Goal: Task Accomplishment & Management: Manage account settings

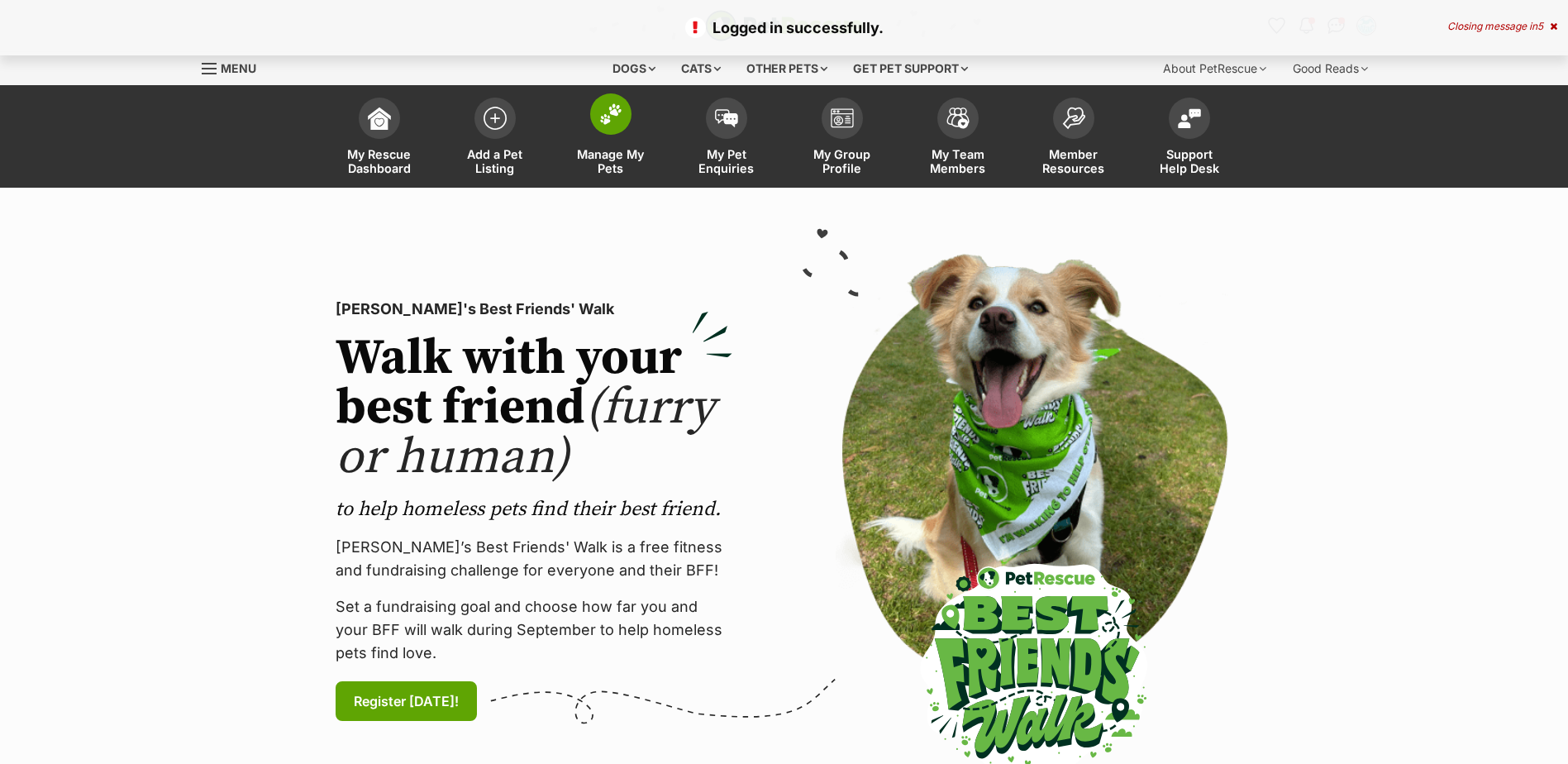
click at [615, 158] on span "Manage My Pets" at bounding box center [611, 161] width 74 height 28
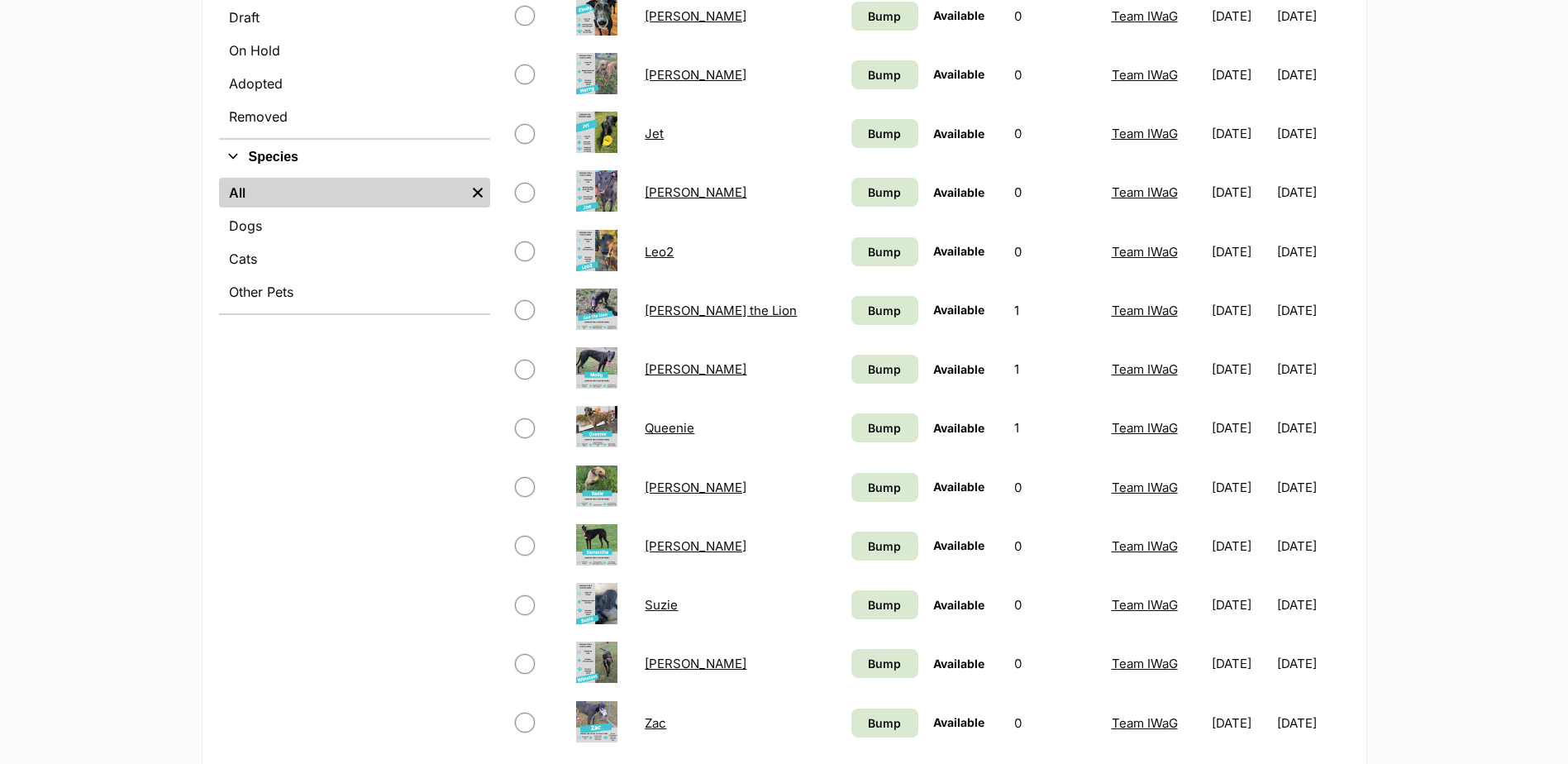
scroll to position [662, 0]
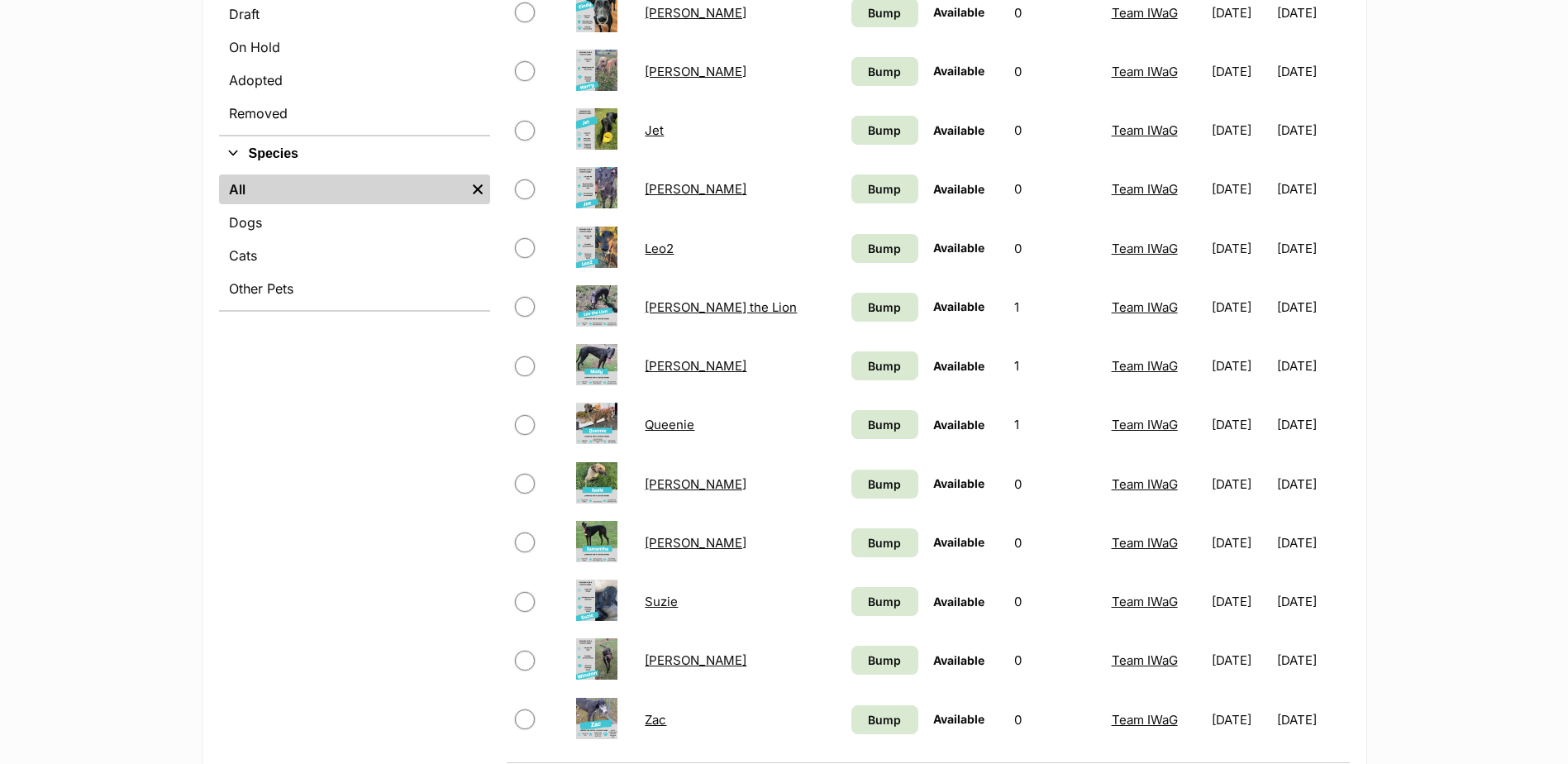
click at [665, 713] on link "Zac" at bounding box center [655, 719] width 22 height 16
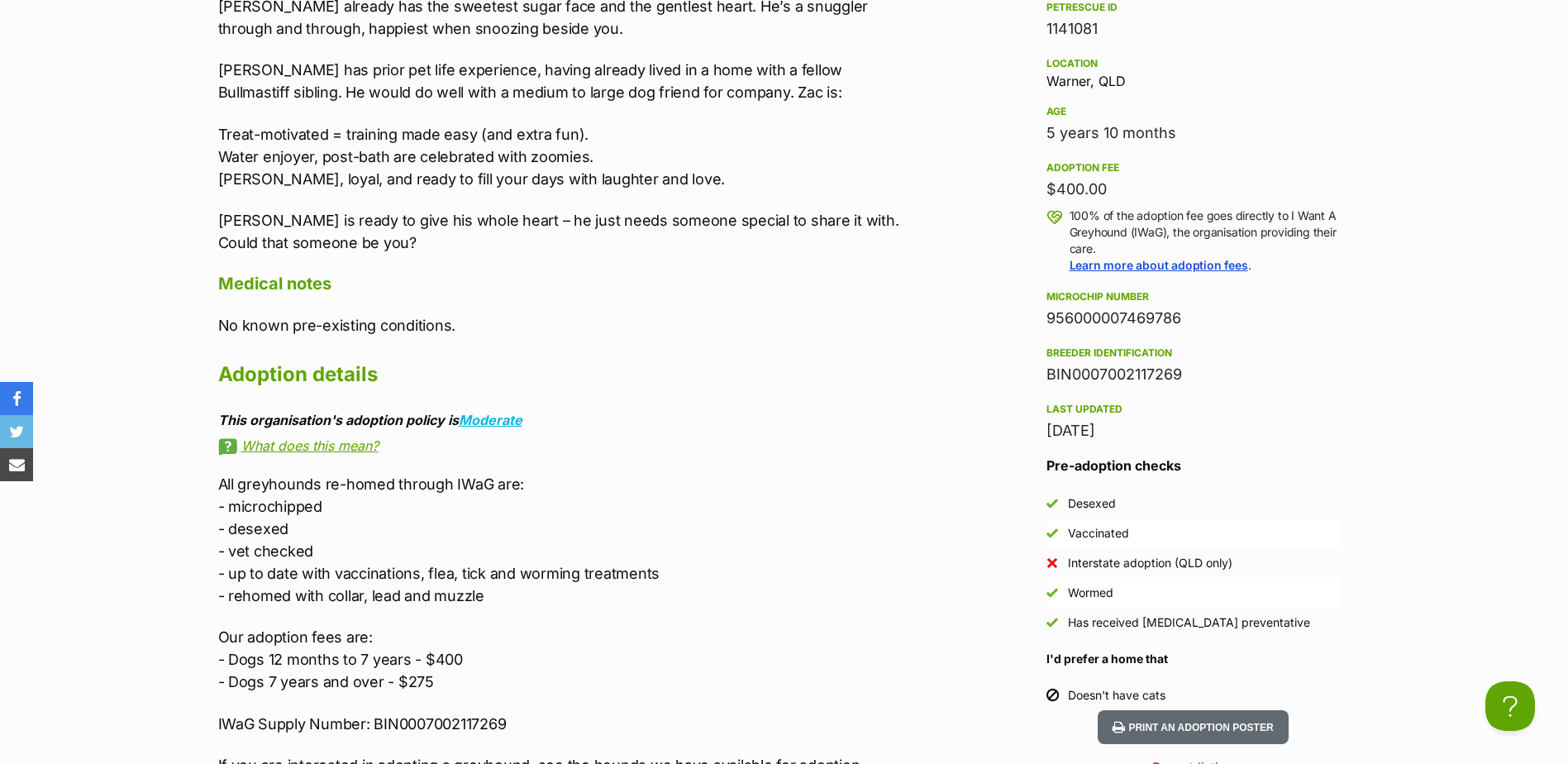
scroll to position [1593, 0]
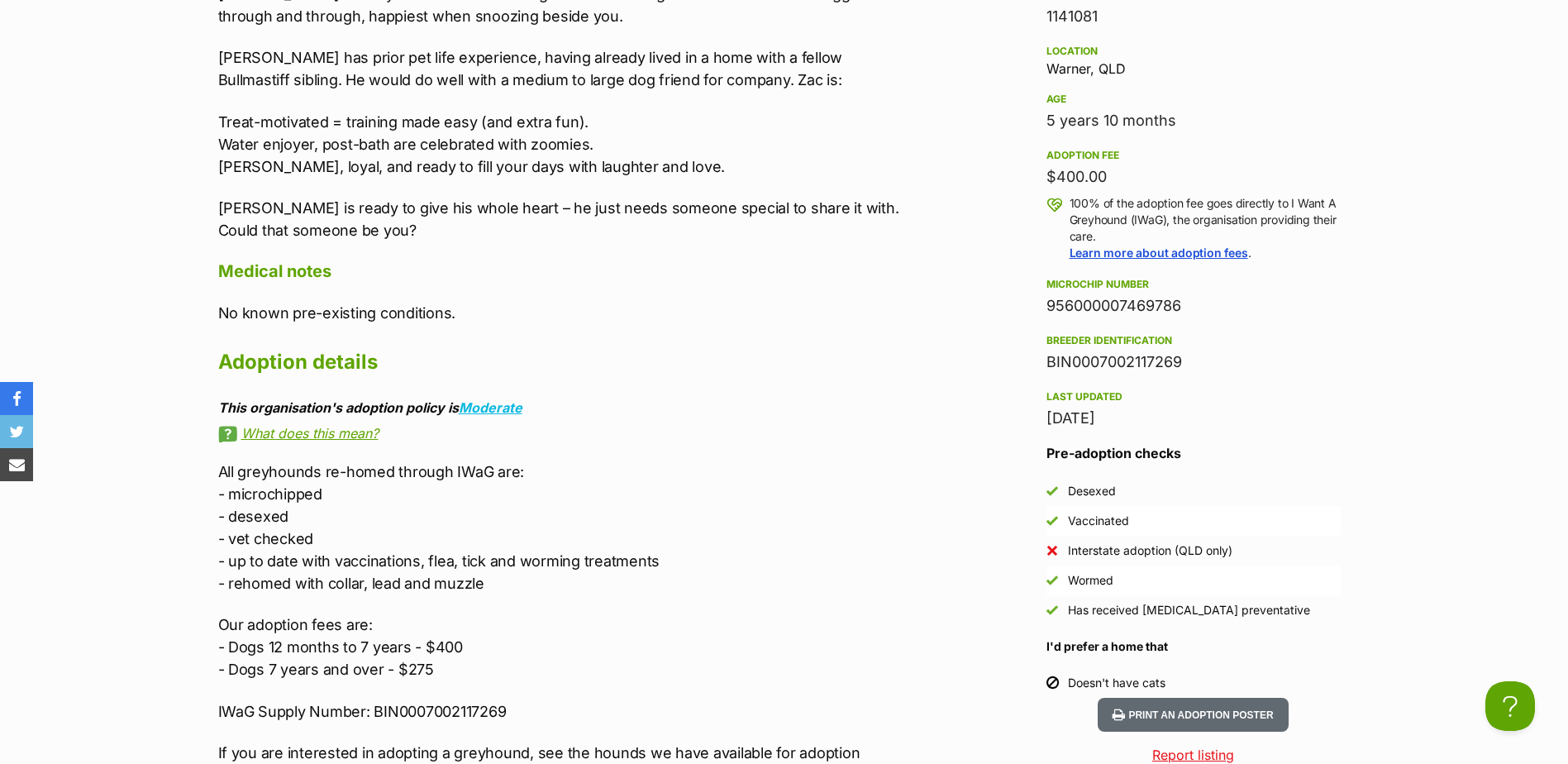
drag, startPoint x: 1186, startPoint y: 310, endPoint x: 1050, endPoint y: 309, distance: 136.0
click at [1050, 309] on div "956000007469786" at bounding box center [1194, 306] width 294 height 23
copy div "956000007469786"
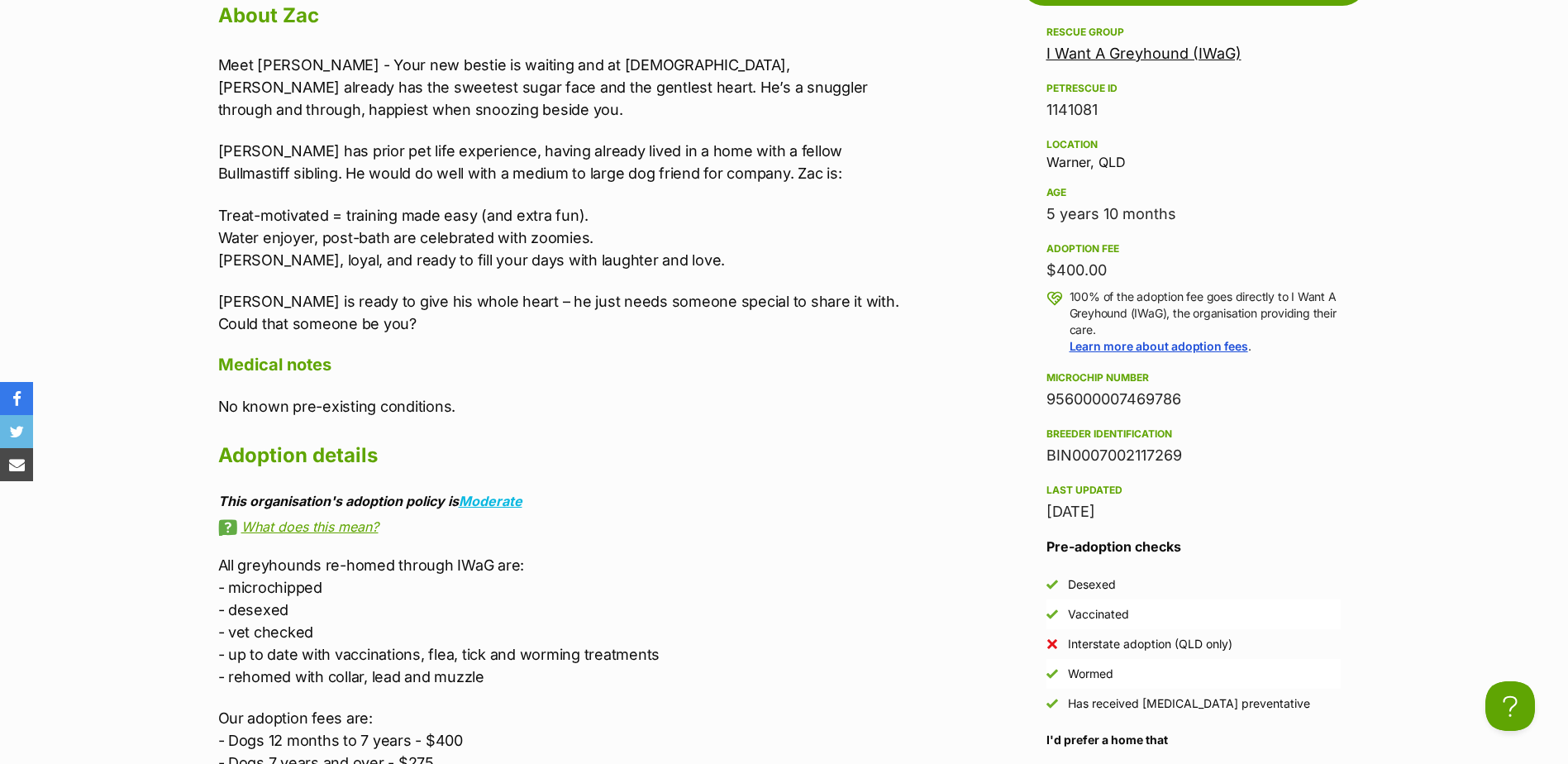
scroll to position [1263, 0]
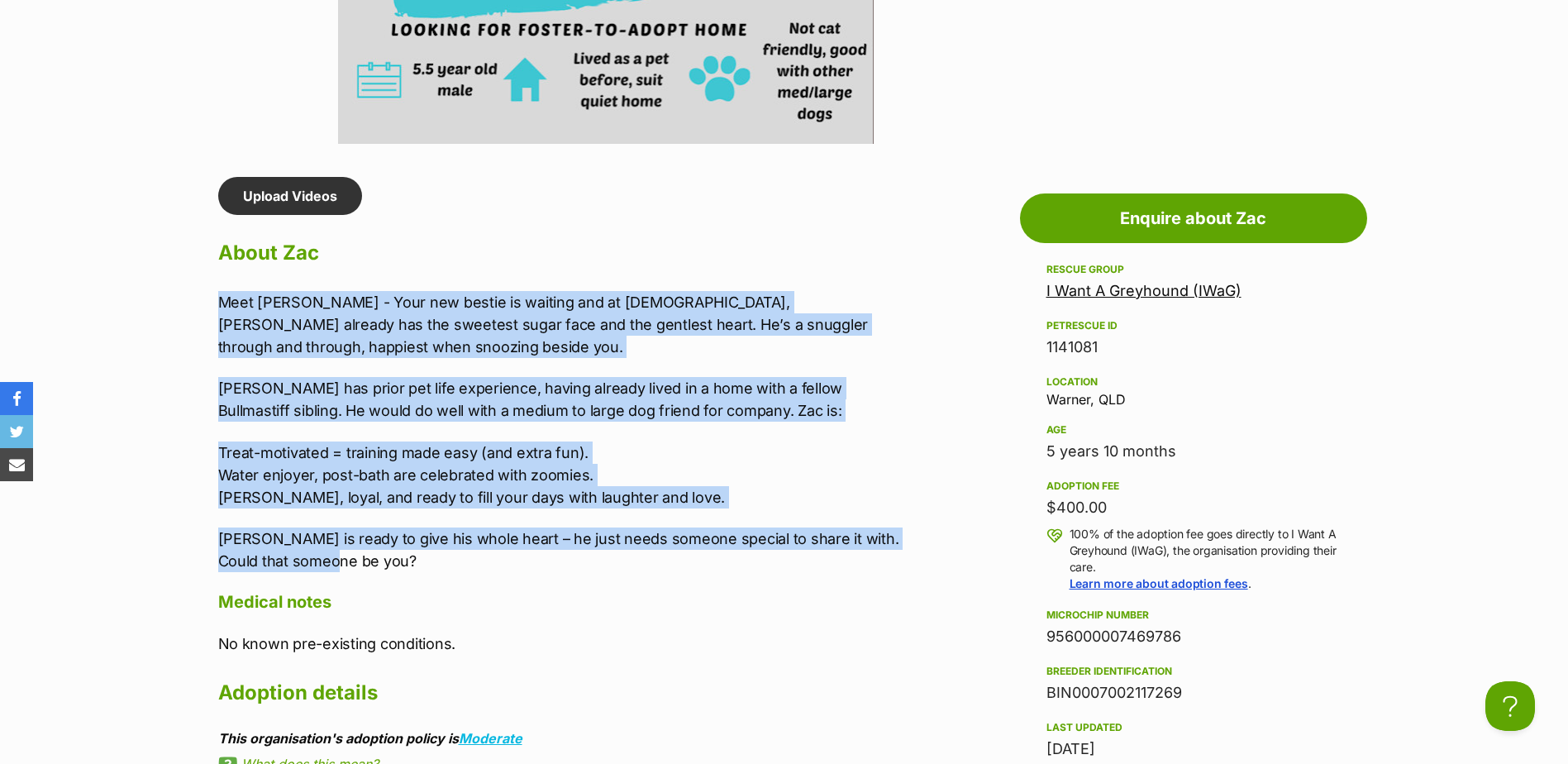
drag, startPoint x: 348, startPoint y: 540, endPoint x: 219, endPoint y: 307, distance: 266.3
click at [219, 307] on div "Meet Zac - Your new bestie is waiting and at 5 years old, Zac already has the s…" at bounding box center [560, 432] width 683 height 281
copy div "Meet Zac - Your new bestie is waiting and at 5 years old, Zac already has the s…"
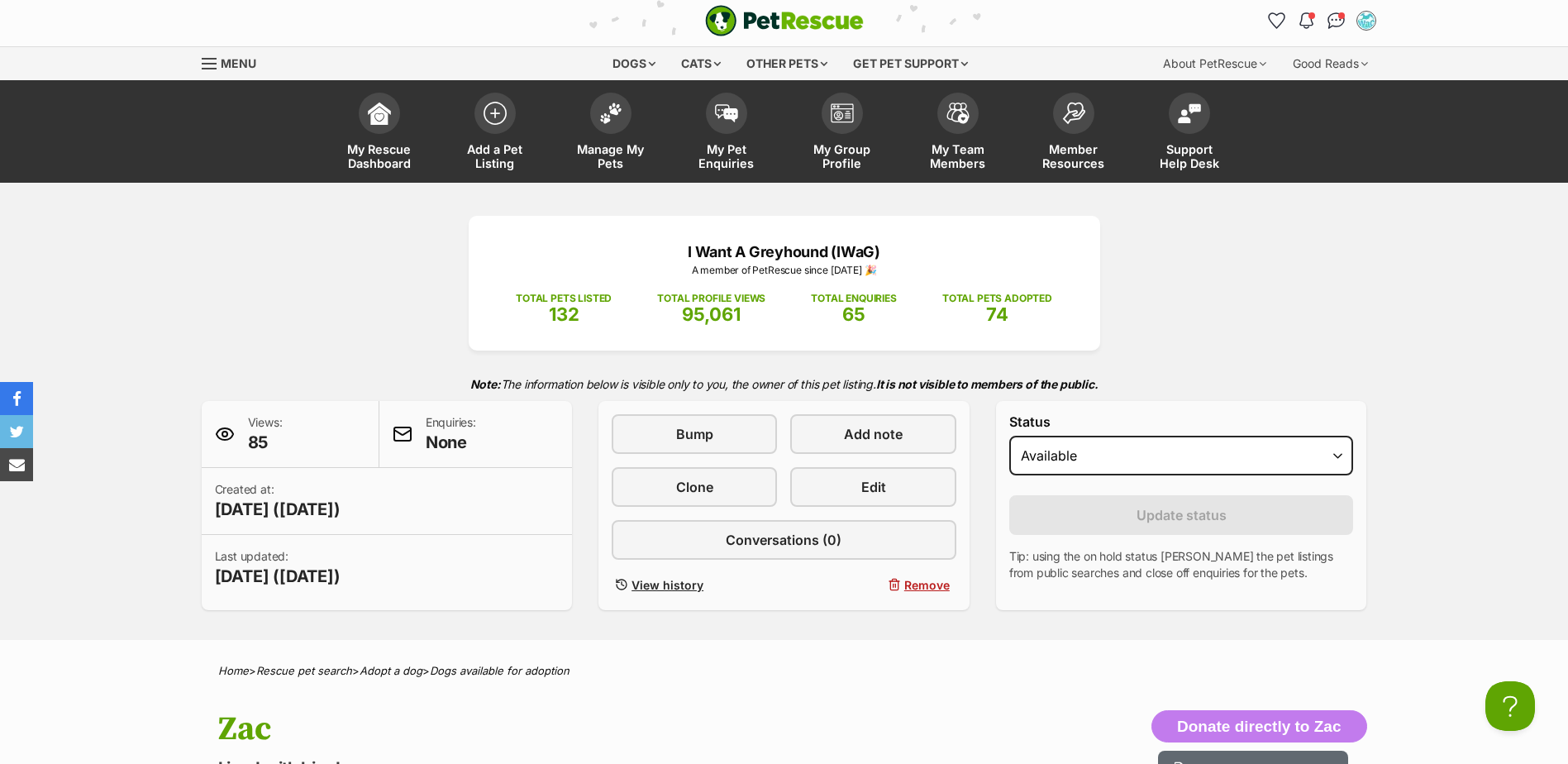
scroll to position [0, 0]
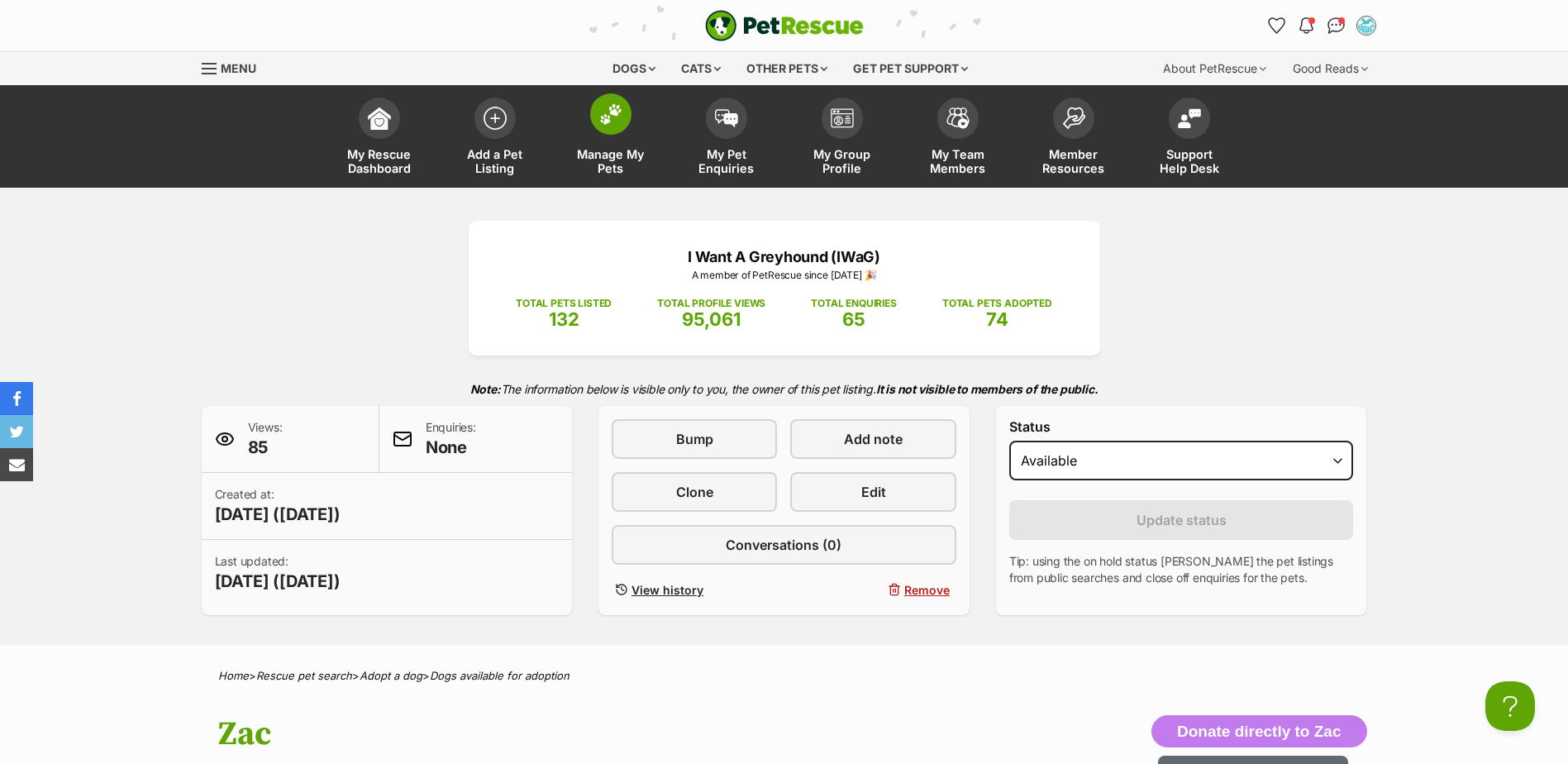
click at [610, 147] on span "Manage My Pets" at bounding box center [611, 161] width 74 height 28
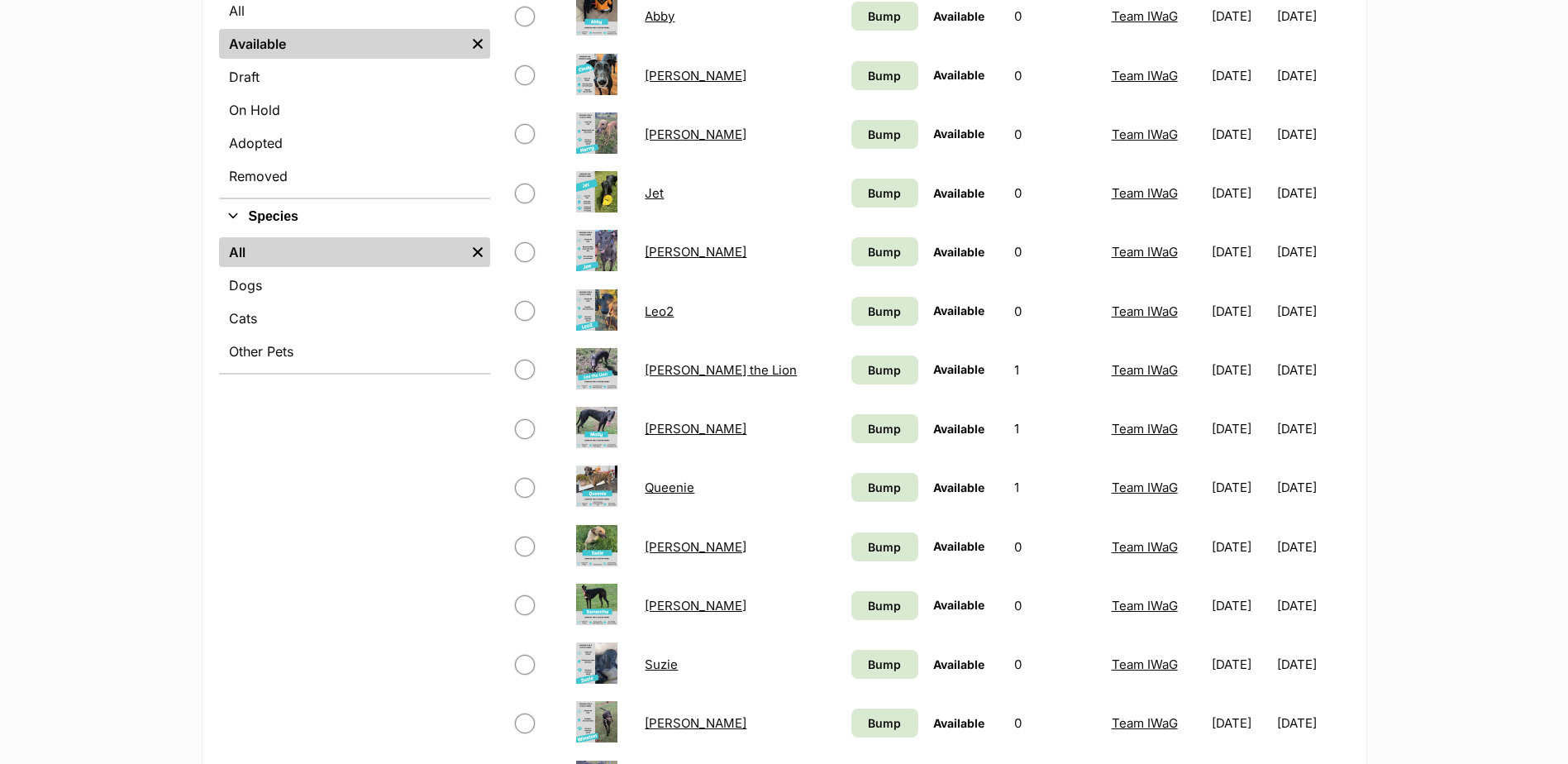
scroll to position [662, 0]
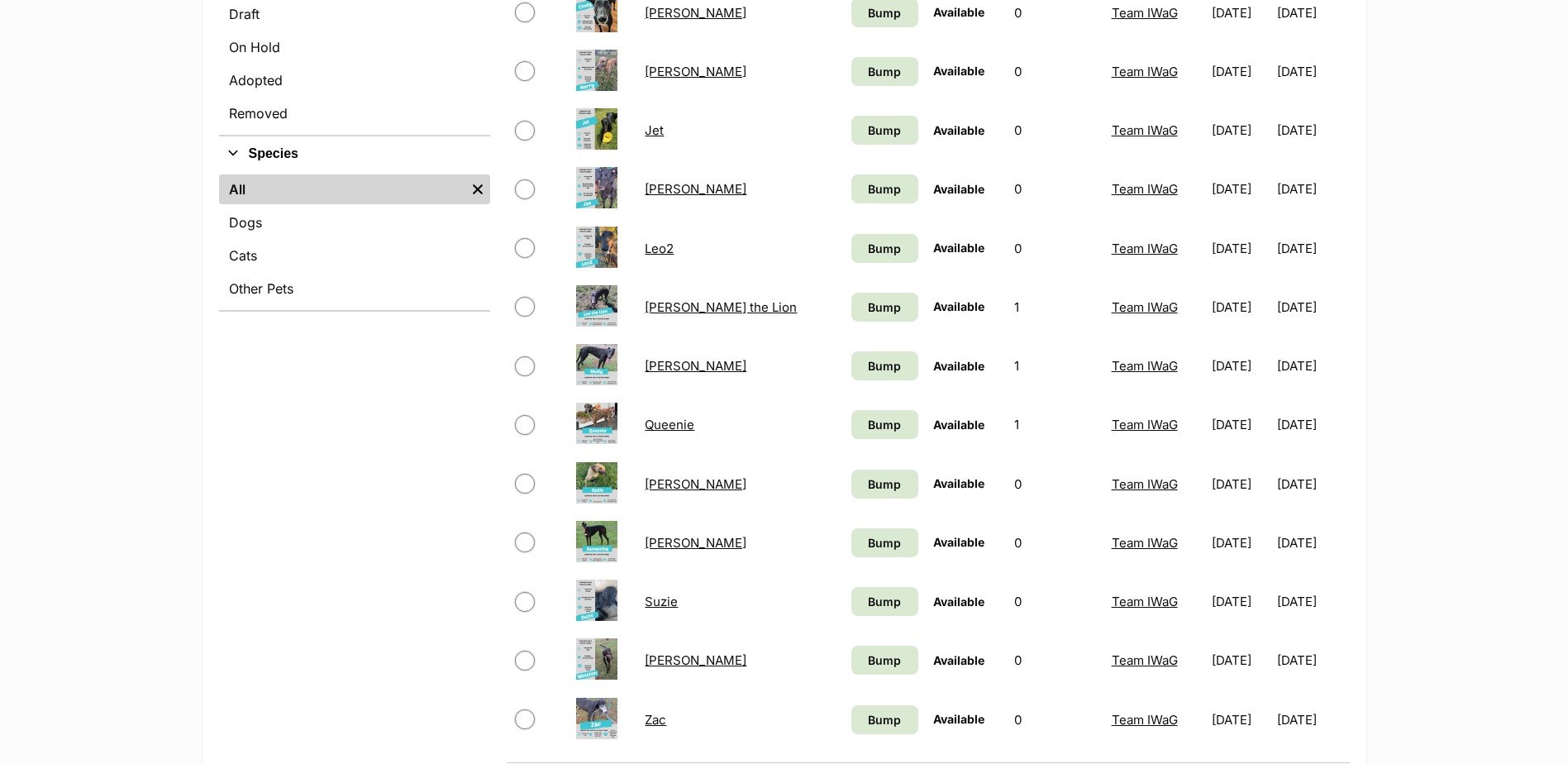
click at [666, 721] on link "Zac" at bounding box center [655, 719] width 22 height 16
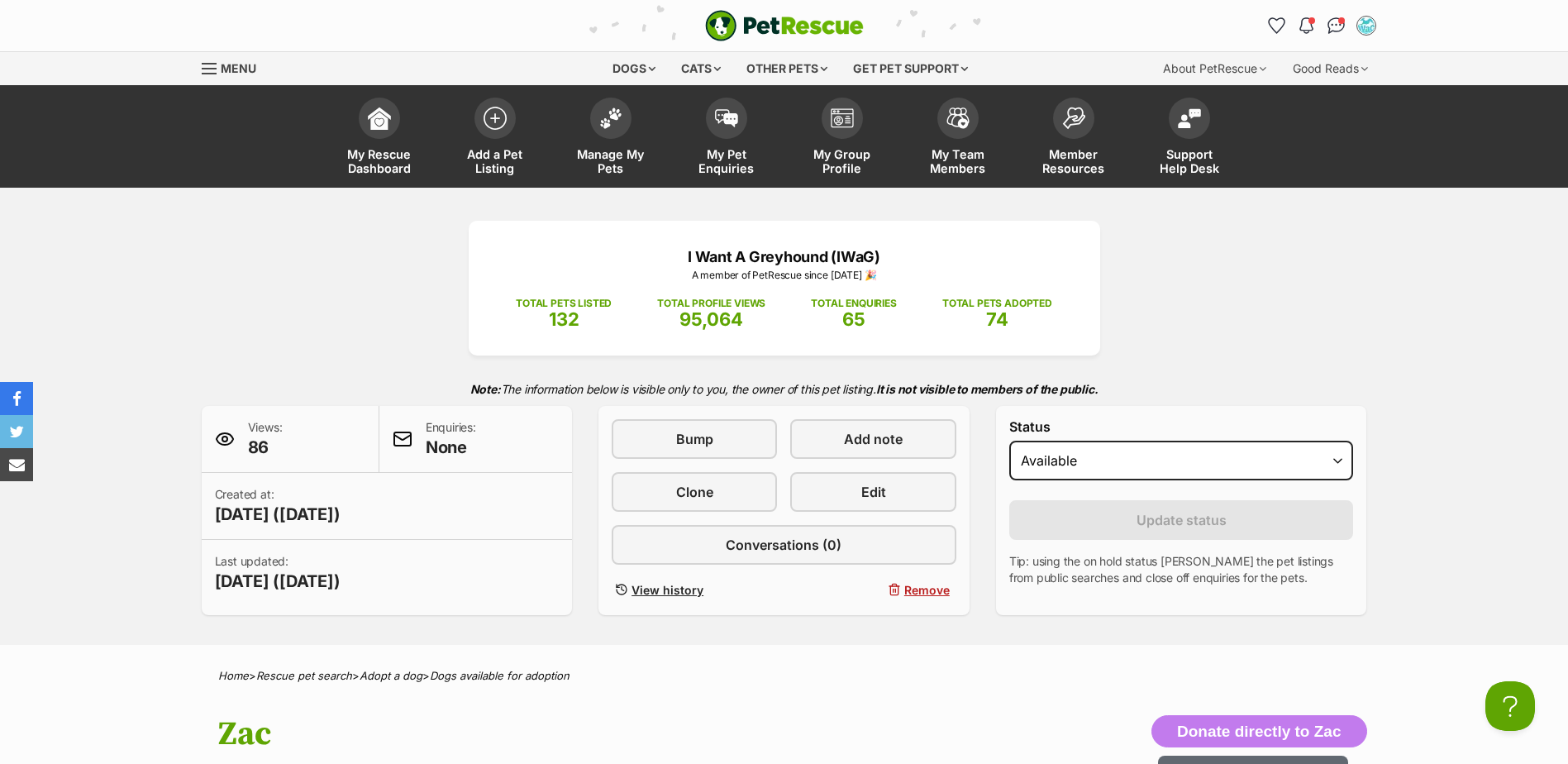
click at [1194, 27] on div "Notifications Unread Mark all as read Check out our new members article - Love …" at bounding box center [1182, 26] width 397 height 27
click at [721, 504] on link "Clone" at bounding box center [695, 492] width 165 height 40
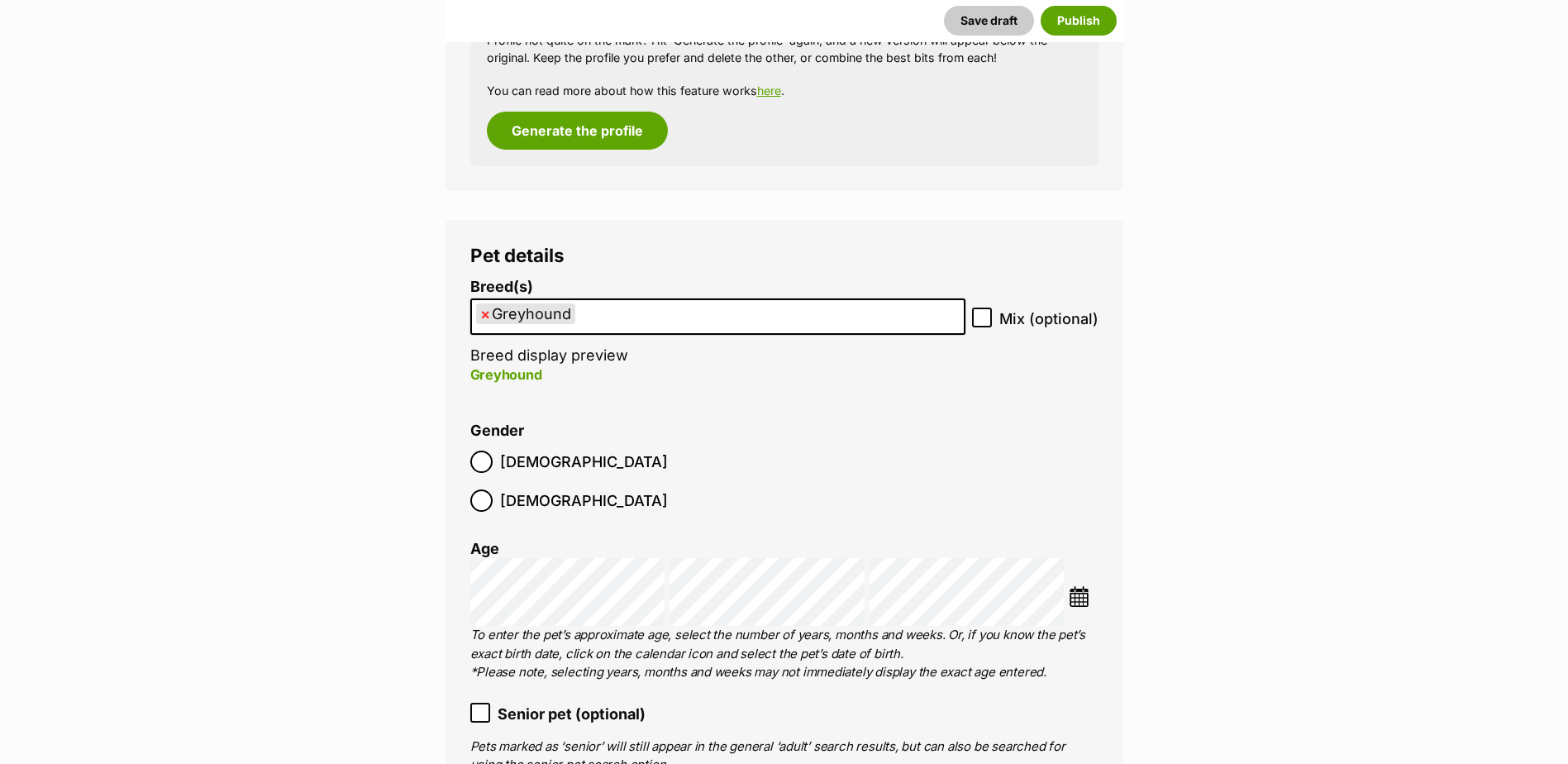
scroll to position [1902, 0]
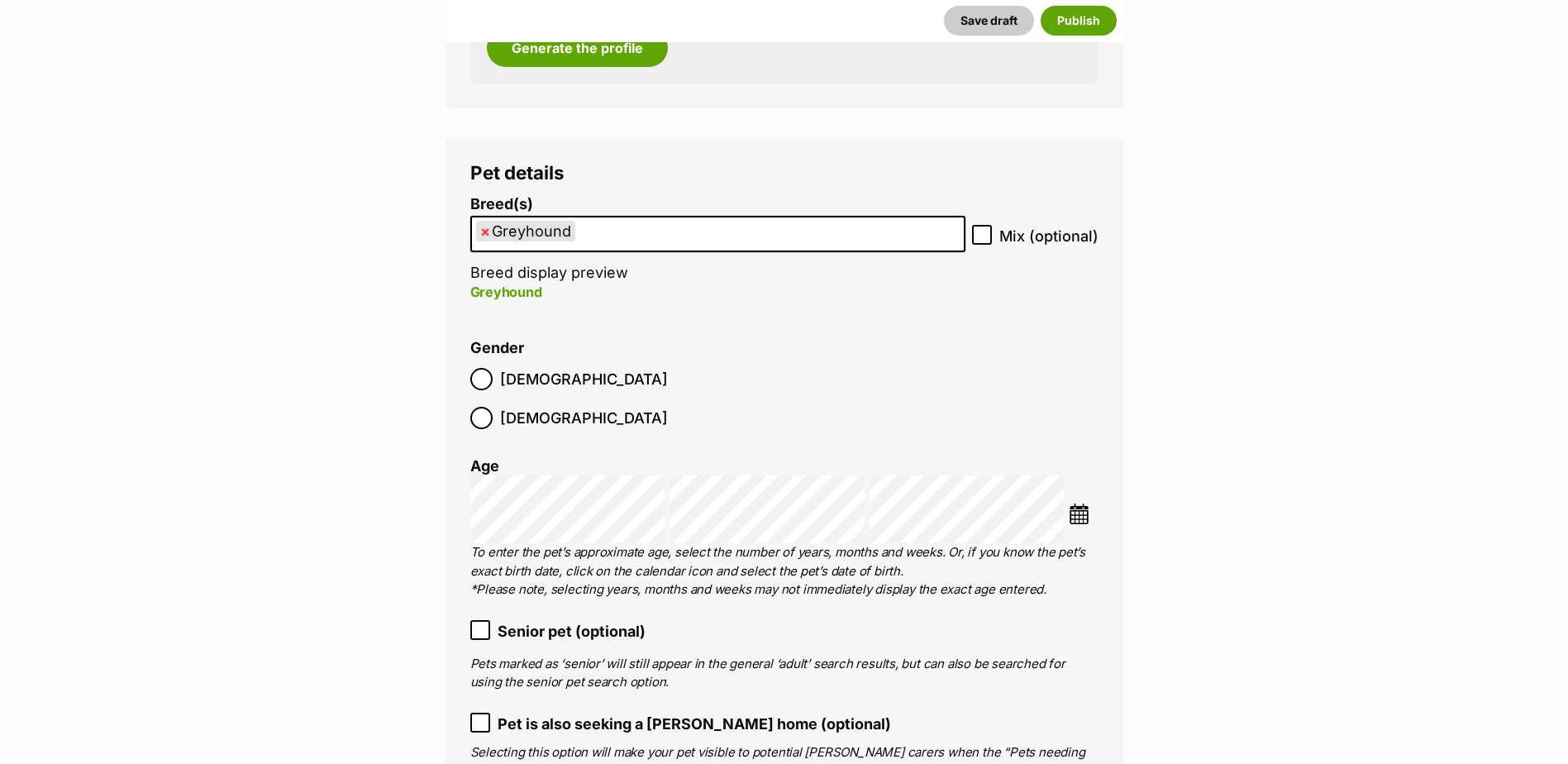
click at [1086, 504] on img at bounding box center [1079, 514] width 21 height 21
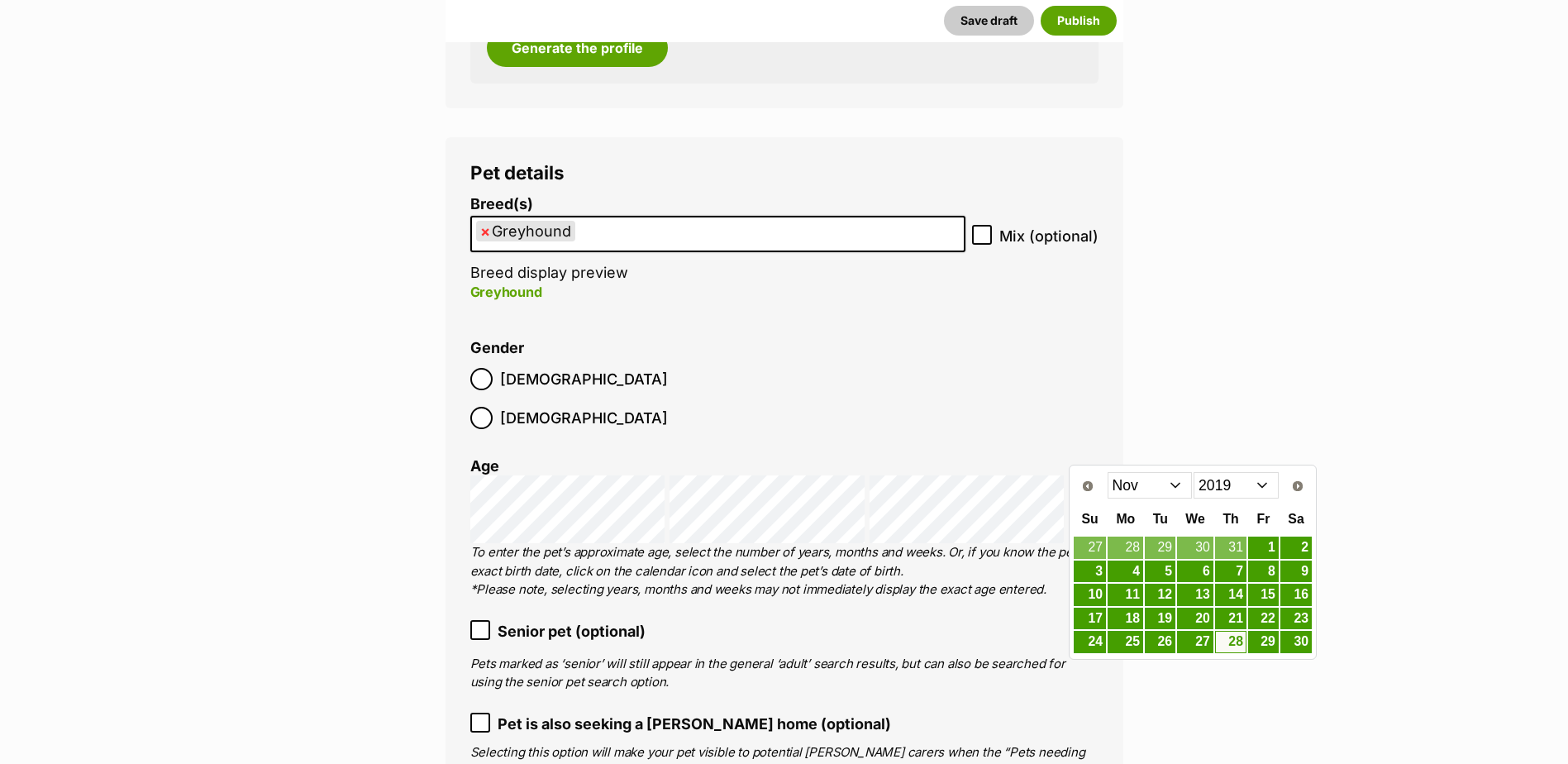
click at [1257, 485] on select "2009 2010 2011 2012 2013 2014 2015 2016 2017 2018 2019 2020 2021 2022 2023 2024…" at bounding box center [1237, 485] width 85 height 27
click at [1175, 491] on select "Jan Feb Mar Apr May Jun Jul Aug Sep Oct Nov Dec" at bounding box center [1150, 485] width 85 height 27
click at [1292, 568] on link "14" at bounding box center [1296, 571] width 31 height 21
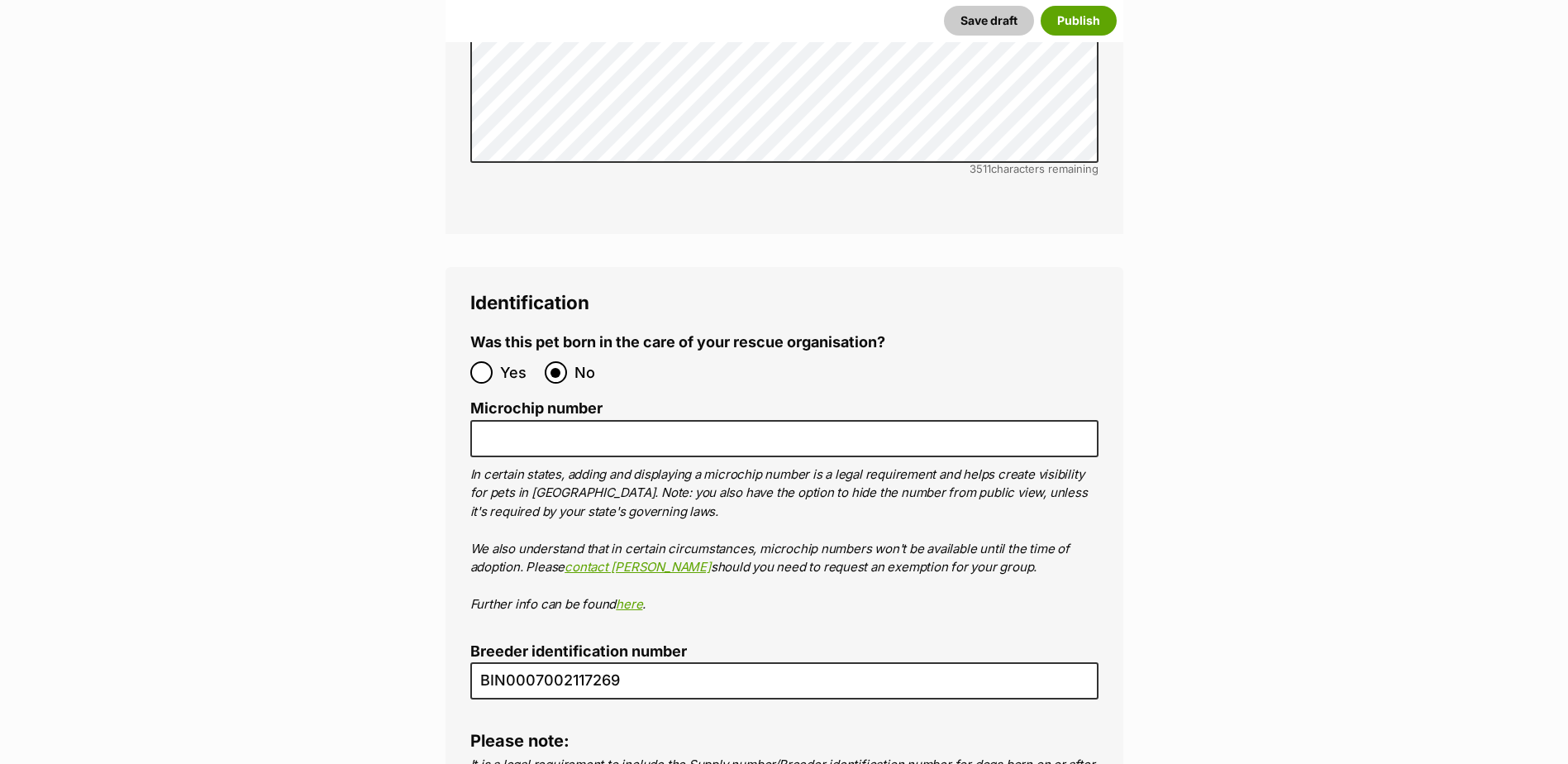
scroll to position [5208, 0]
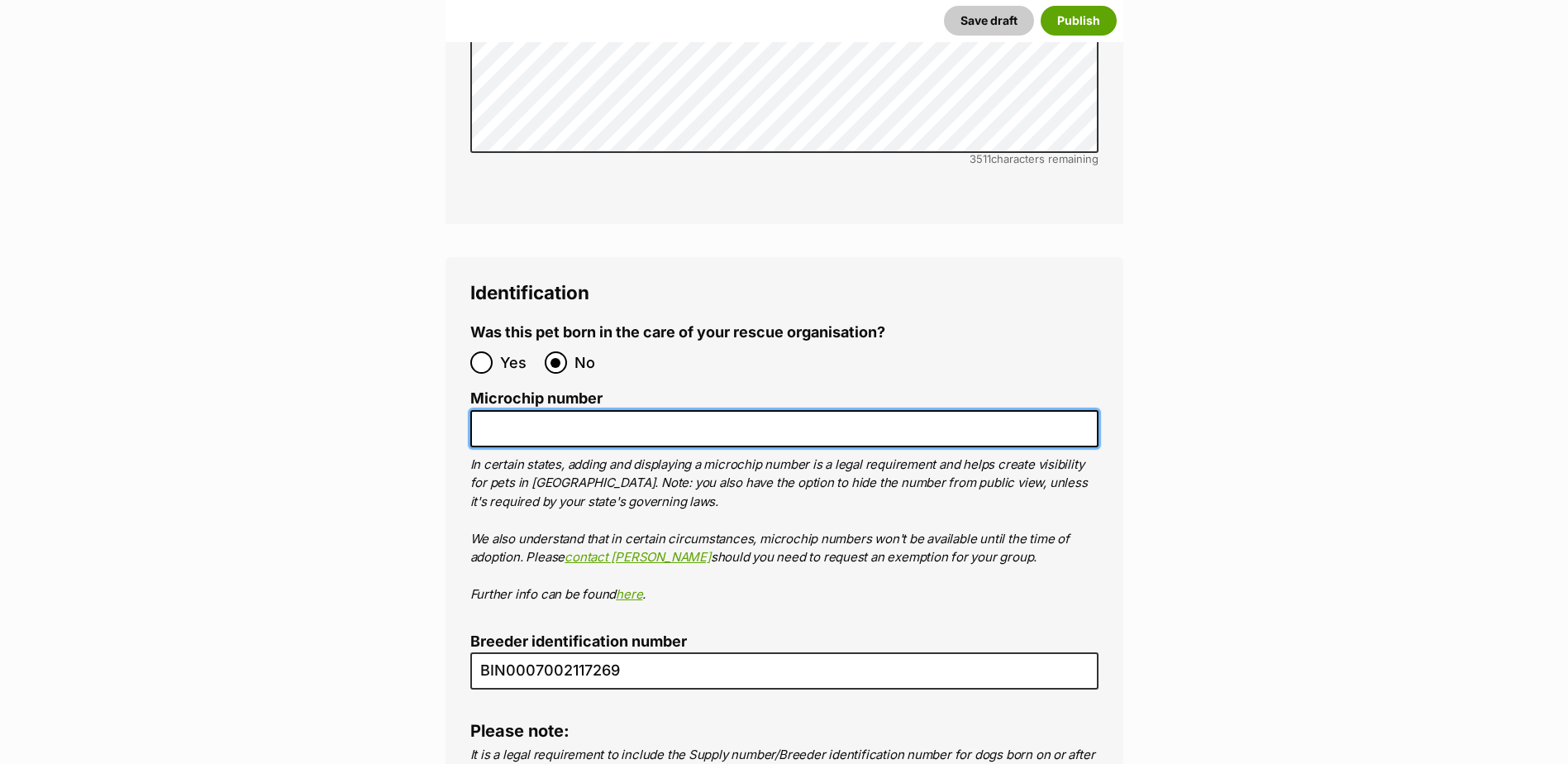
click at [641, 410] on input "Microchip number" at bounding box center [785, 428] width 628 height 37
paste input "956000013021957"
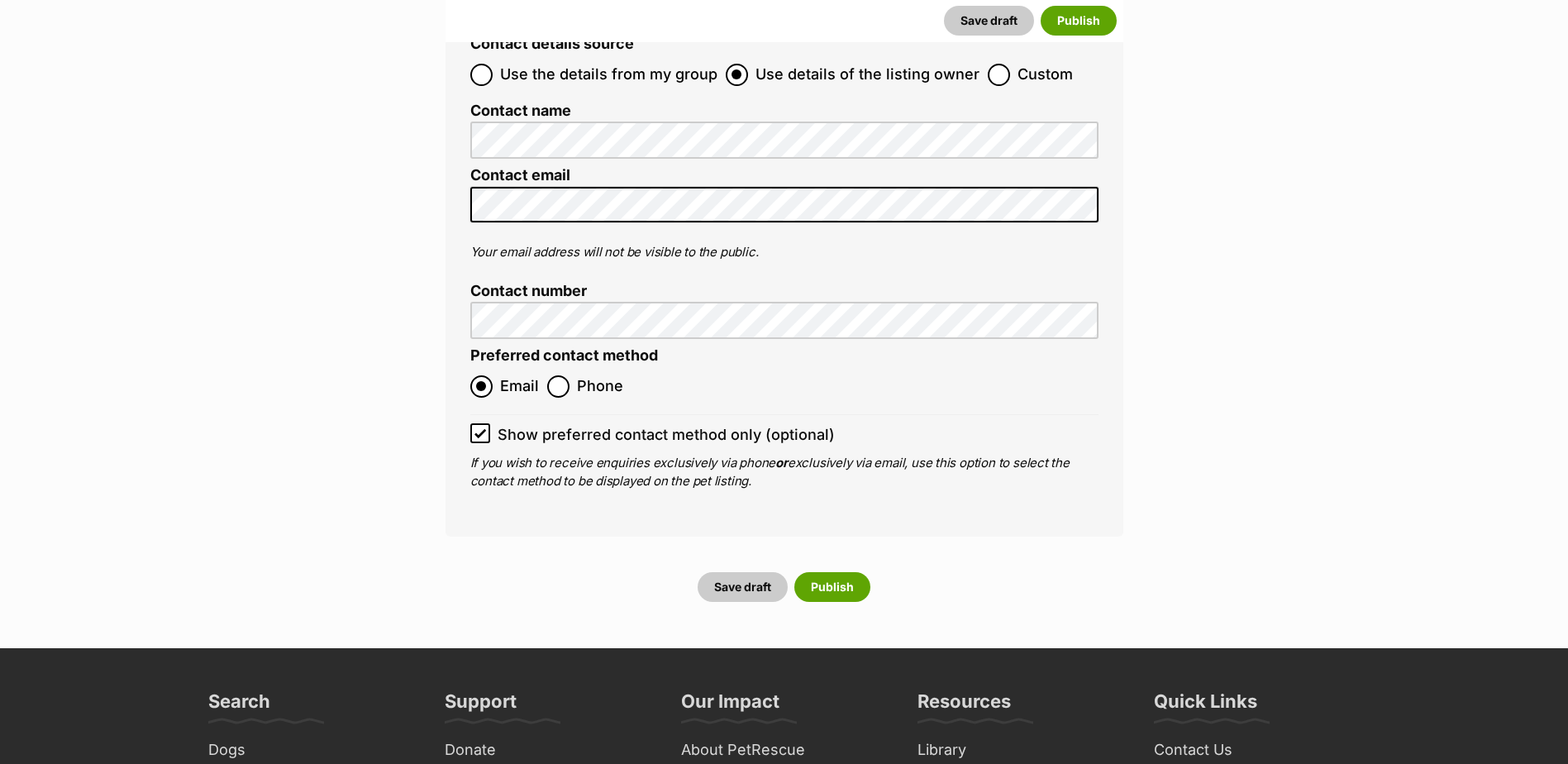
scroll to position [6118, 0]
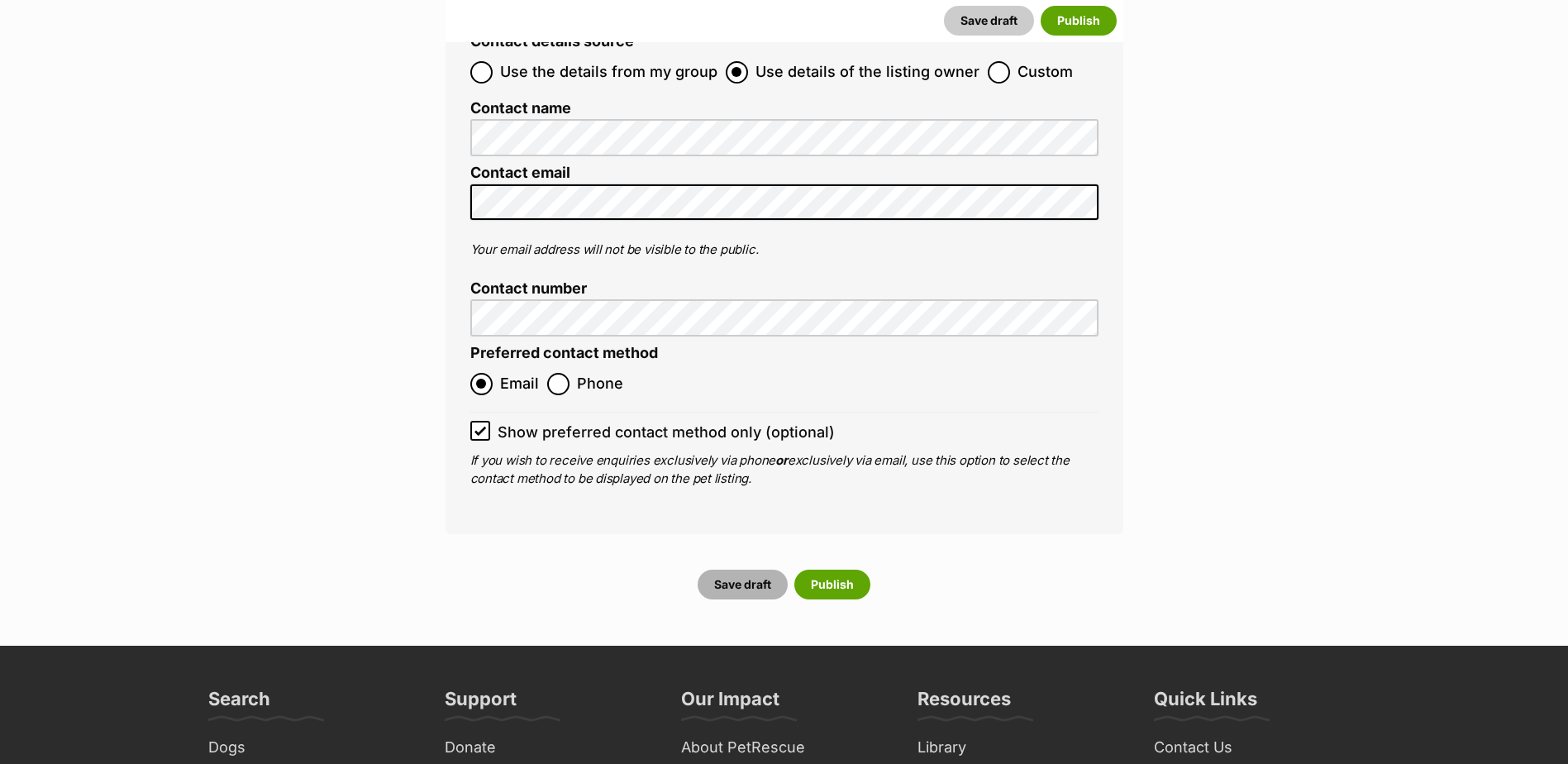
type input "956000013021957"
click at [763, 569] on button "Save draft" at bounding box center [742, 584] width 90 height 29
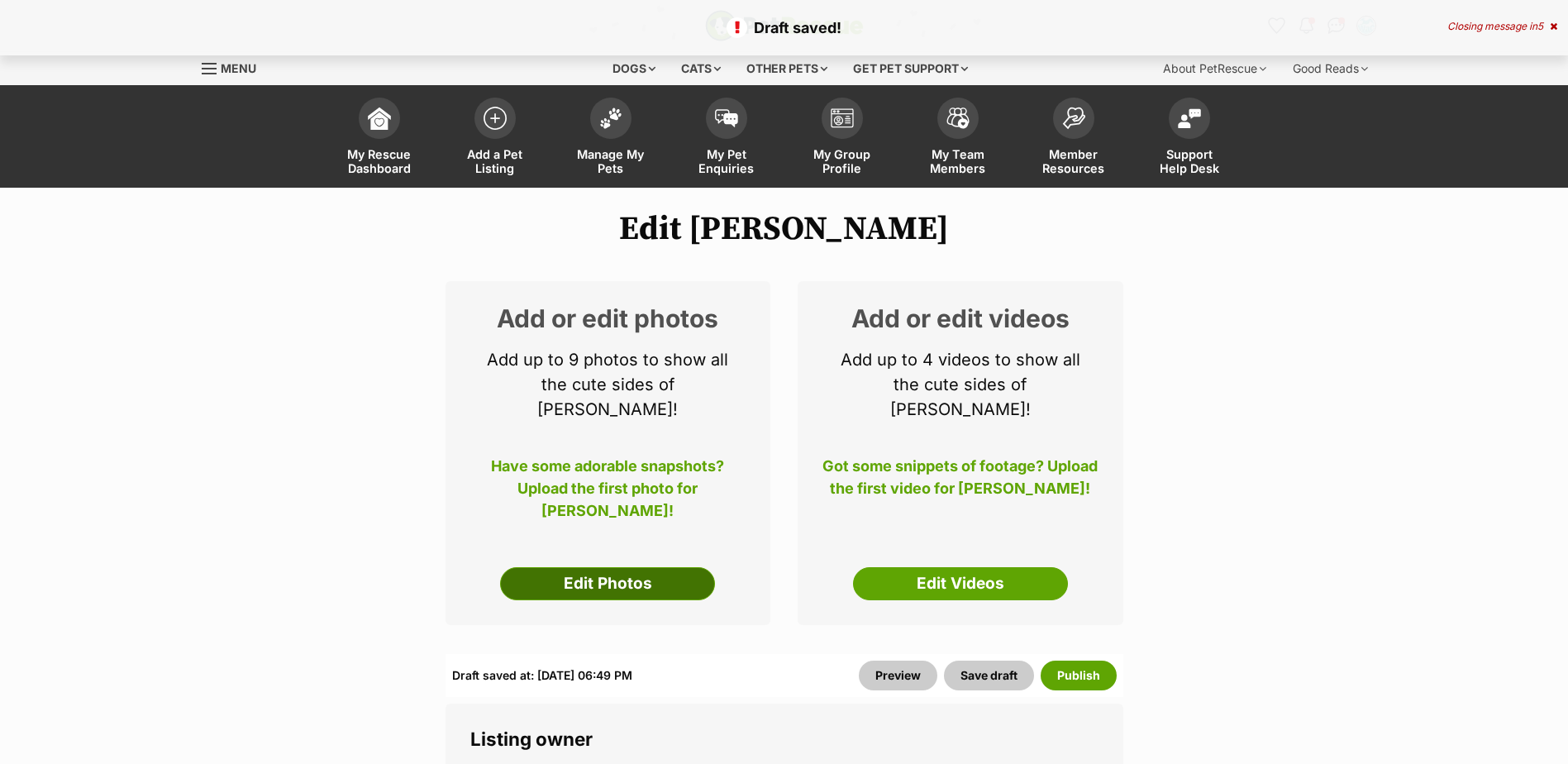
click at [596, 568] on link "Edit Photos" at bounding box center [607, 584] width 215 height 33
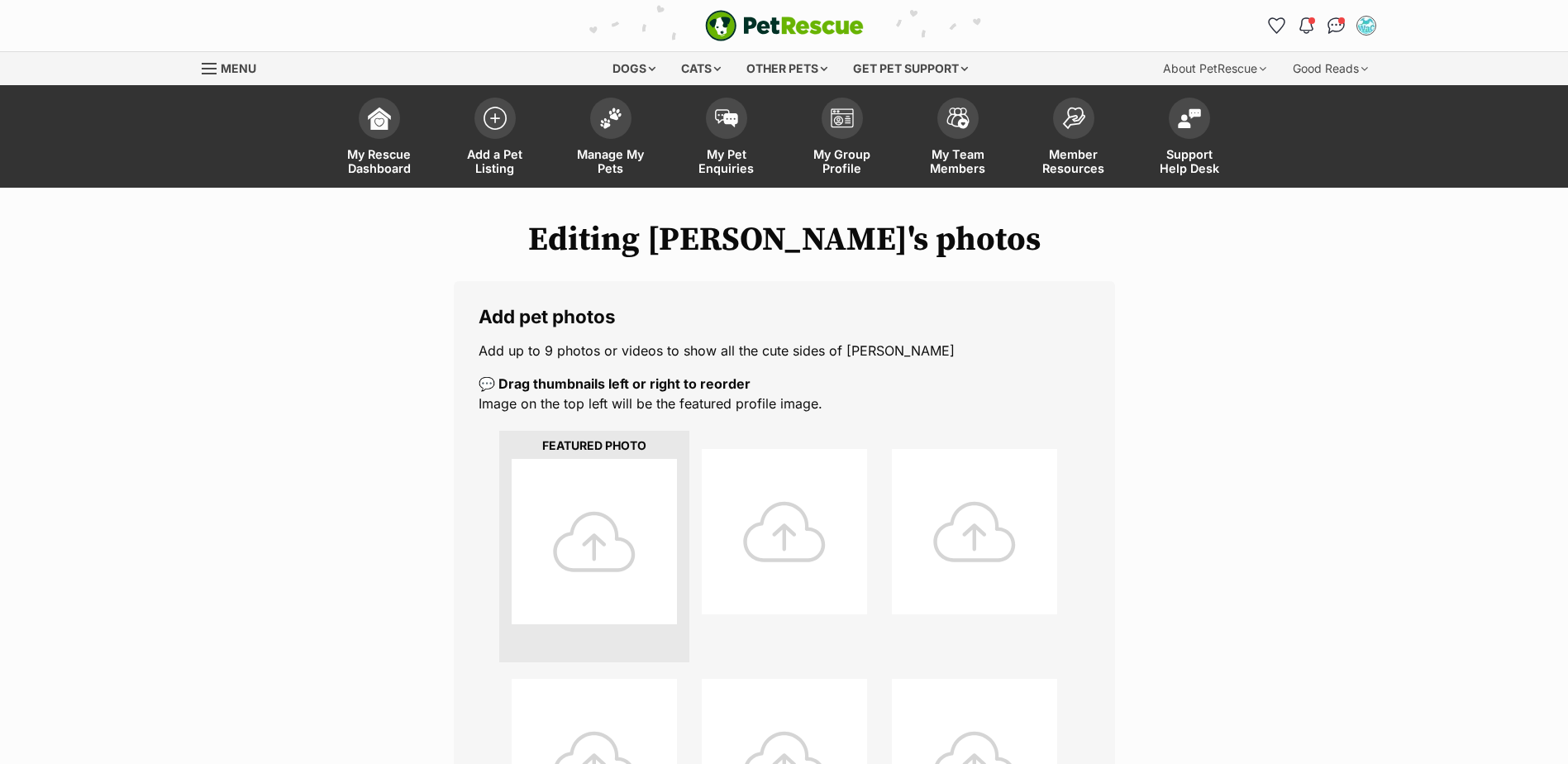
click at [593, 549] on div at bounding box center [594, 541] width 165 height 165
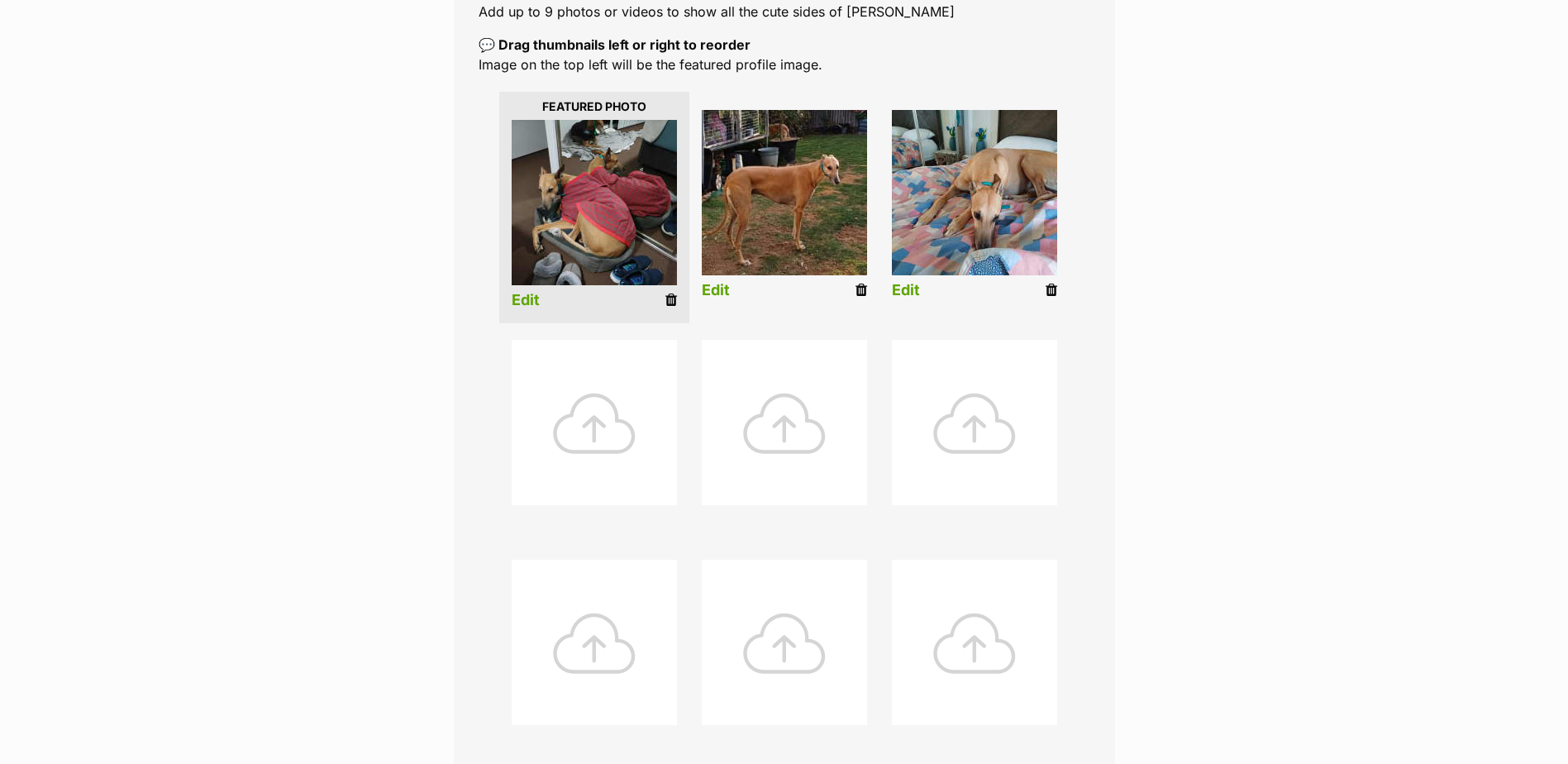
scroll to position [579, 0]
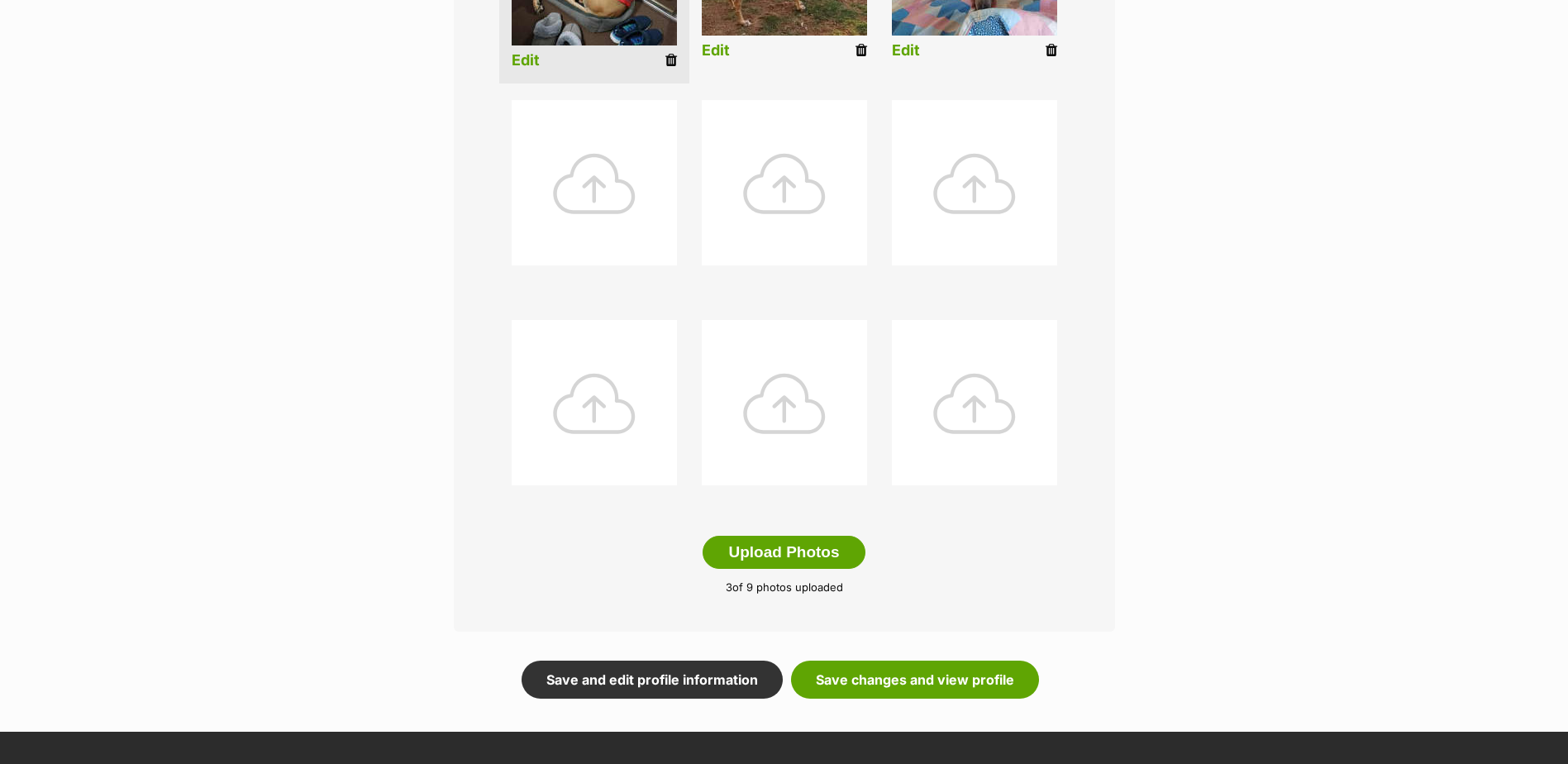
click at [610, 209] on div at bounding box center [594, 182] width 165 height 165
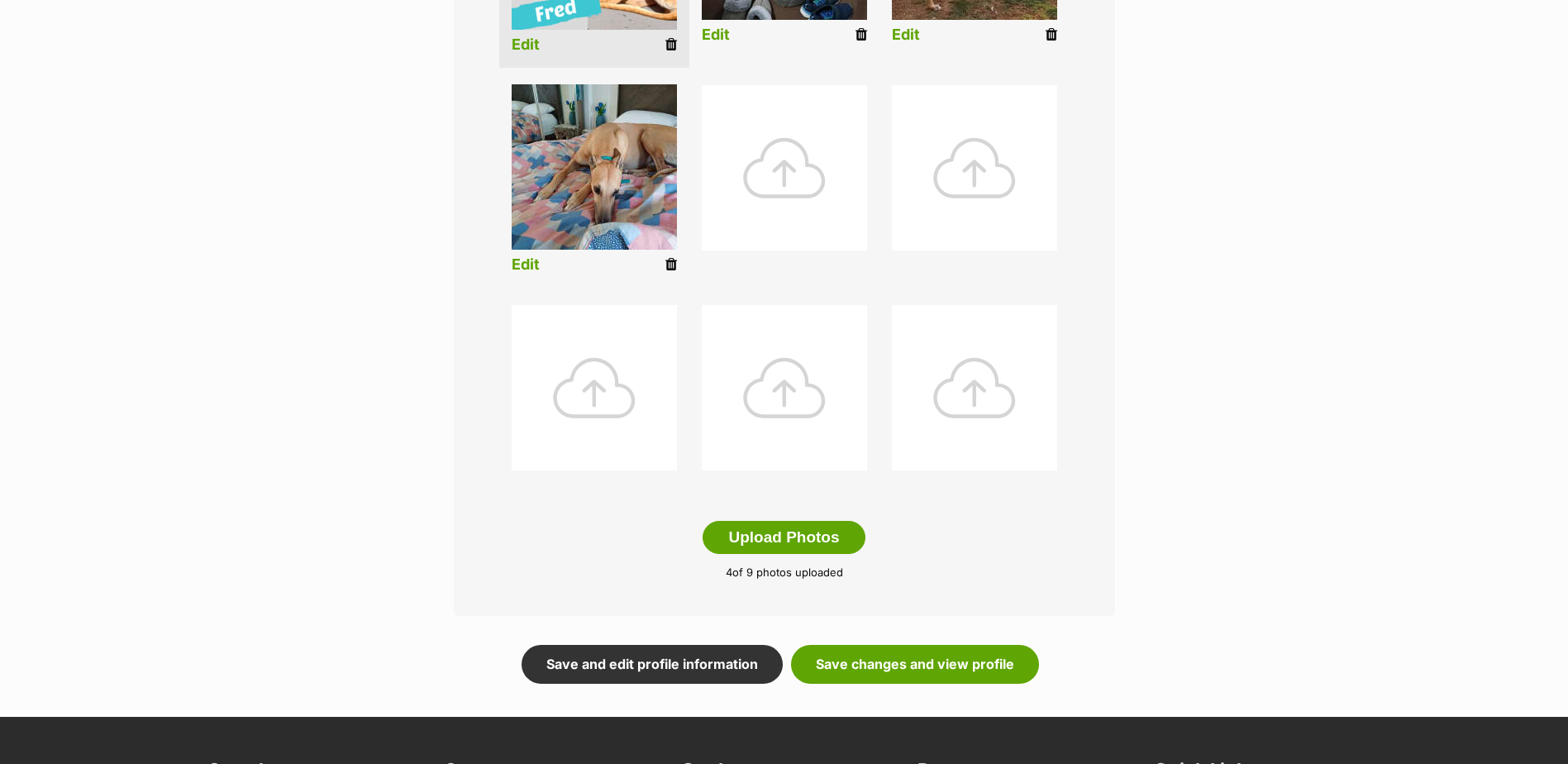
scroll to position [662, 0]
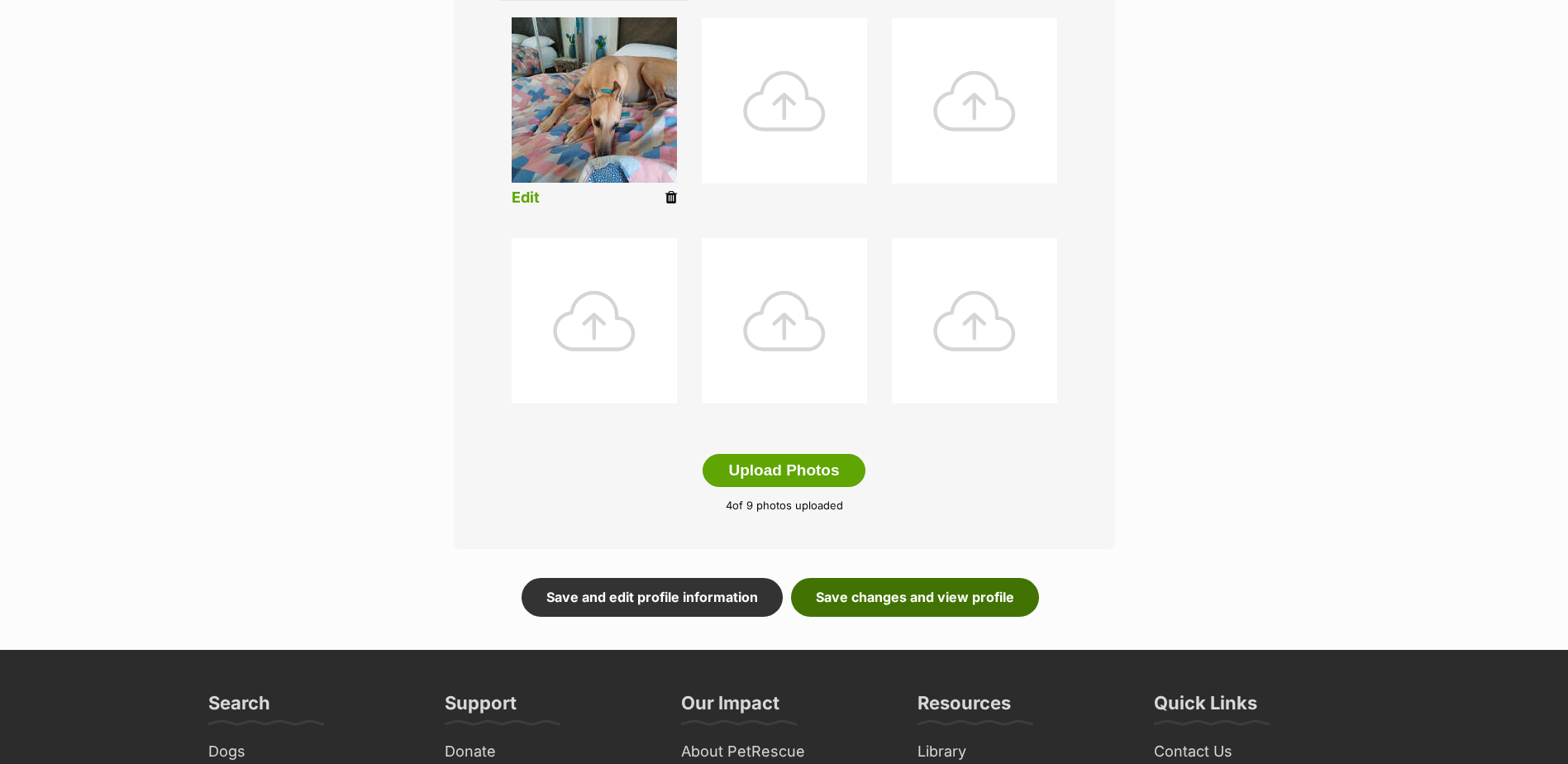
click at [927, 591] on link "Save changes and view profile" at bounding box center [915, 597] width 248 height 38
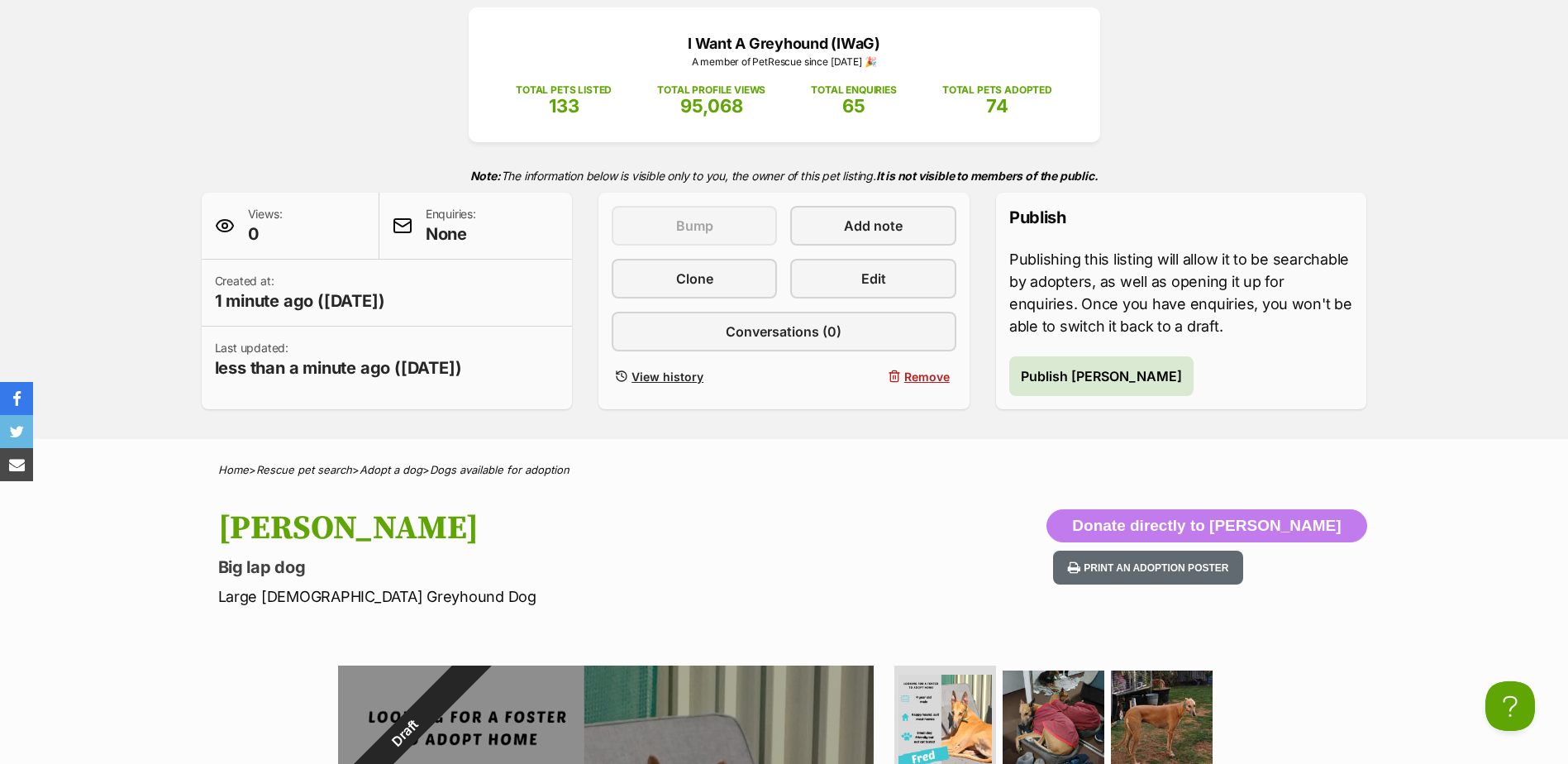
scroll to position [114, 0]
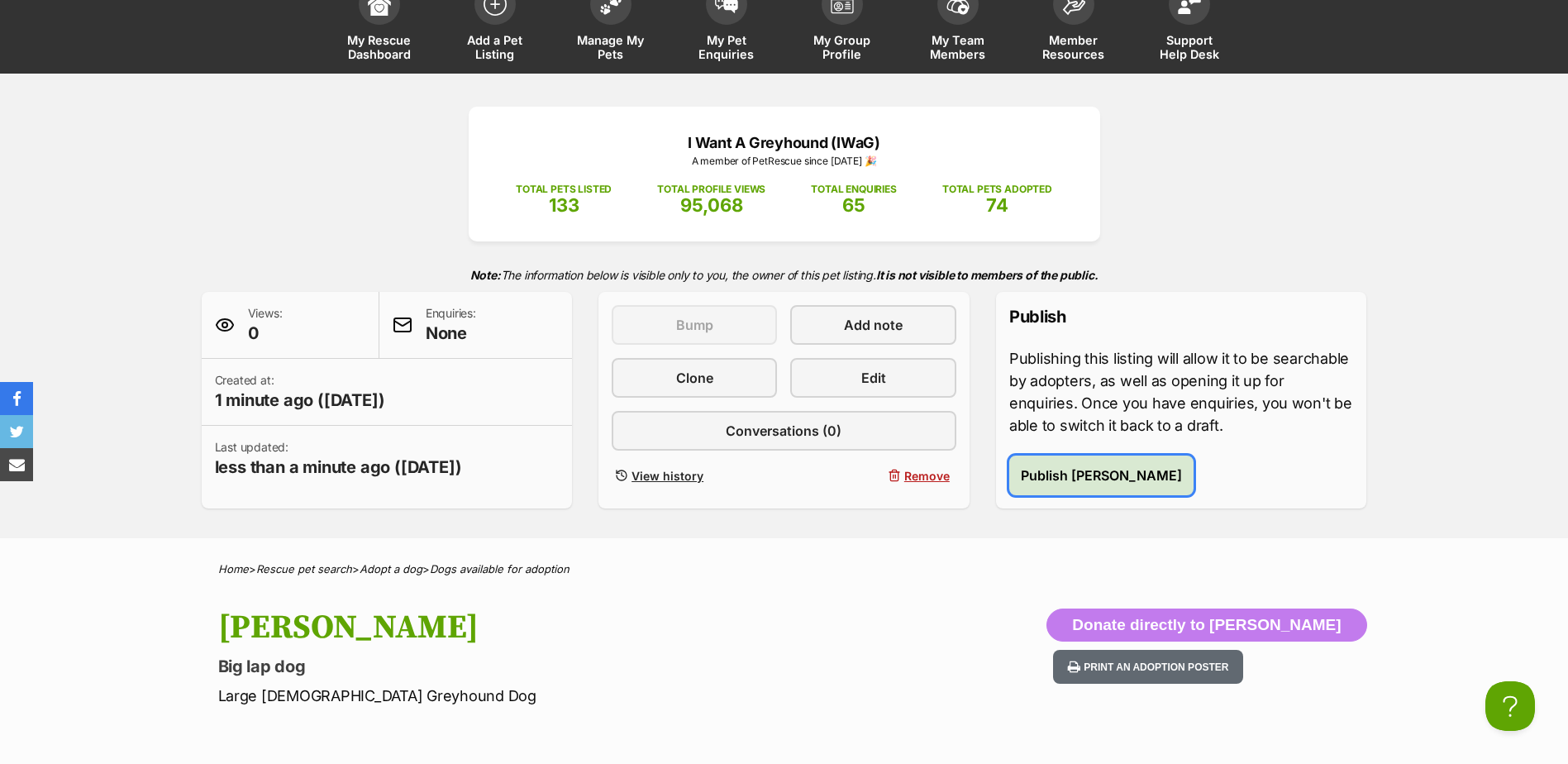
click at [1078, 484] on span "Publish Fred" at bounding box center [1102, 475] width 161 height 20
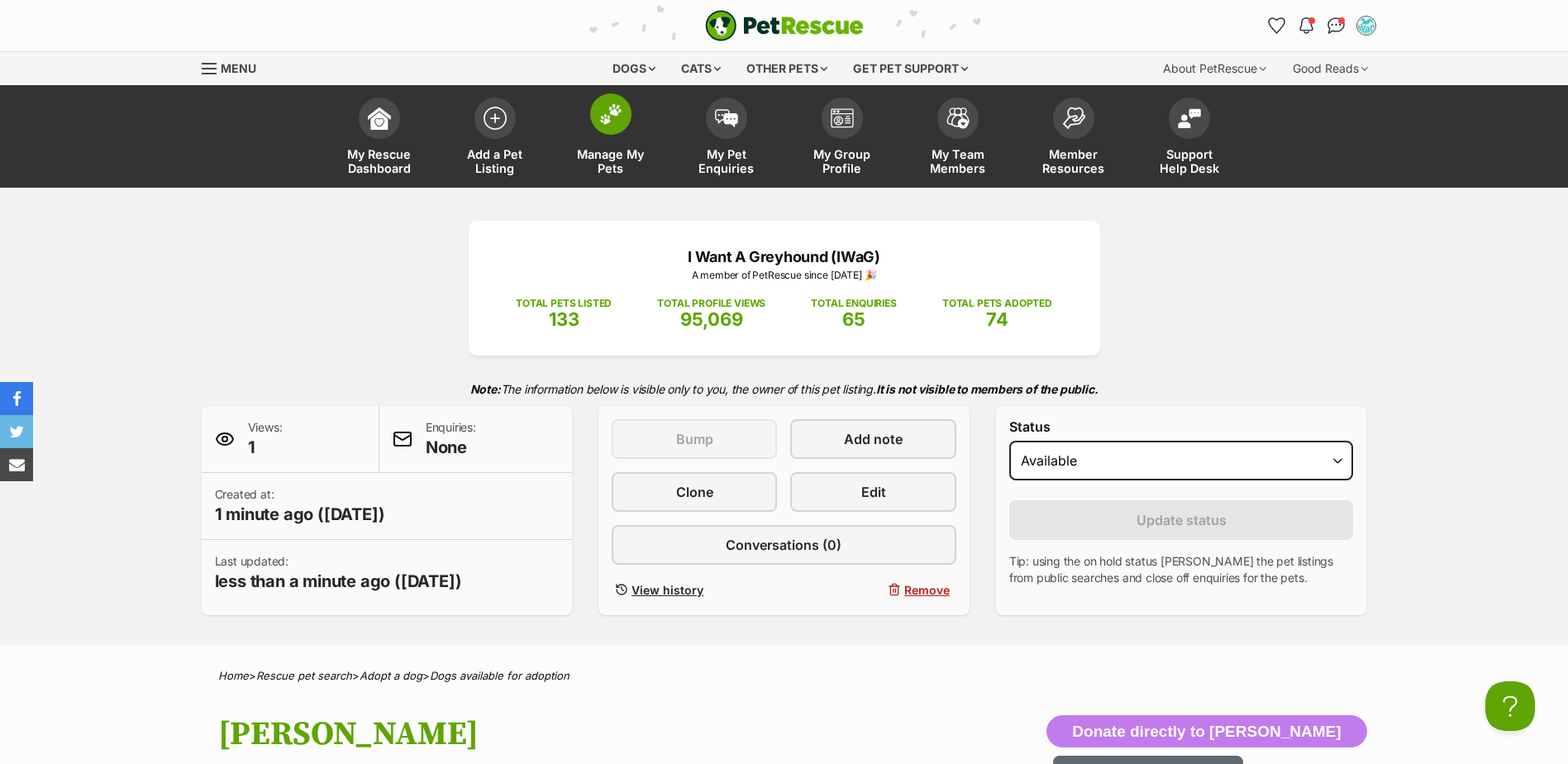
click at [625, 156] on span "Manage My Pets" at bounding box center [611, 161] width 74 height 28
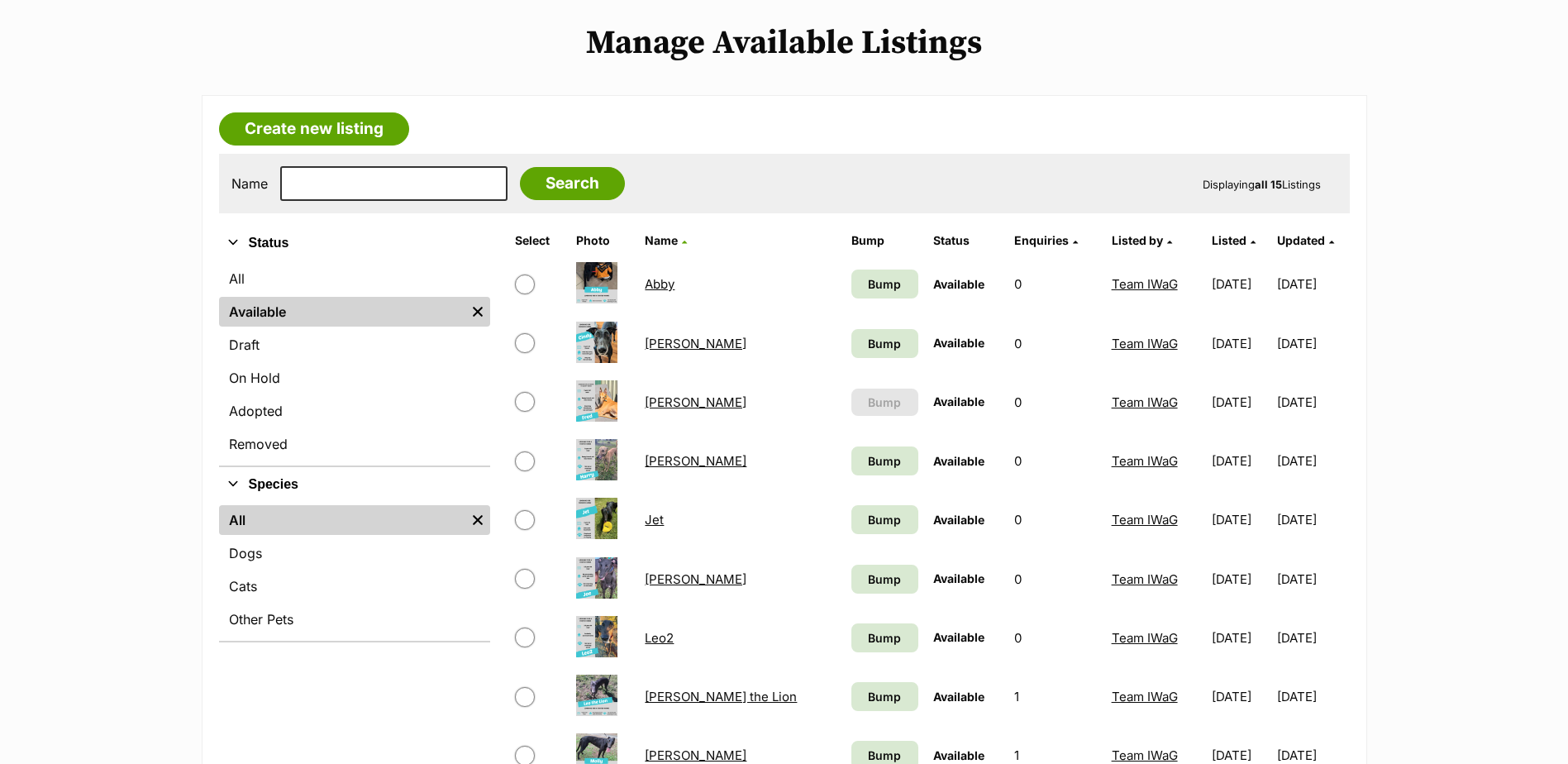
scroll to position [330, 0]
click at [868, 285] on span "Bump" at bounding box center [885, 284] width 33 height 17
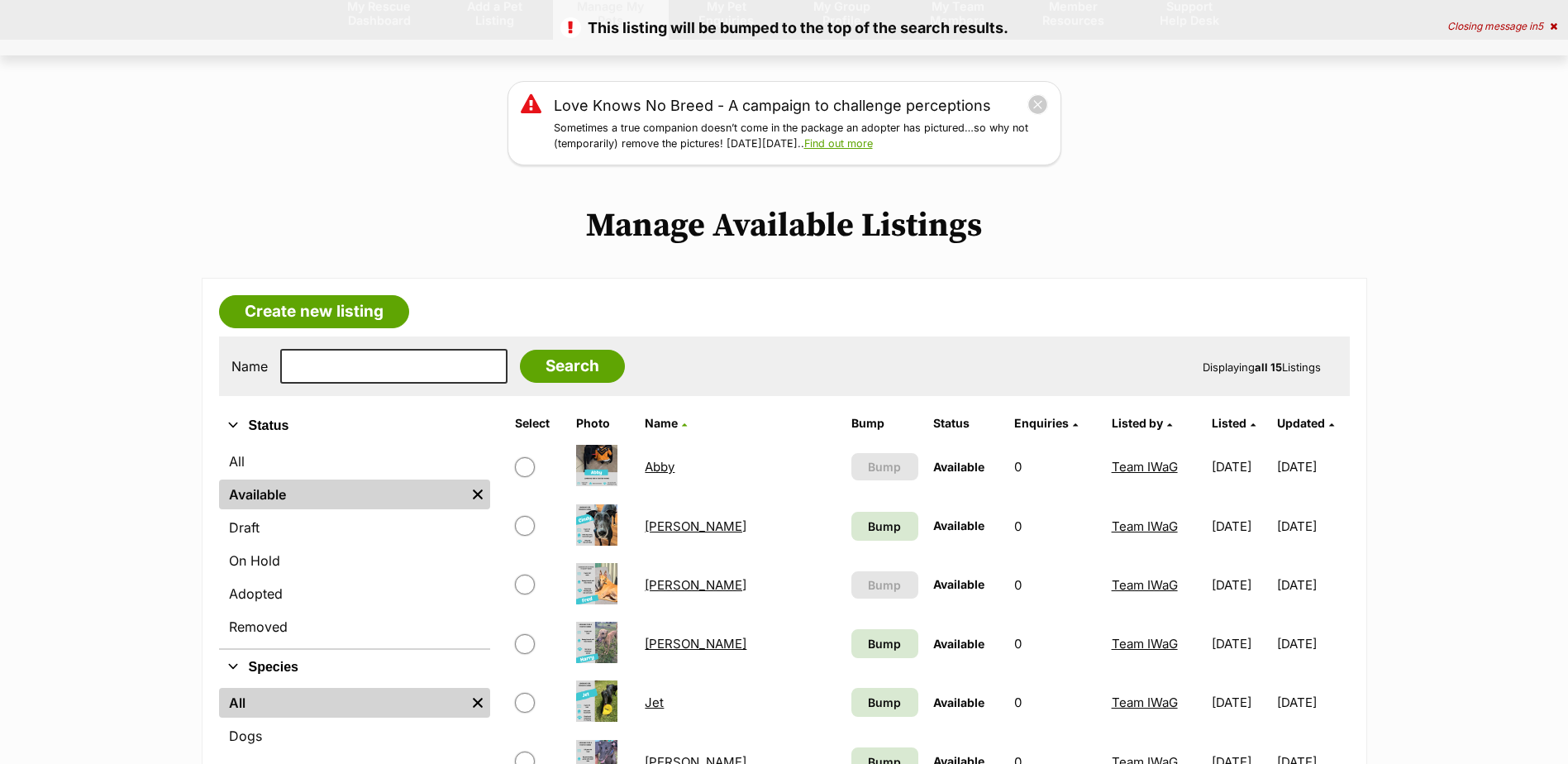
scroll to position [165, 0]
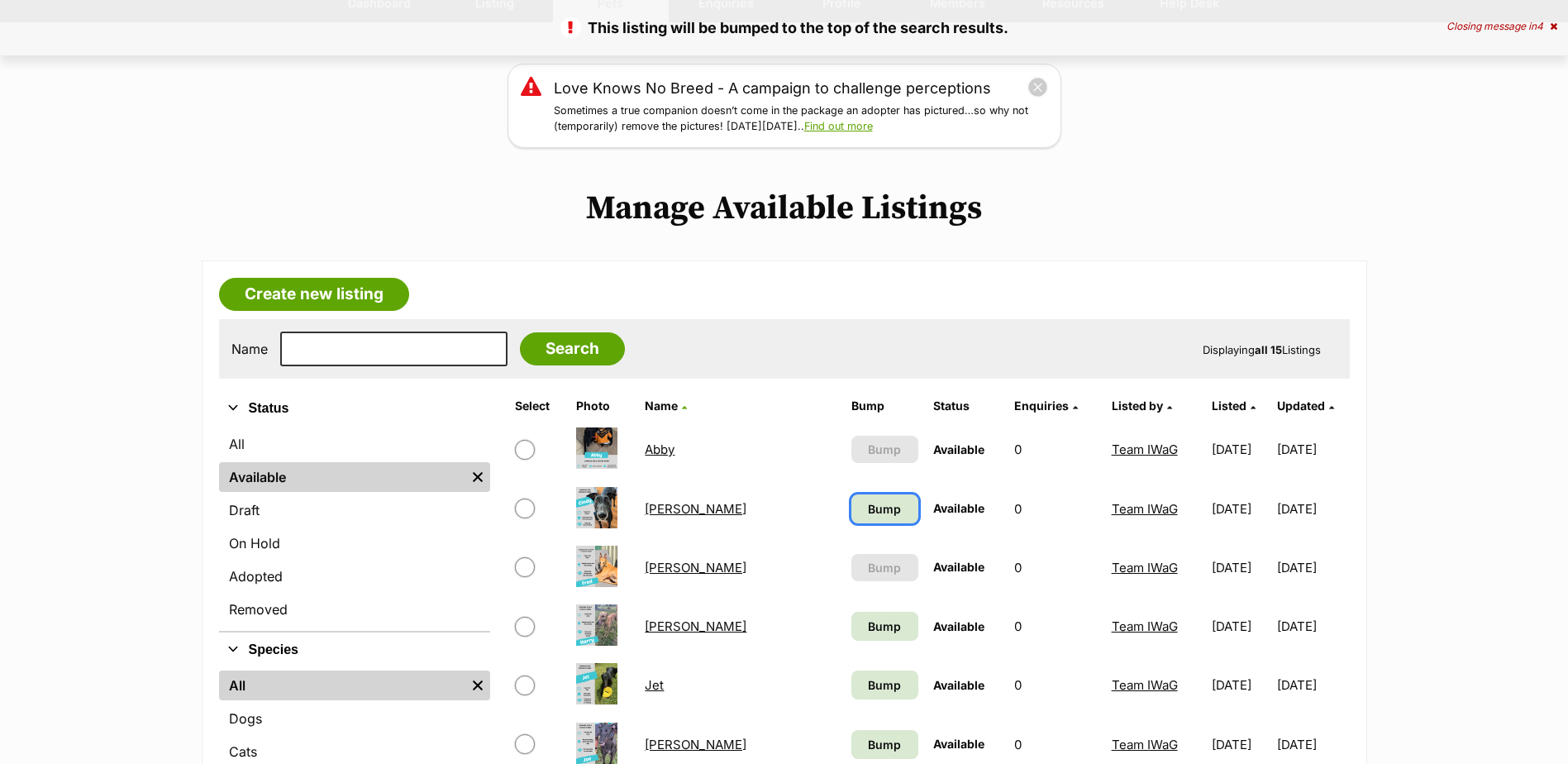
click at [868, 509] on span "Bump" at bounding box center [885, 509] width 33 height 17
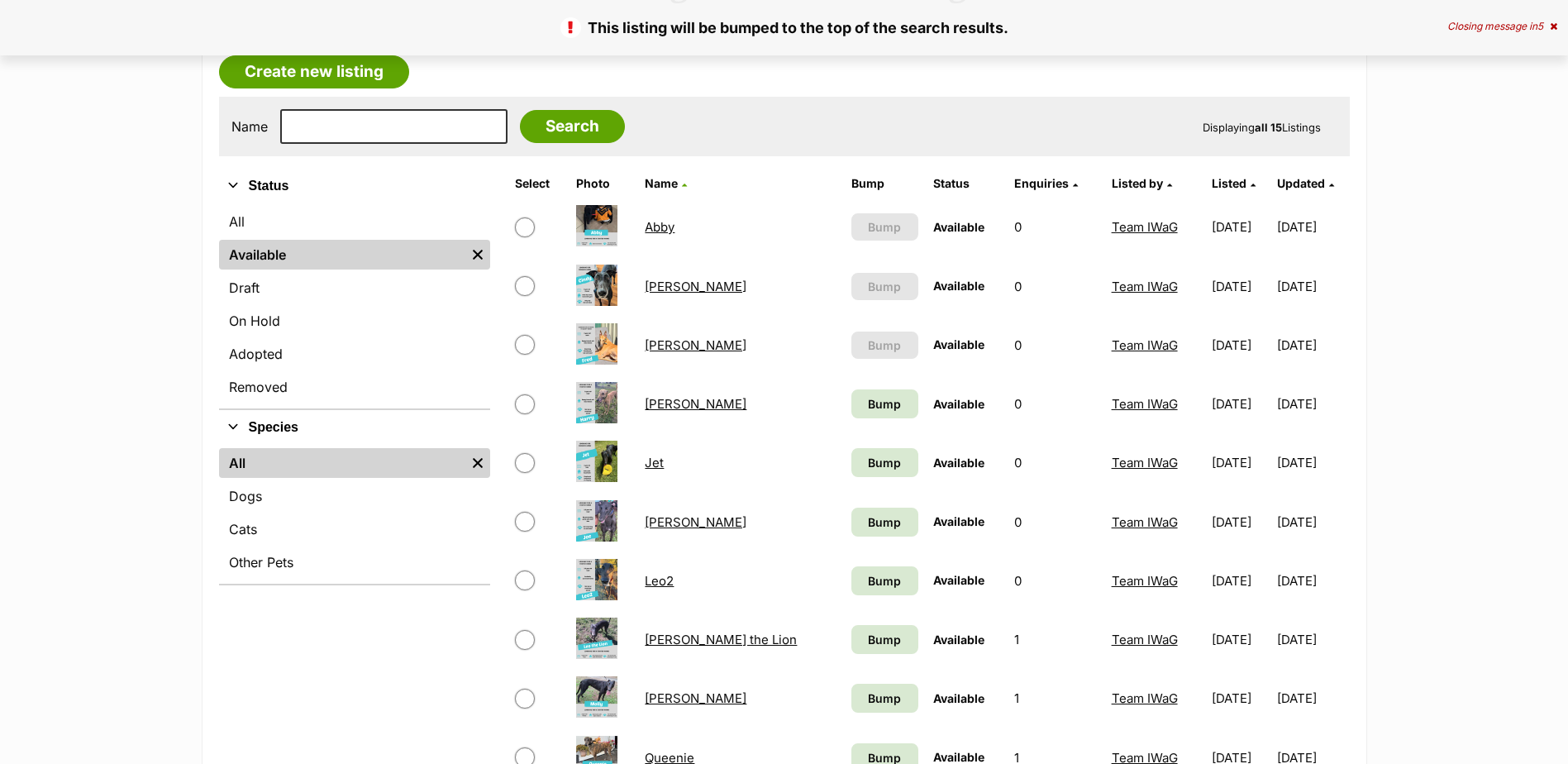
scroll to position [414, 0]
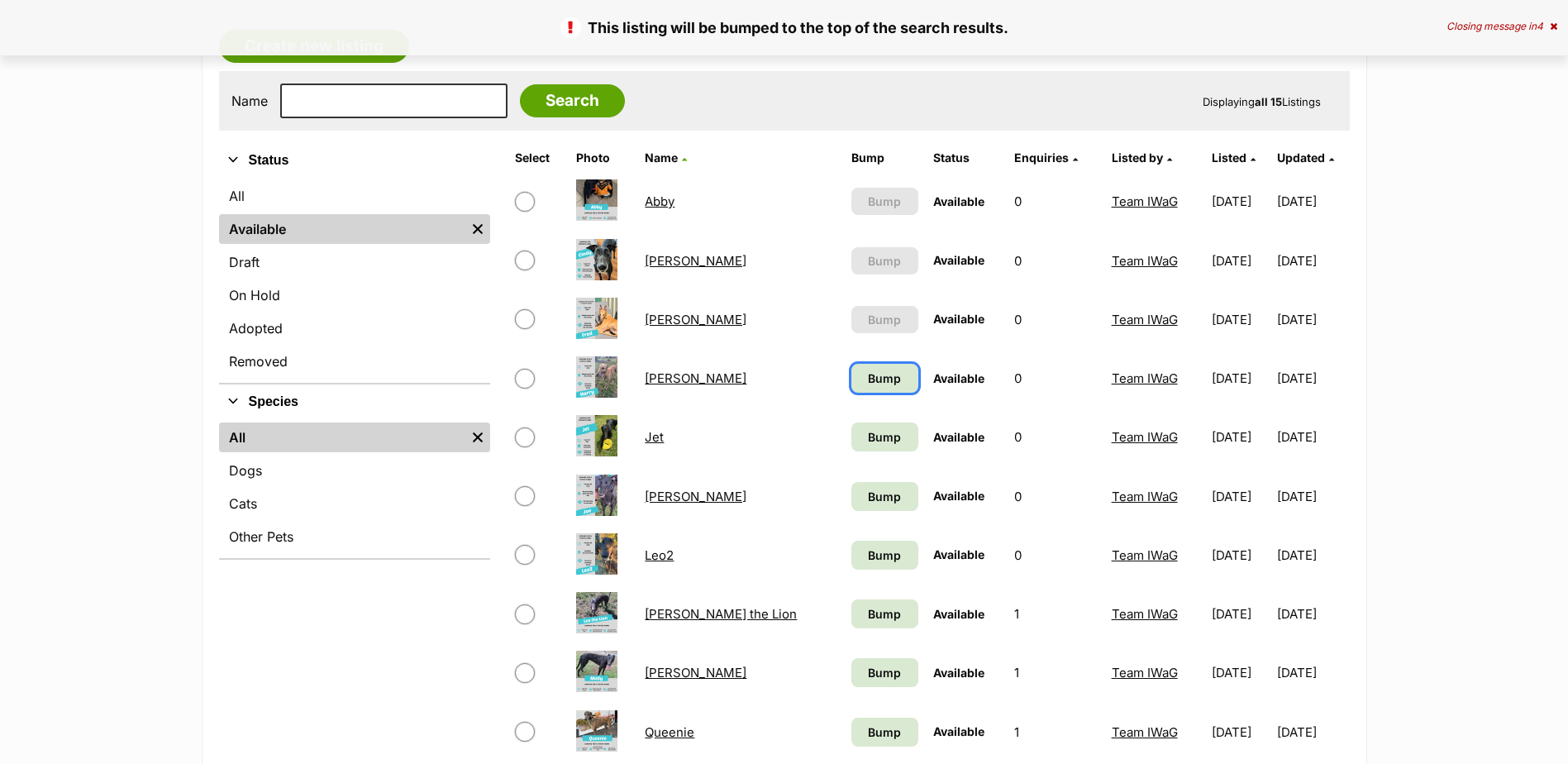
click at [868, 372] on span "Bump" at bounding box center [885, 378] width 33 height 17
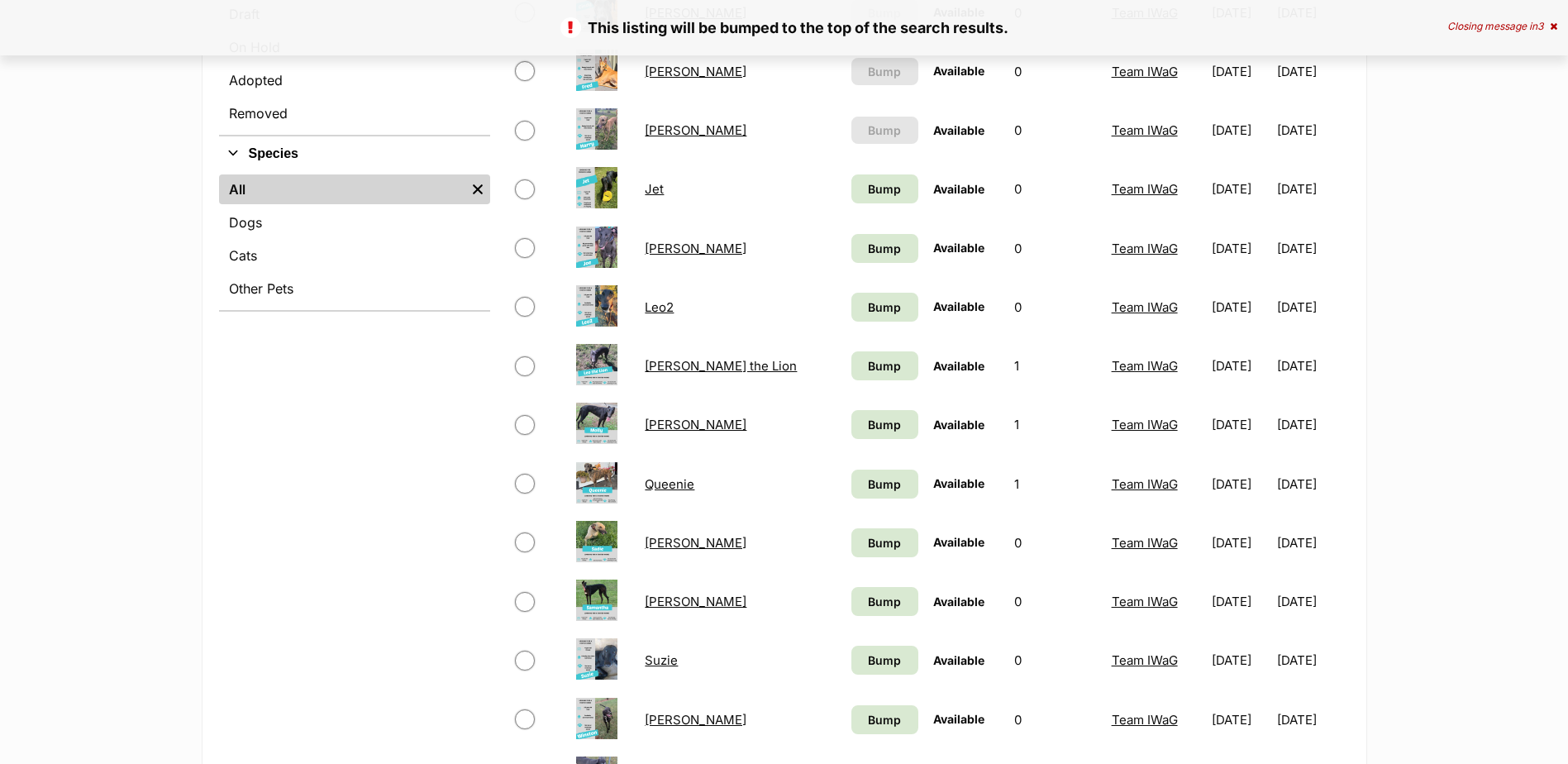
scroll to position [744, 0]
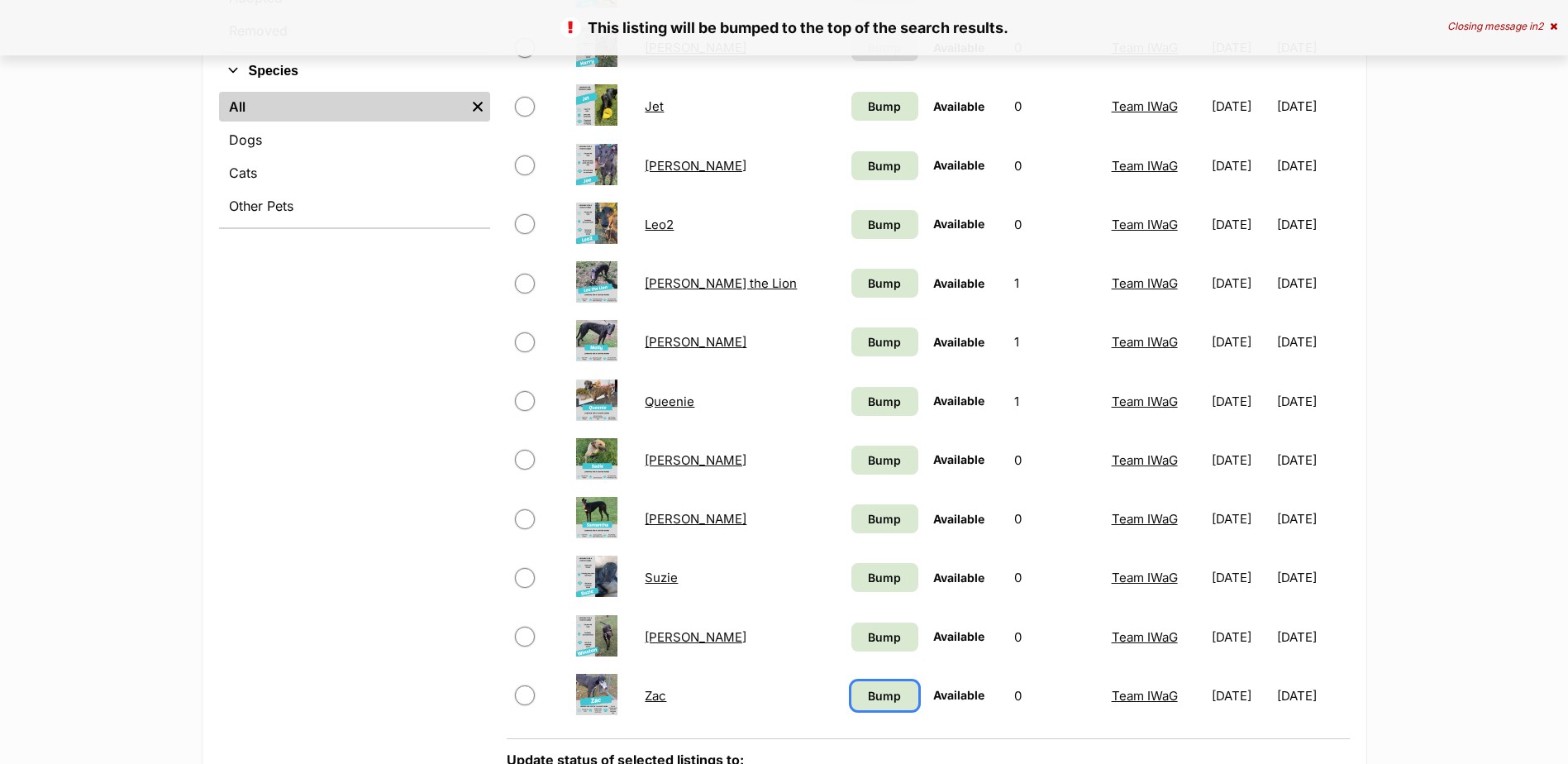
click at [868, 696] on span "Bump" at bounding box center [885, 696] width 33 height 17
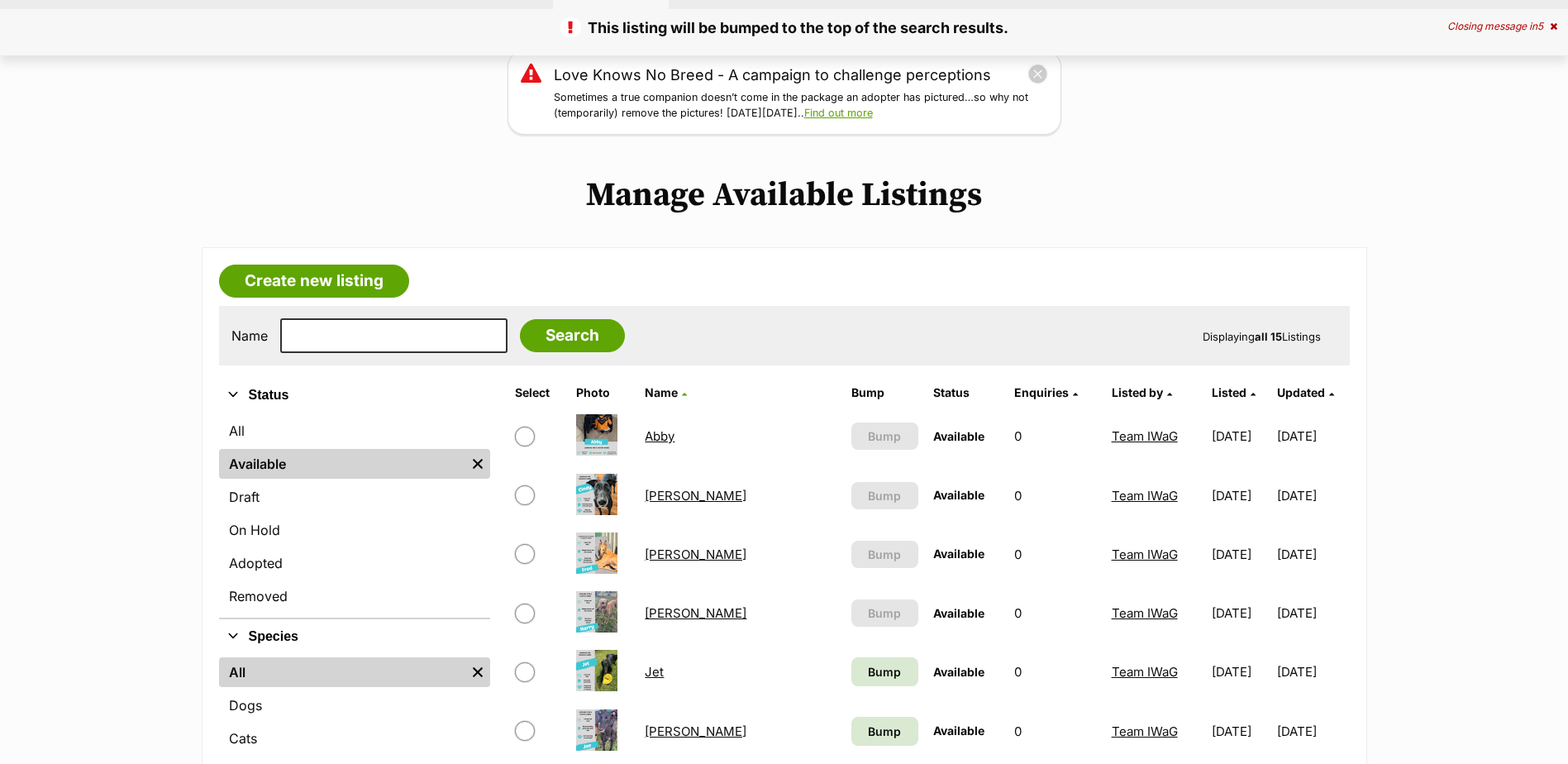
scroll to position [330, 0]
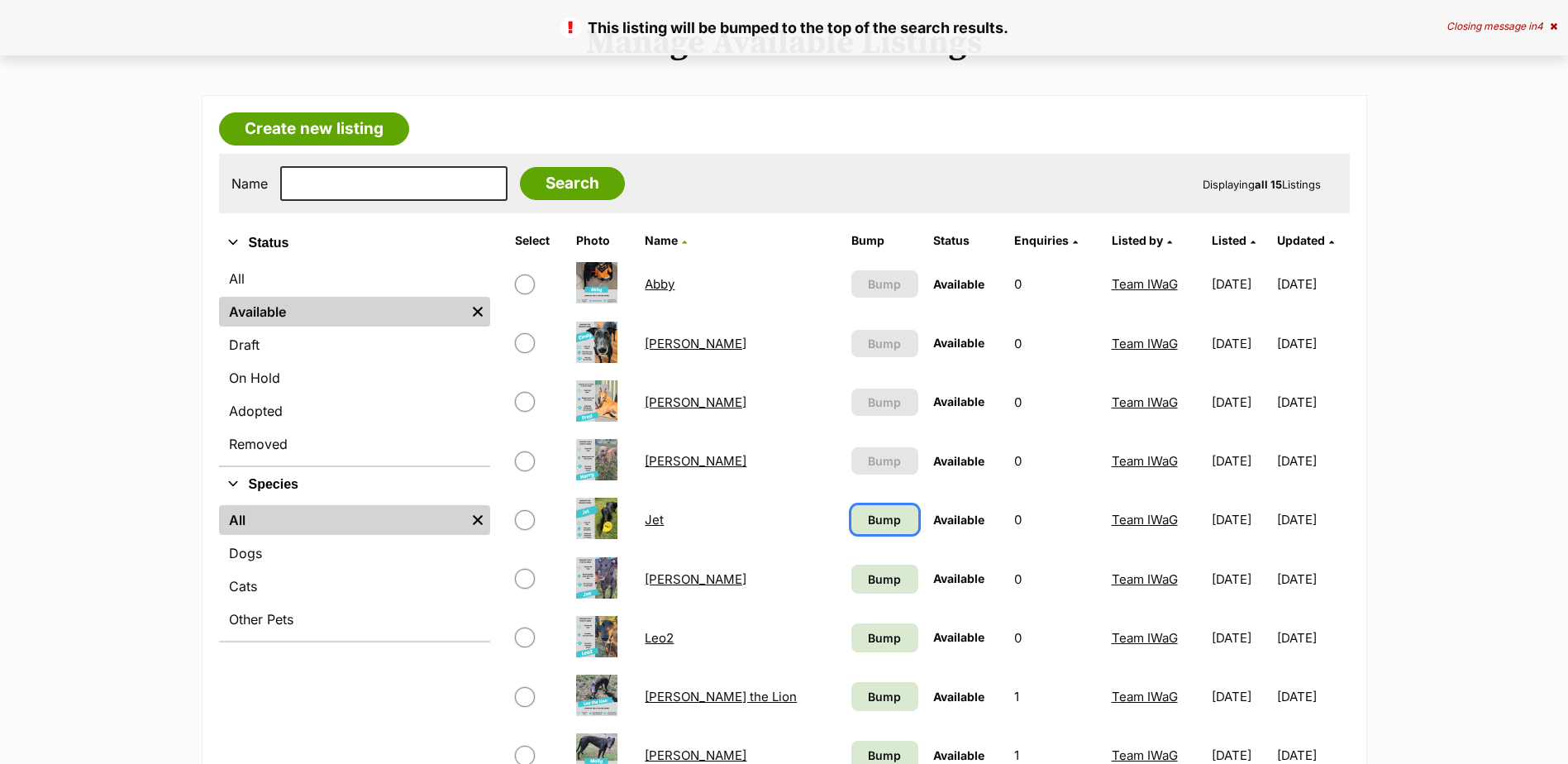
click at [868, 525] on span "Bump" at bounding box center [885, 519] width 33 height 17
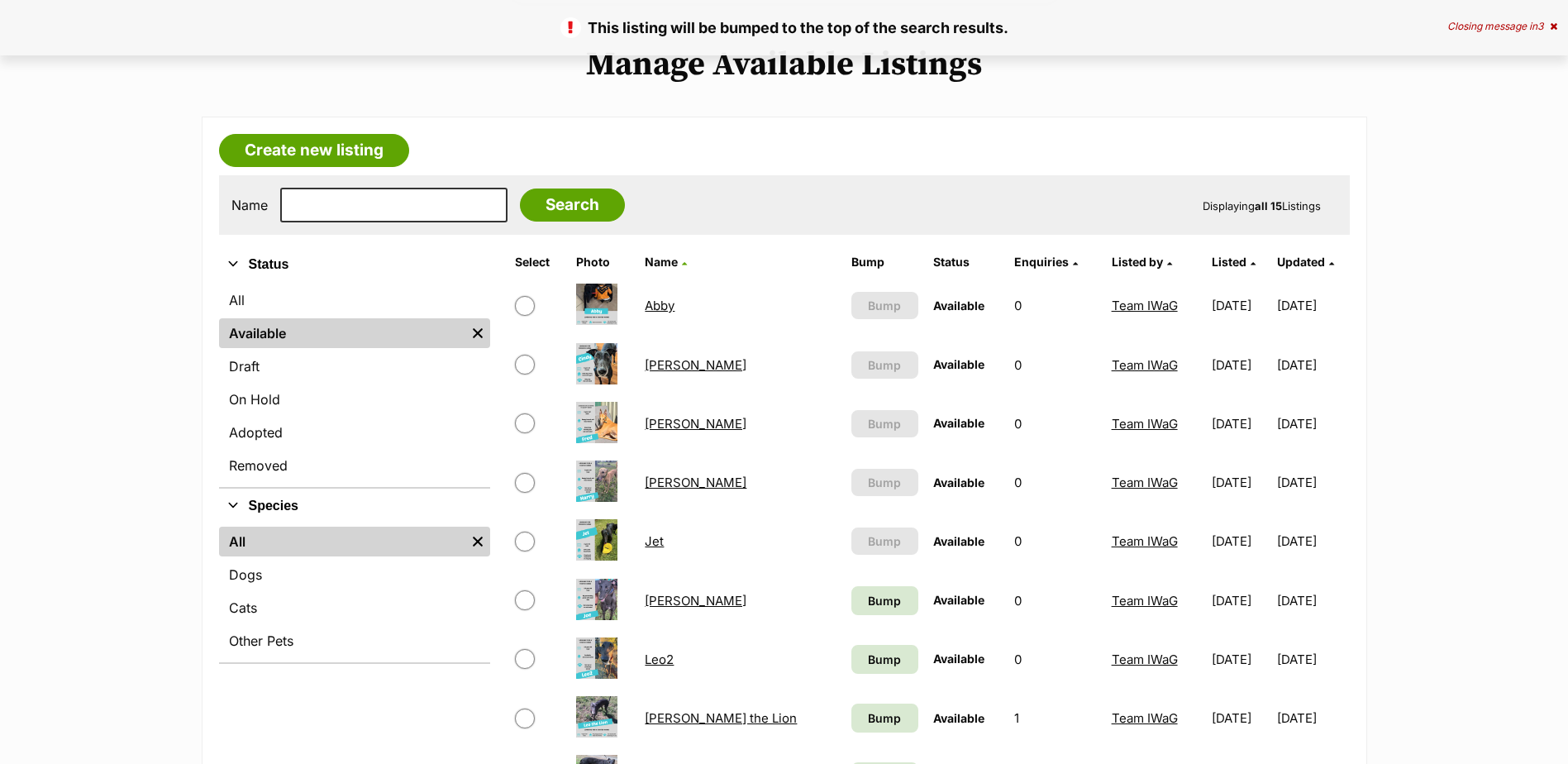
scroll to position [330, 0]
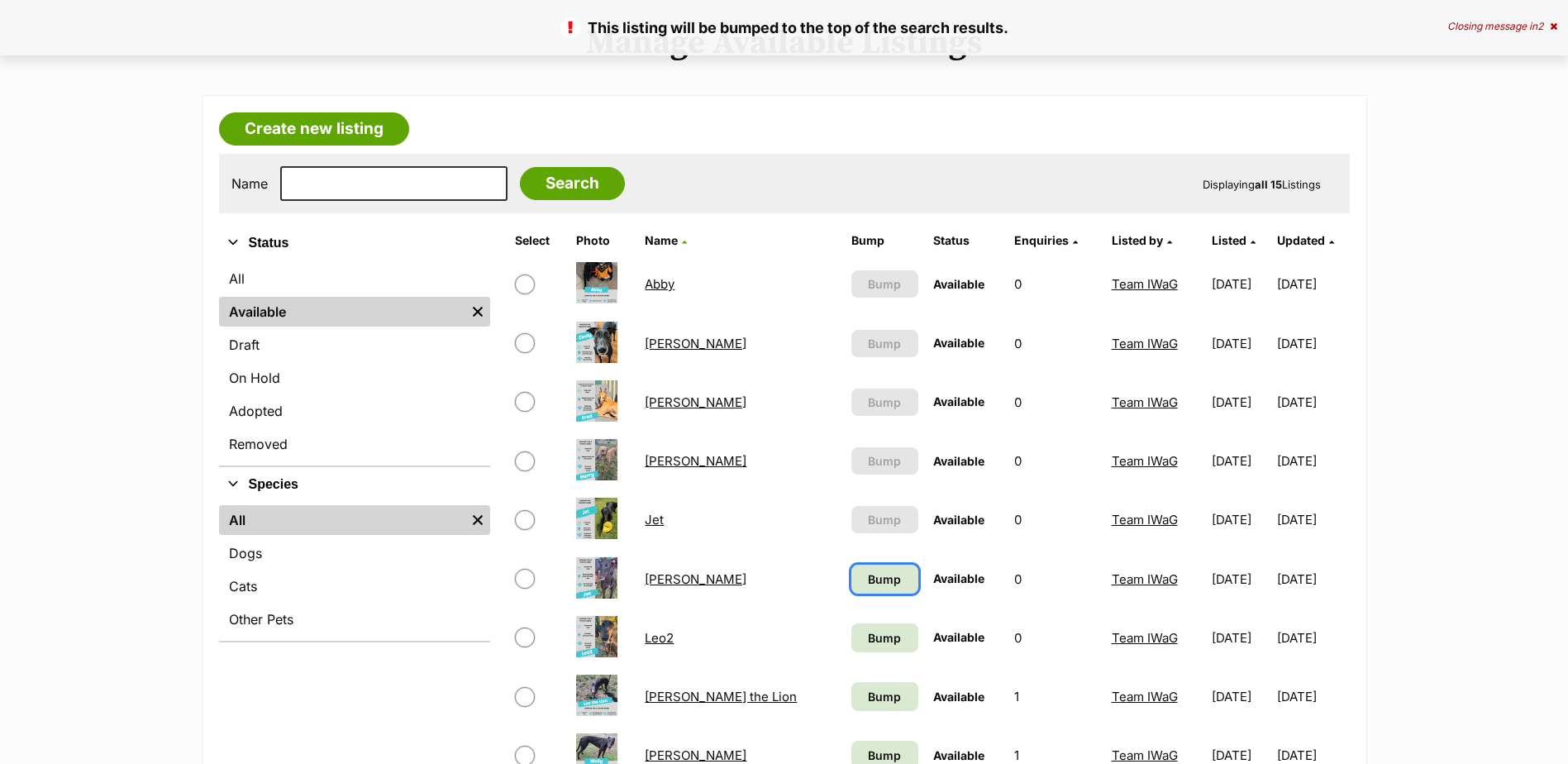
click at [851, 591] on link "Bump" at bounding box center [885, 579] width 67 height 28
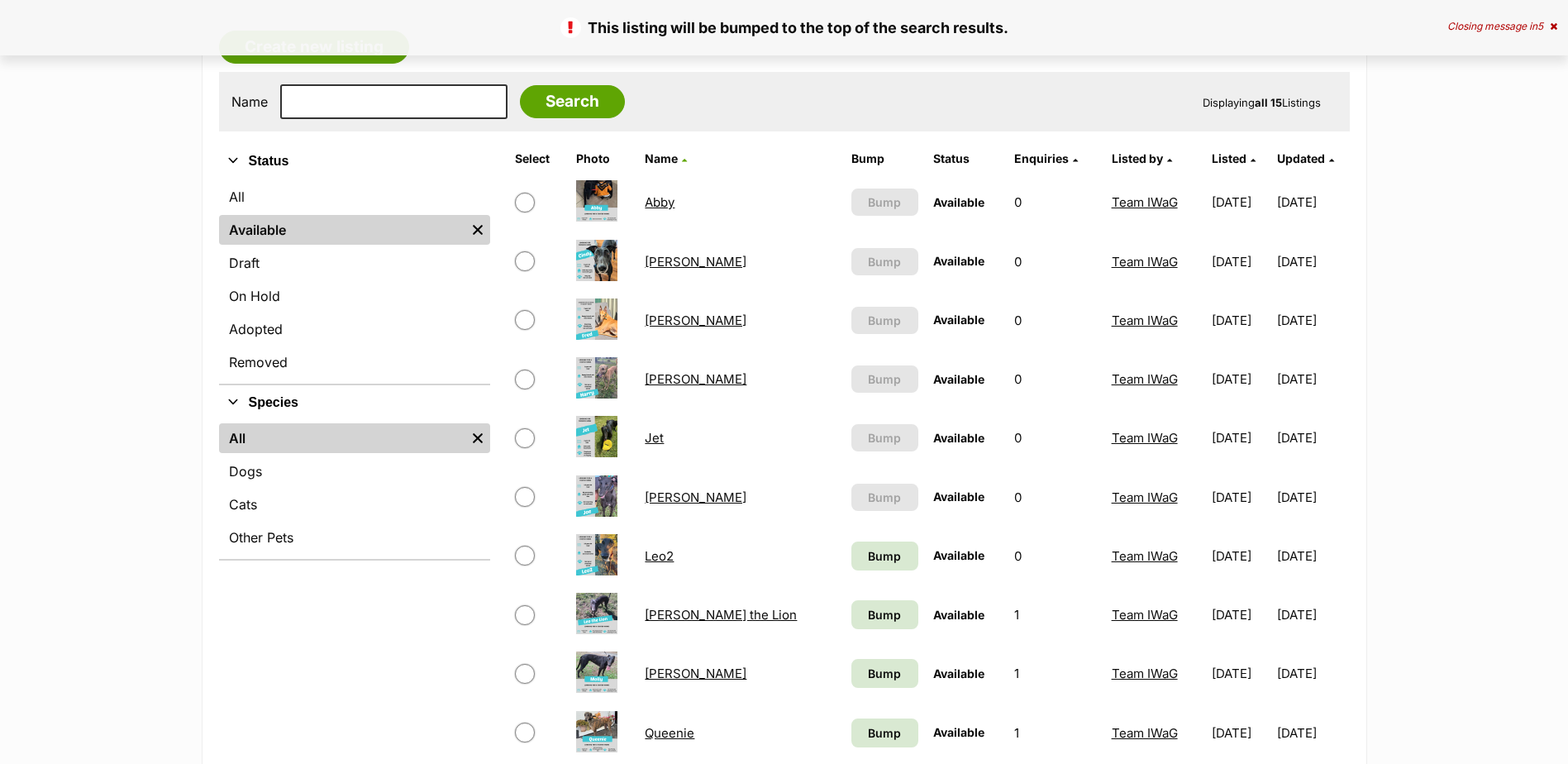
scroll to position [414, 0]
click at [851, 568] on link "Bump" at bounding box center [885, 555] width 67 height 28
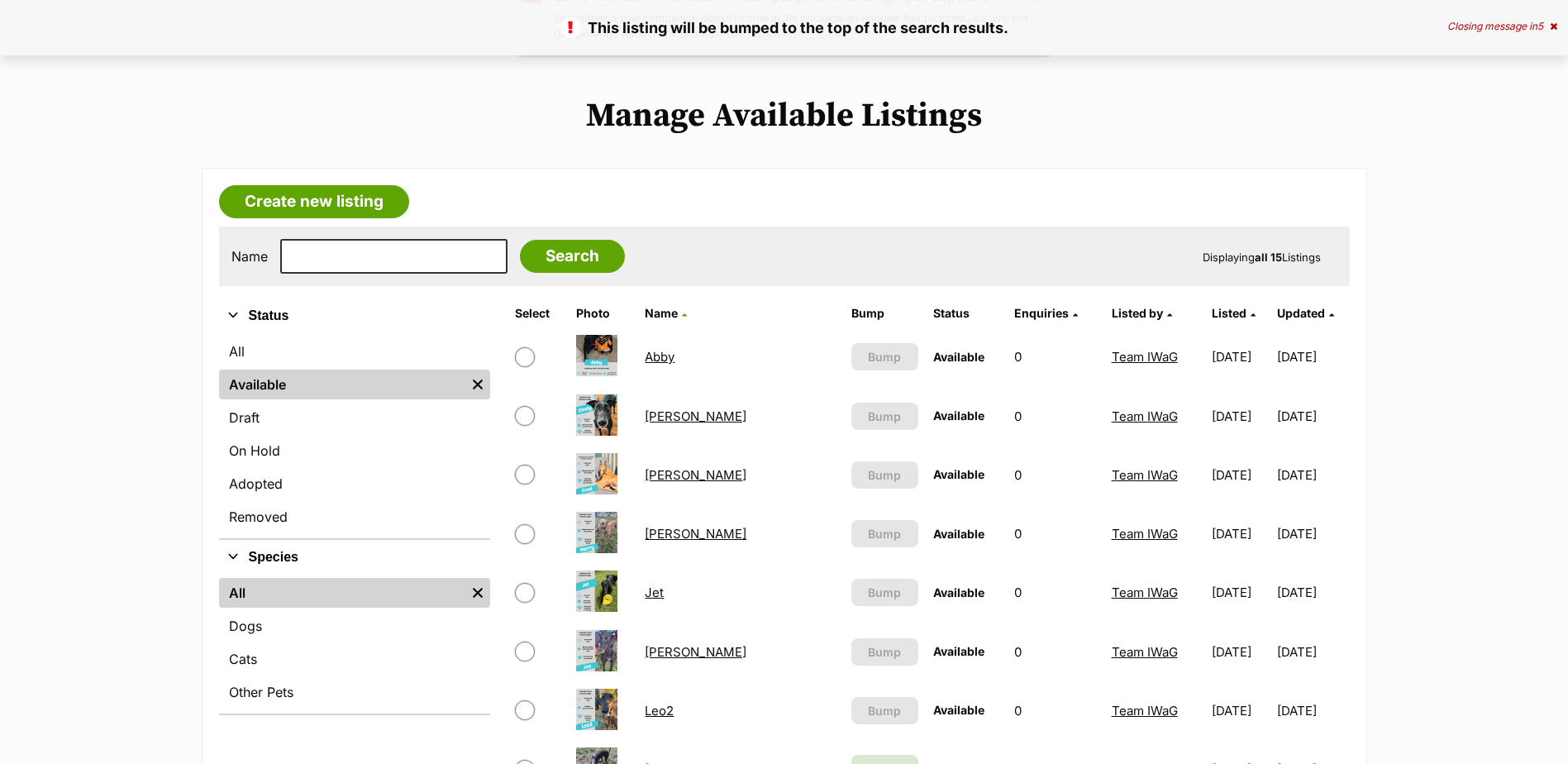
scroll to position [496, 0]
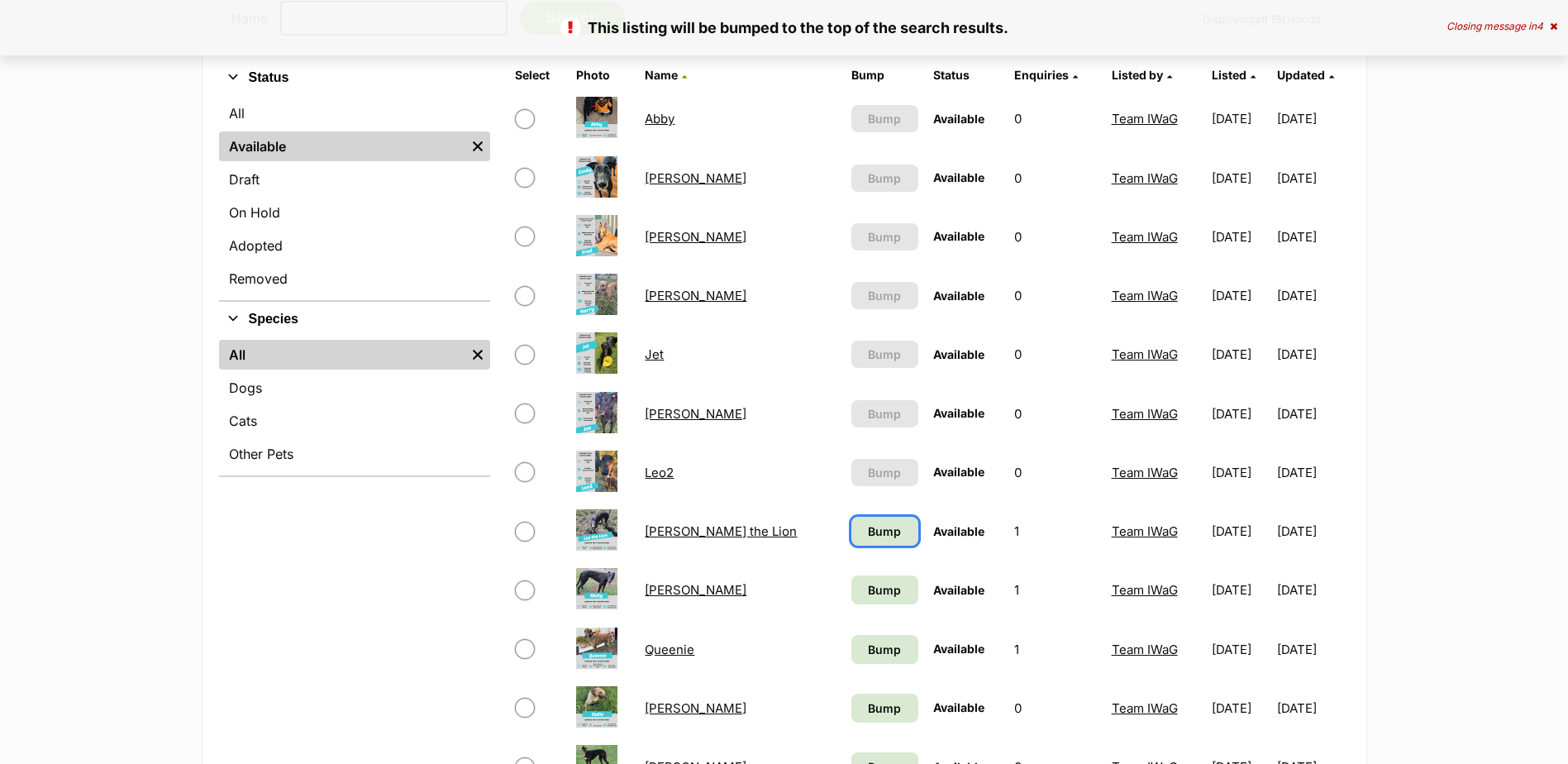
click at [868, 526] on span "Bump" at bounding box center [885, 531] width 33 height 17
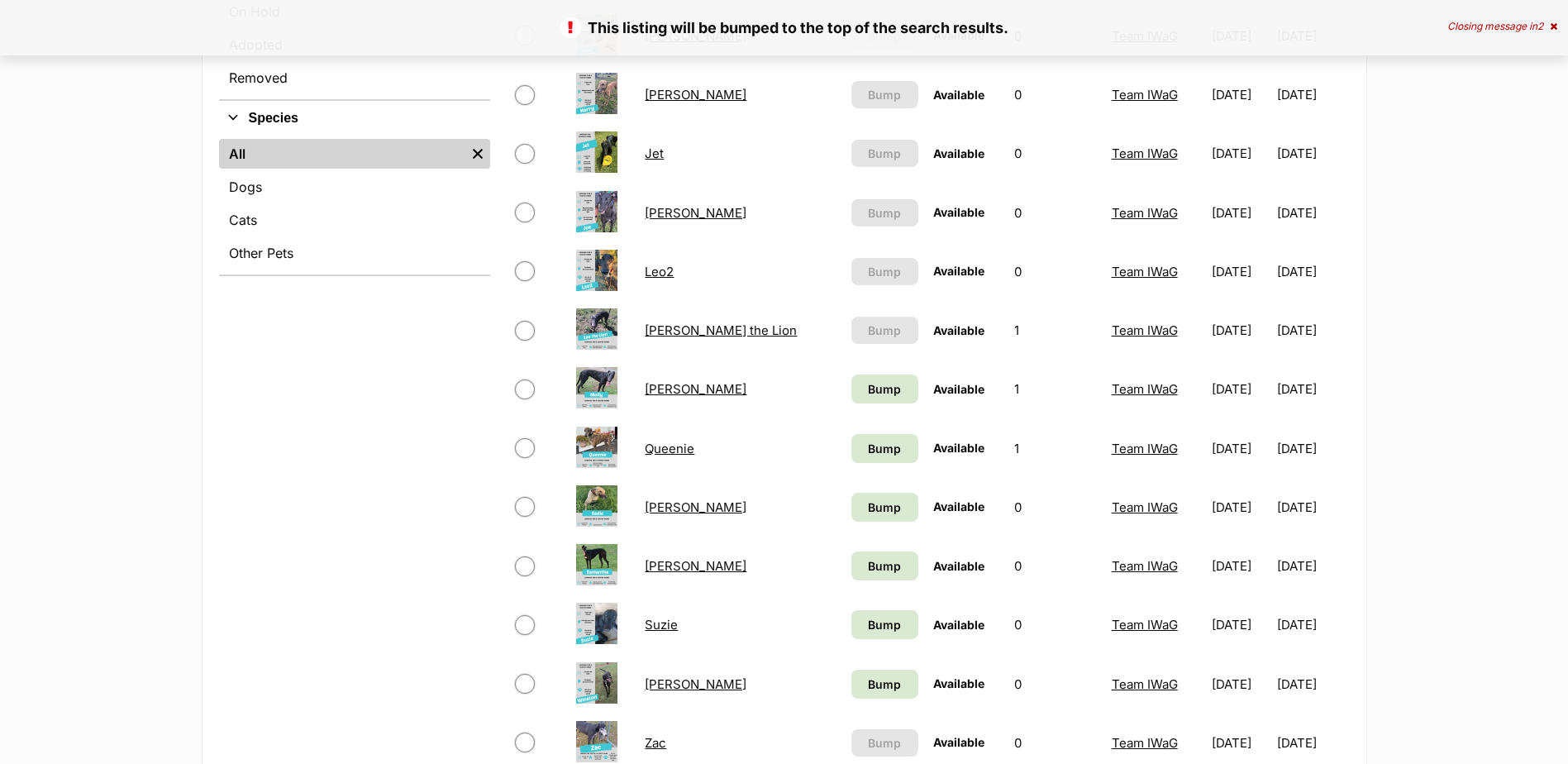
scroll to position [744, 0]
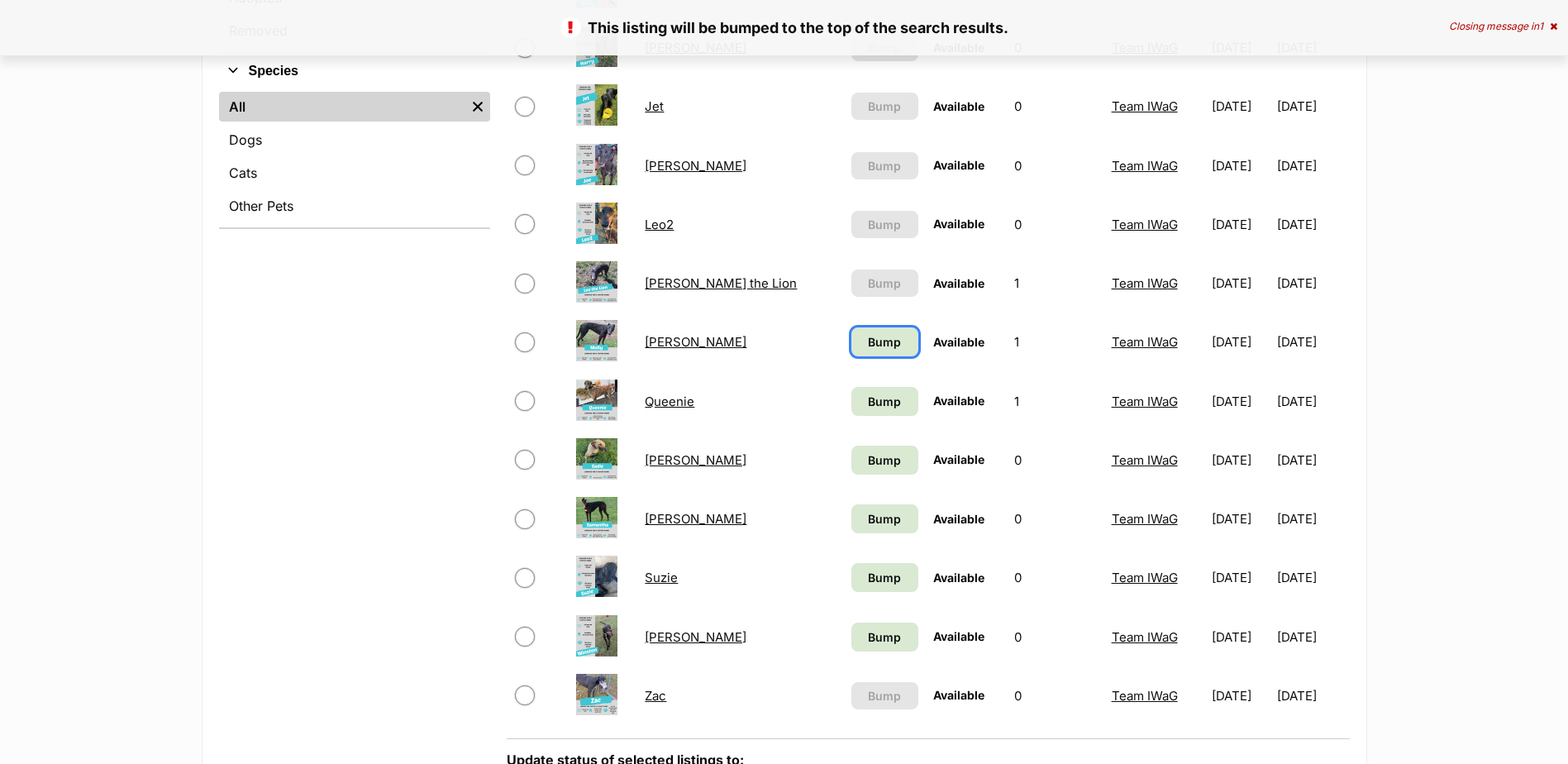
click at [868, 344] on span "Bump" at bounding box center [885, 342] width 33 height 17
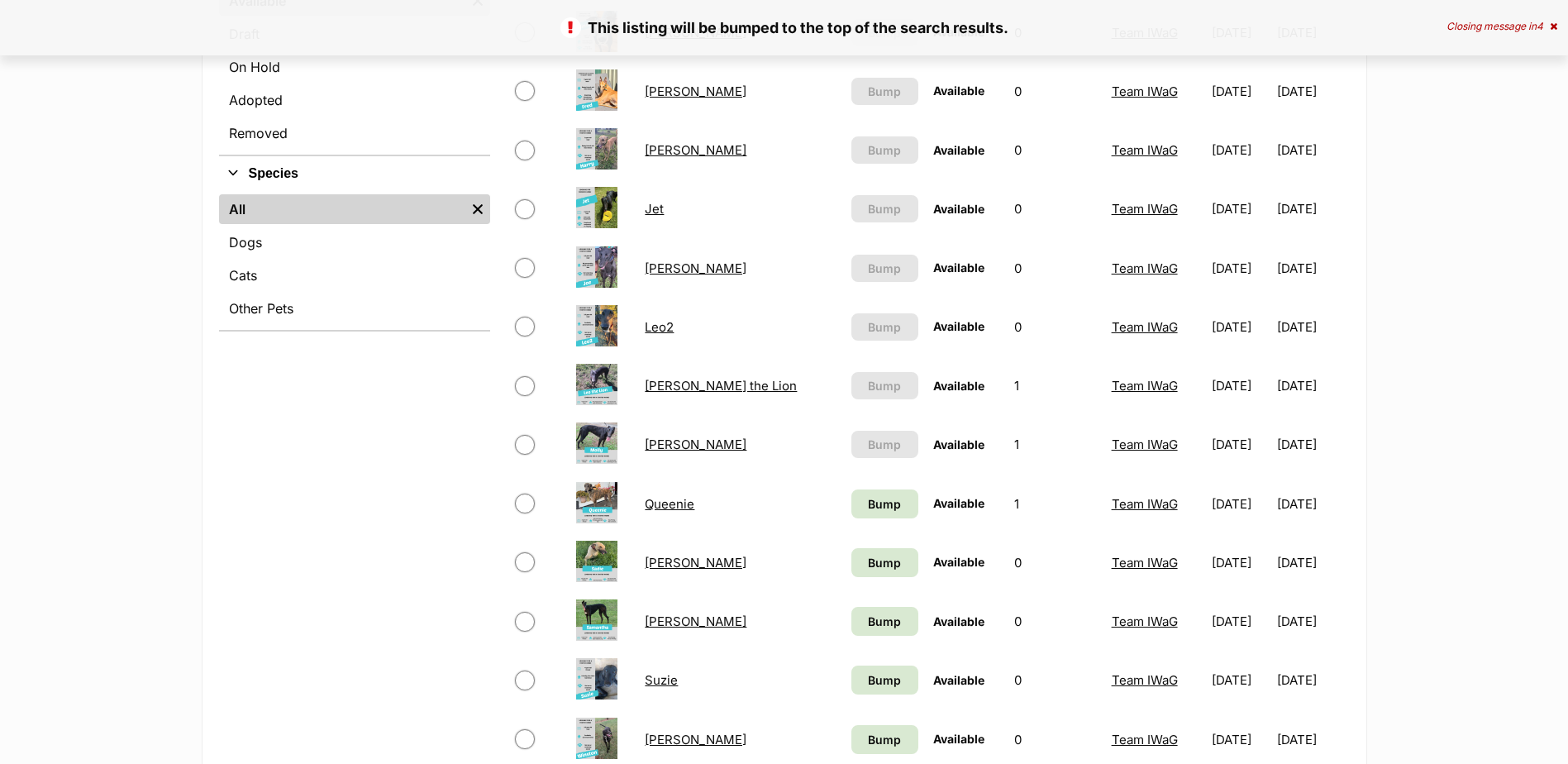
scroll to position [662, 0]
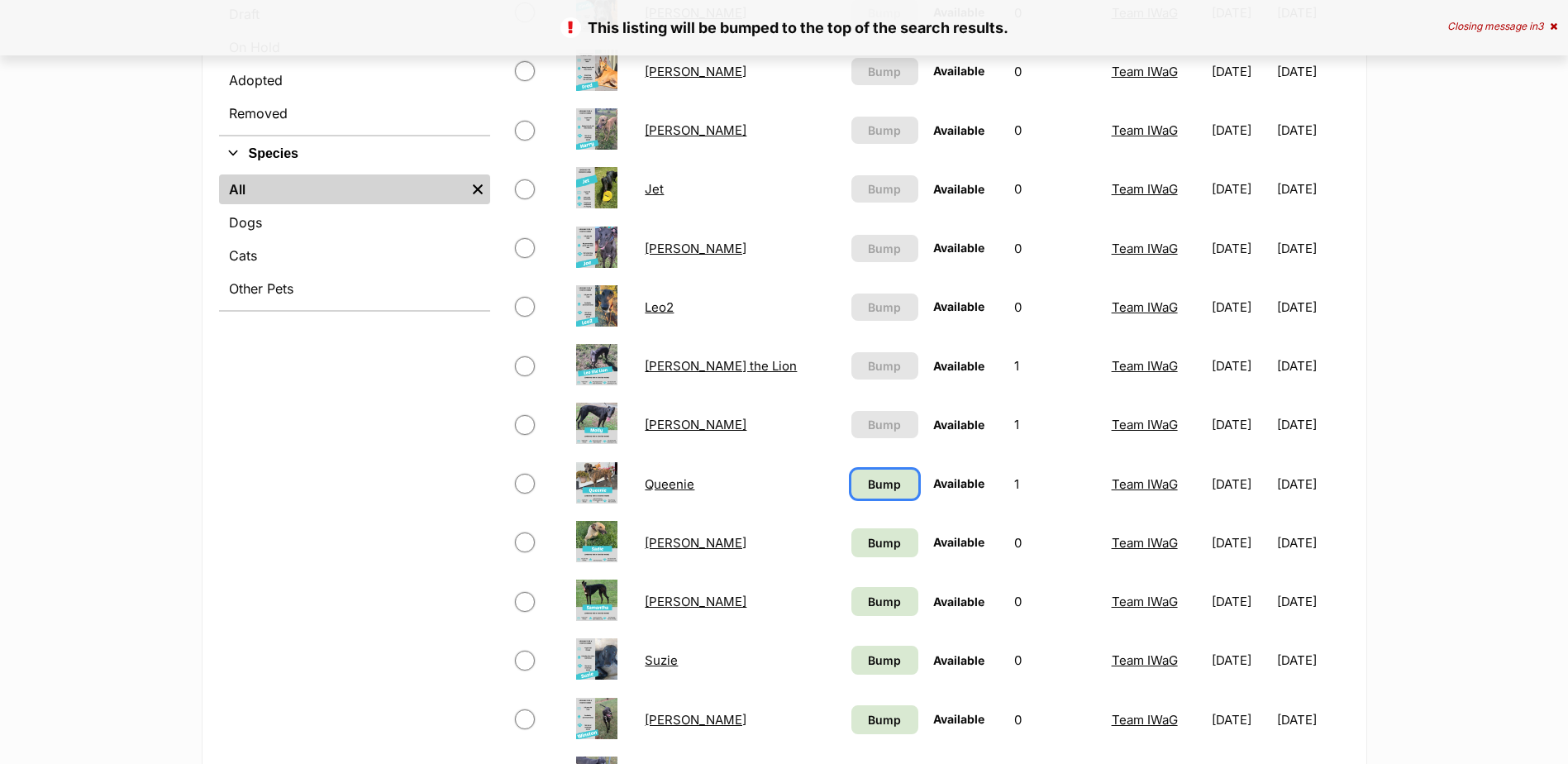
click at [868, 486] on span "Bump" at bounding box center [885, 484] width 33 height 17
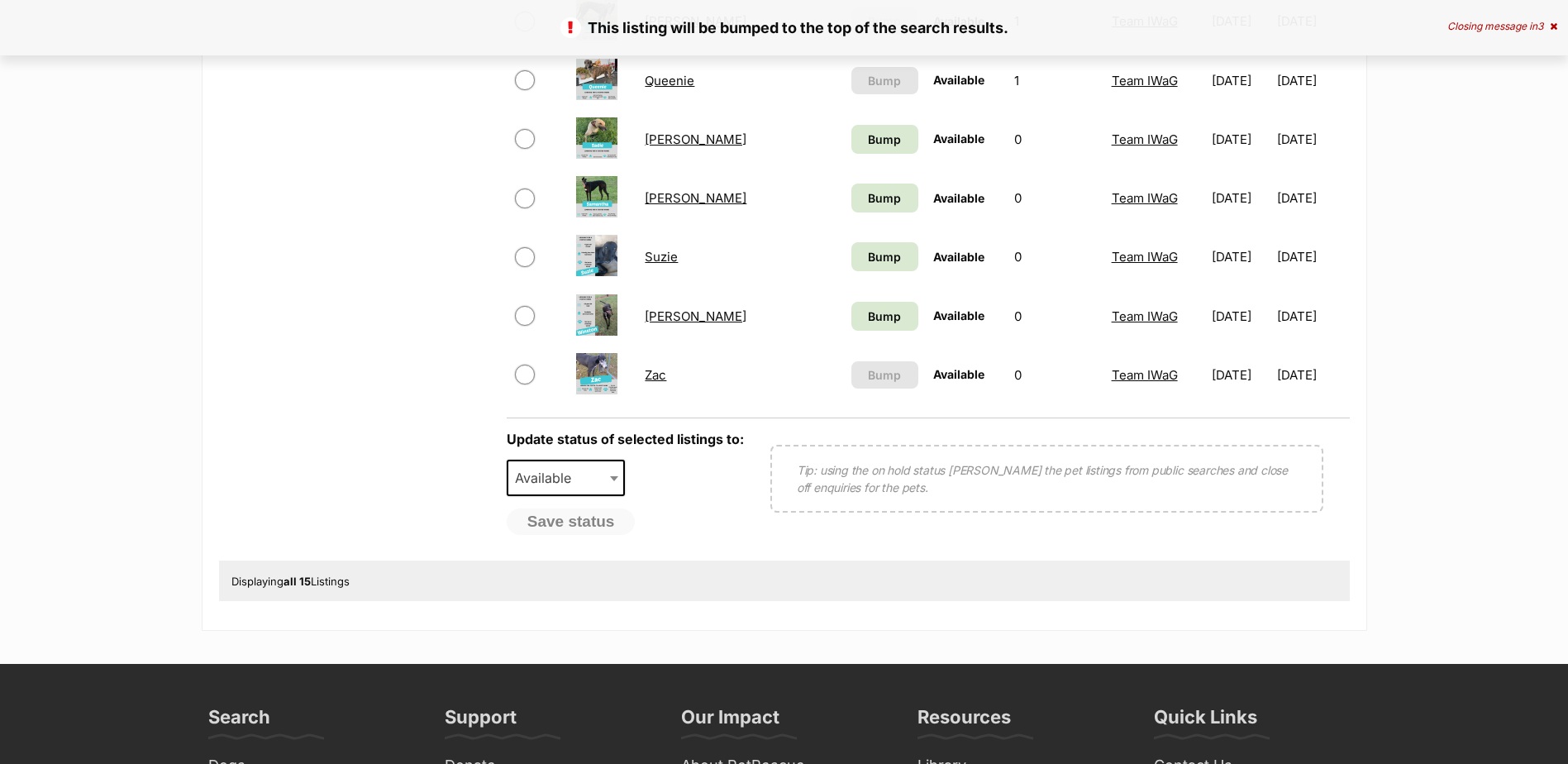
scroll to position [1158, 0]
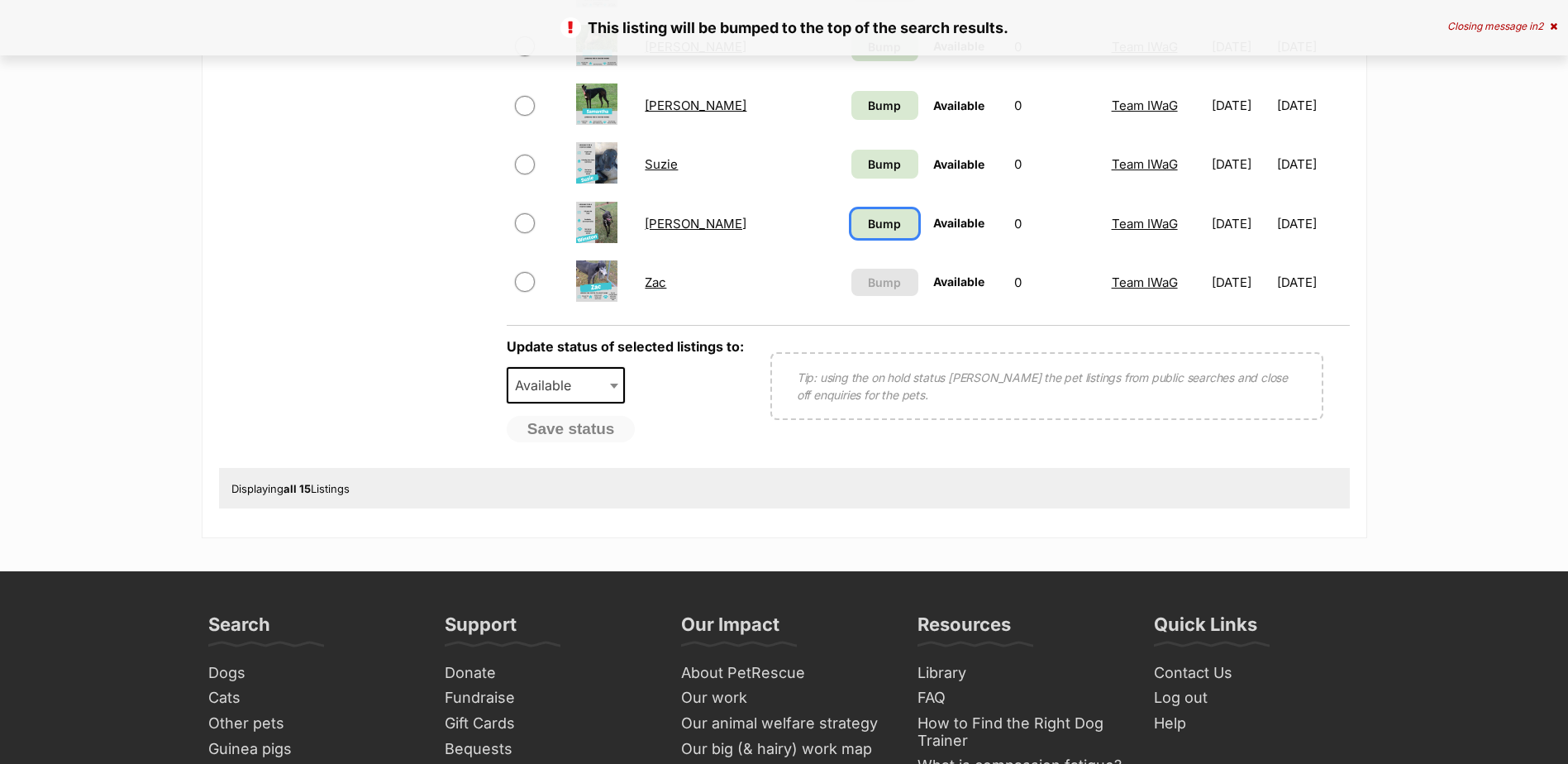
click at [868, 221] on span "Bump" at bounding box center [885, 223] width 33 height 17
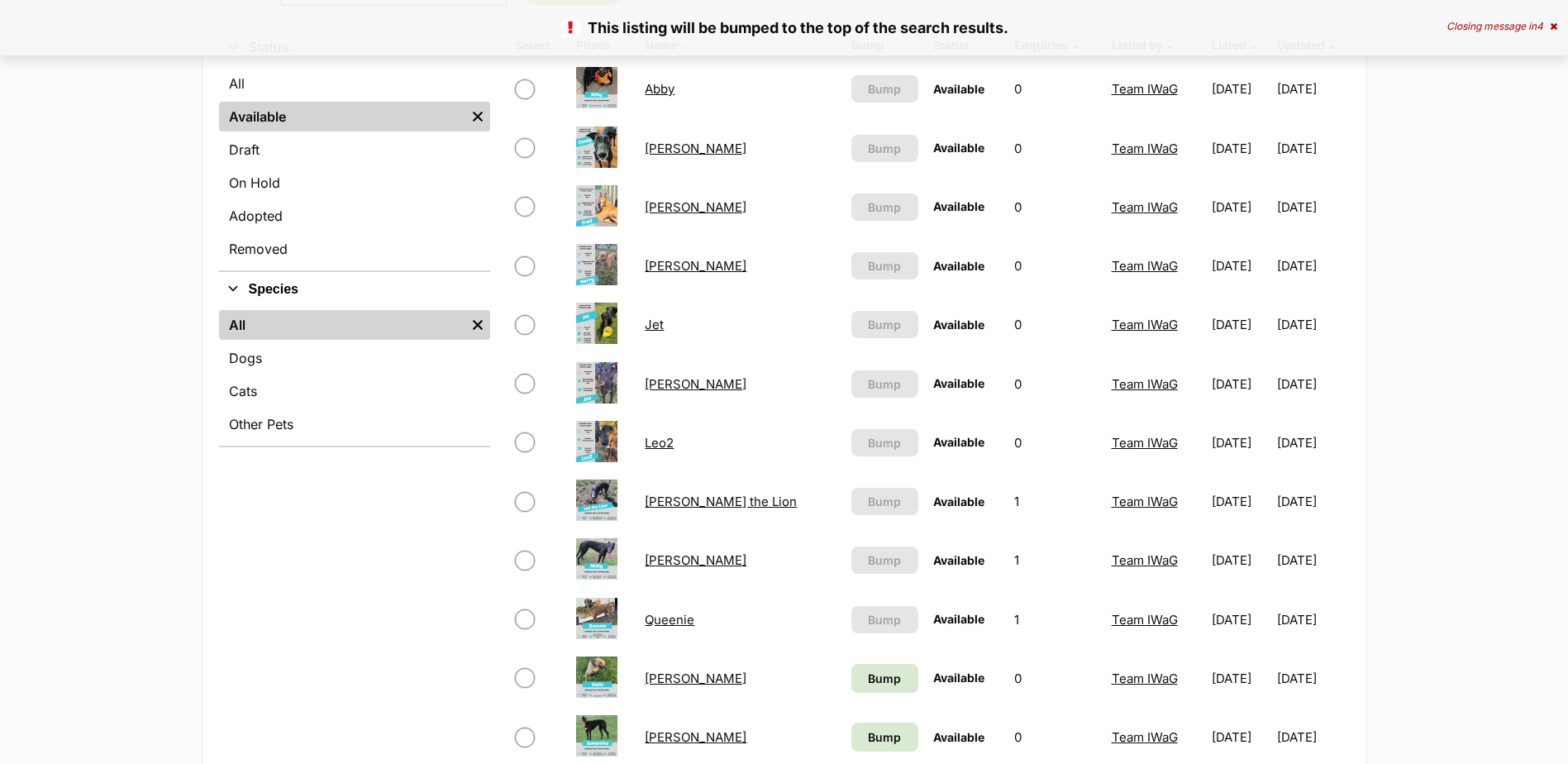
scroll to position [744, 0]
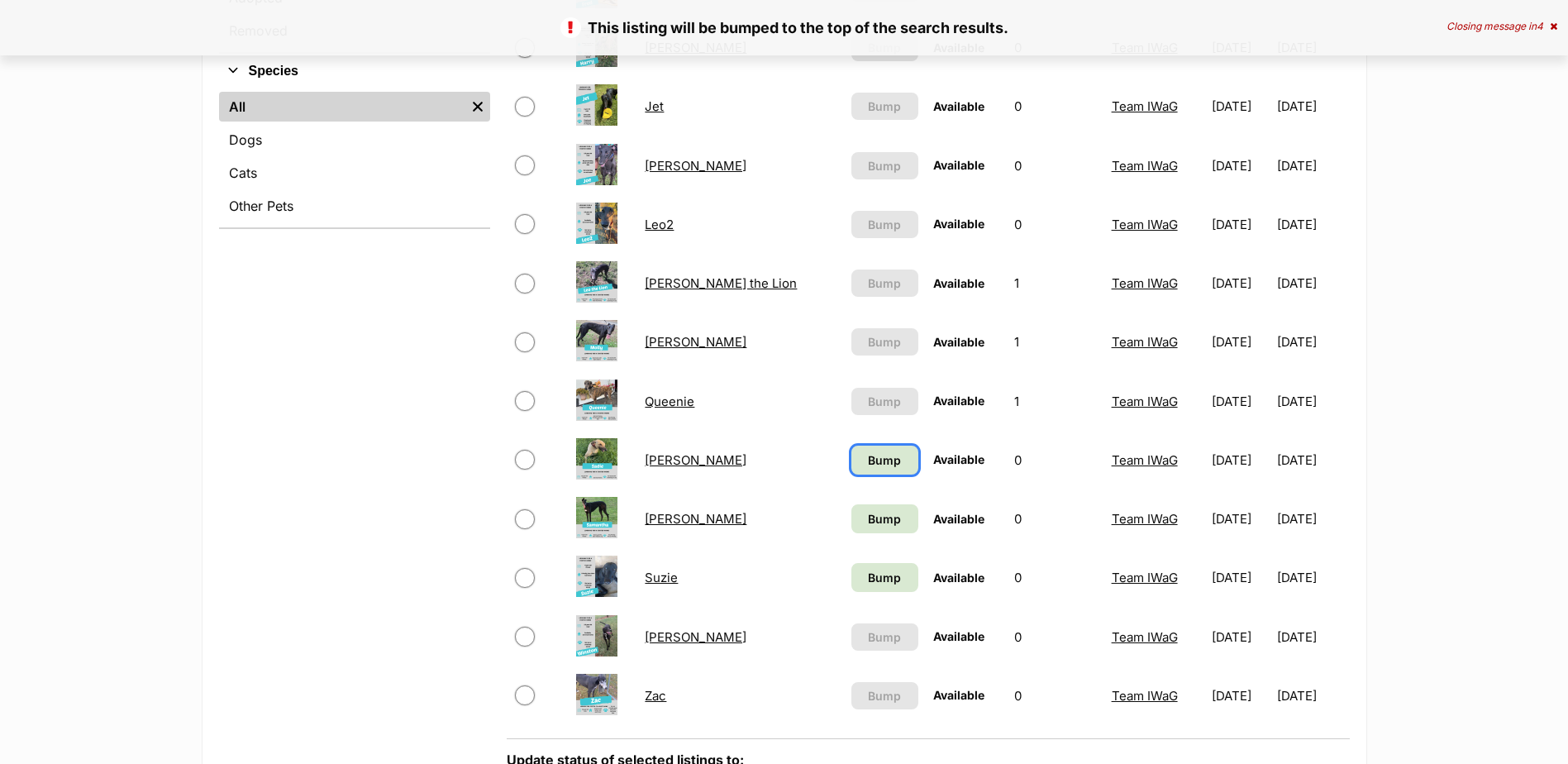
click at [868, 461] on span "Bump" at bounding box center [885, 460] width 33 height 17
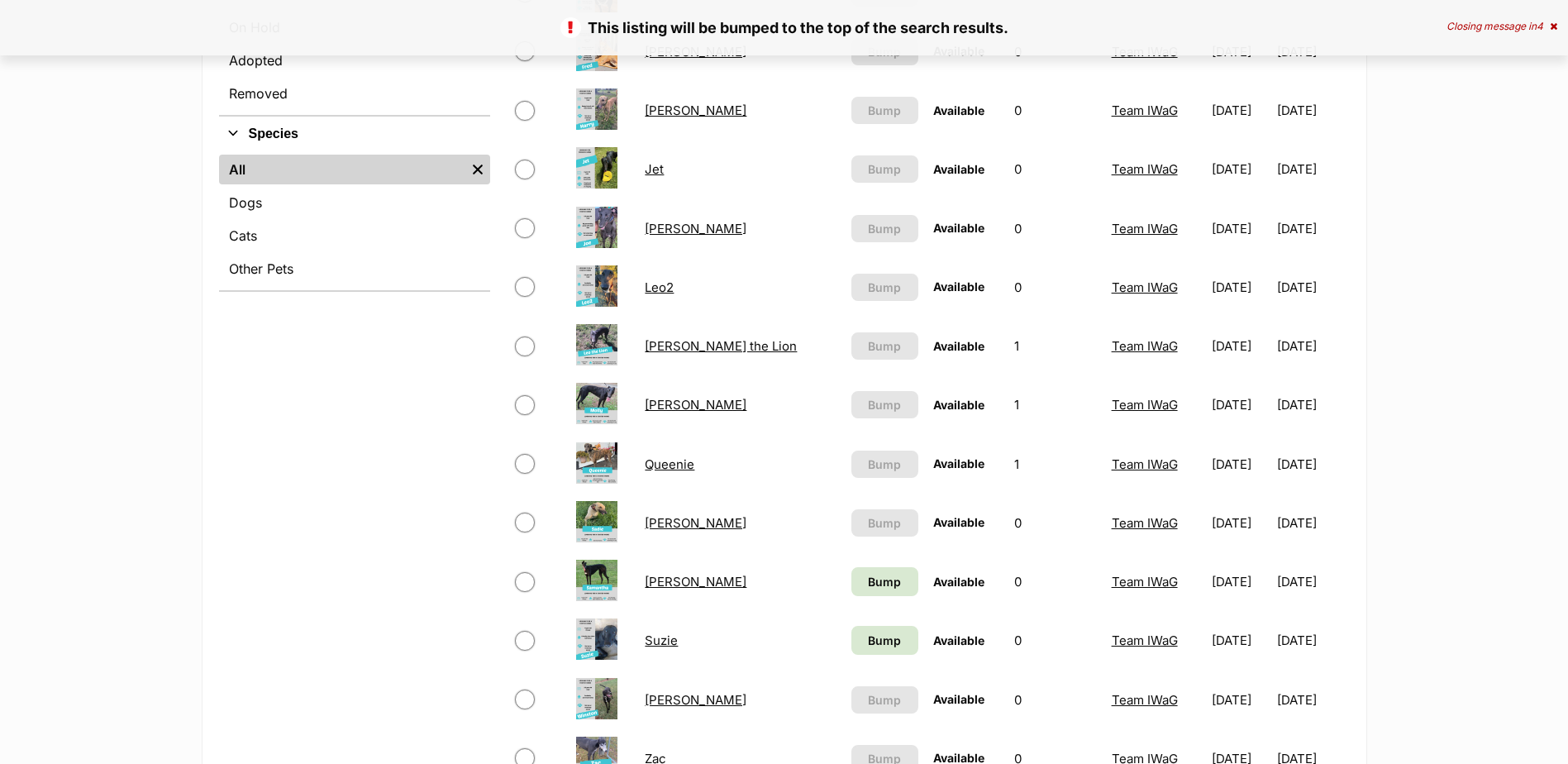
scroll to position [744, 0]
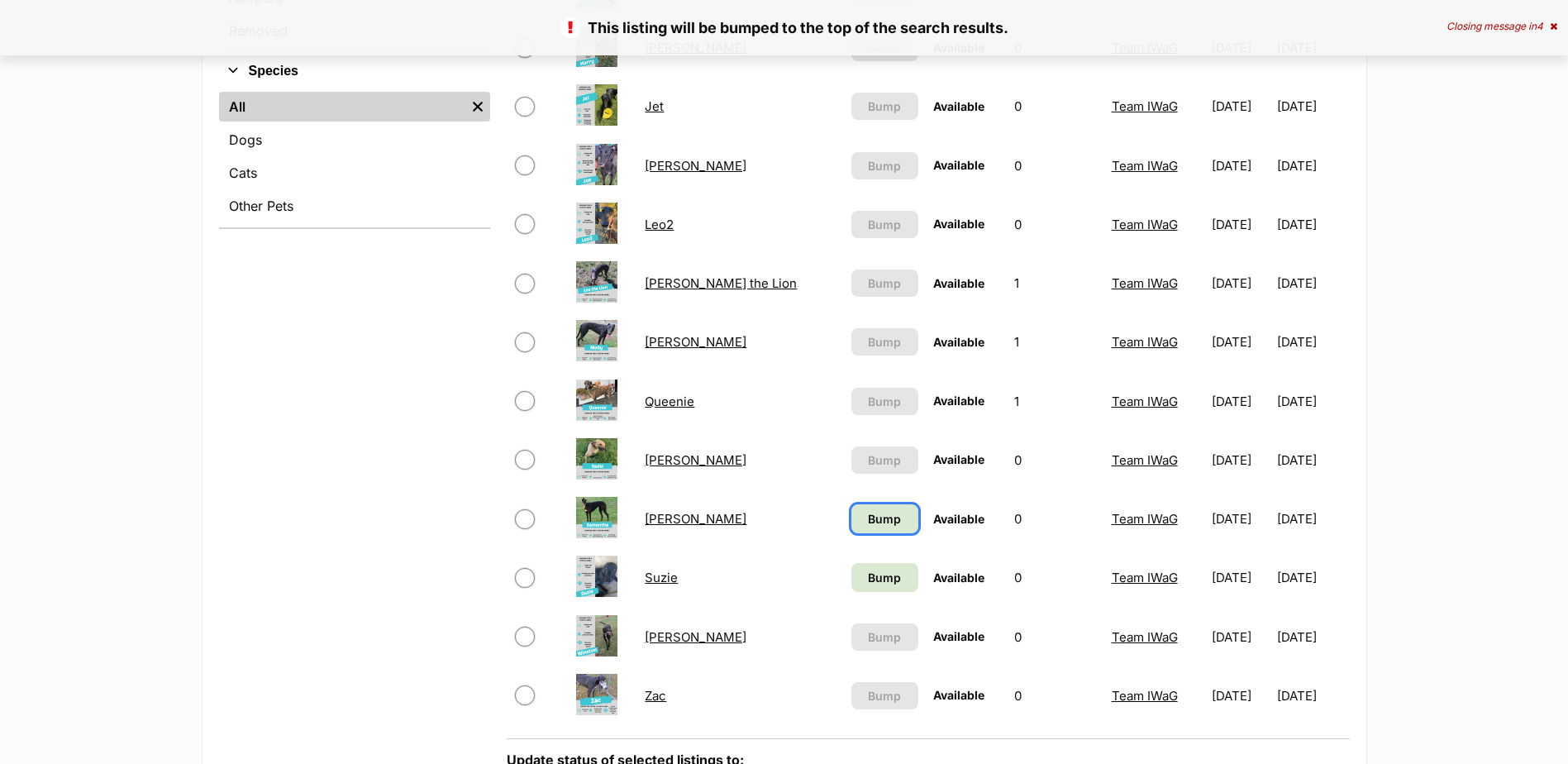
click at [868, 527] on span "Bump" at bounding box center [885, 518] width 33 height 17
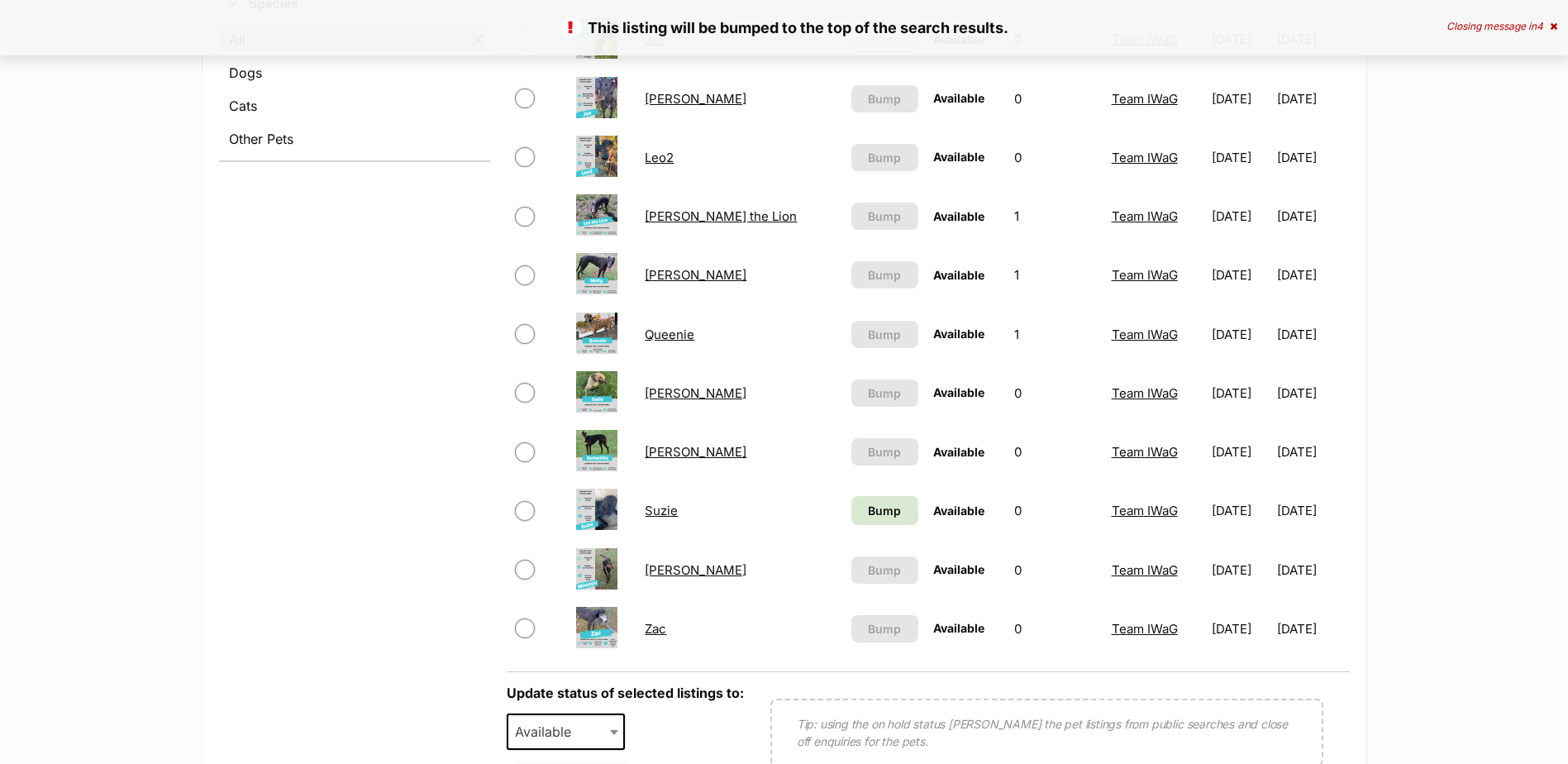
scroll to position [909, 0]
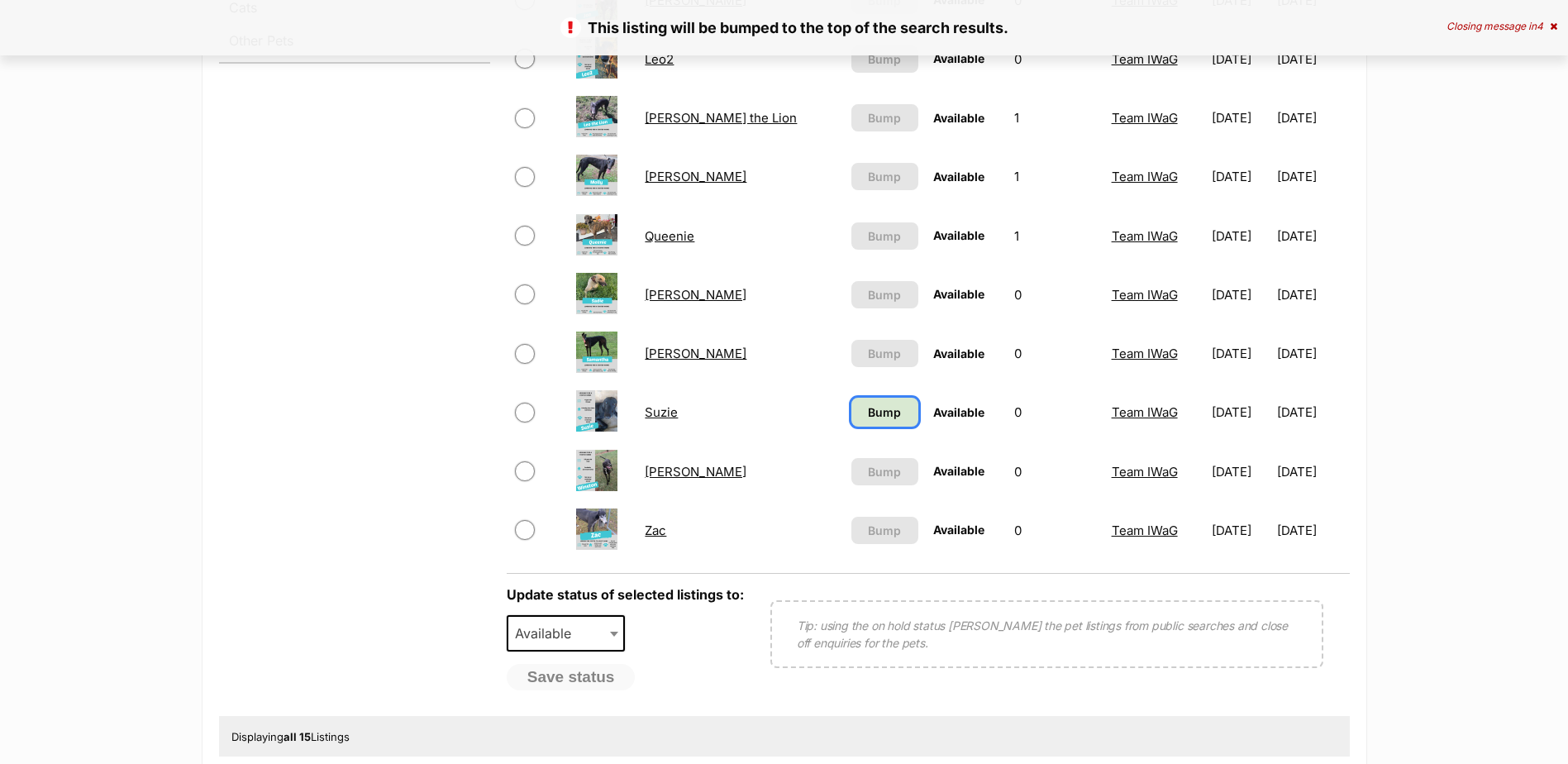
click at [868, 417] on span "Bump" at bounding box center [885, 412] width 33 height 17
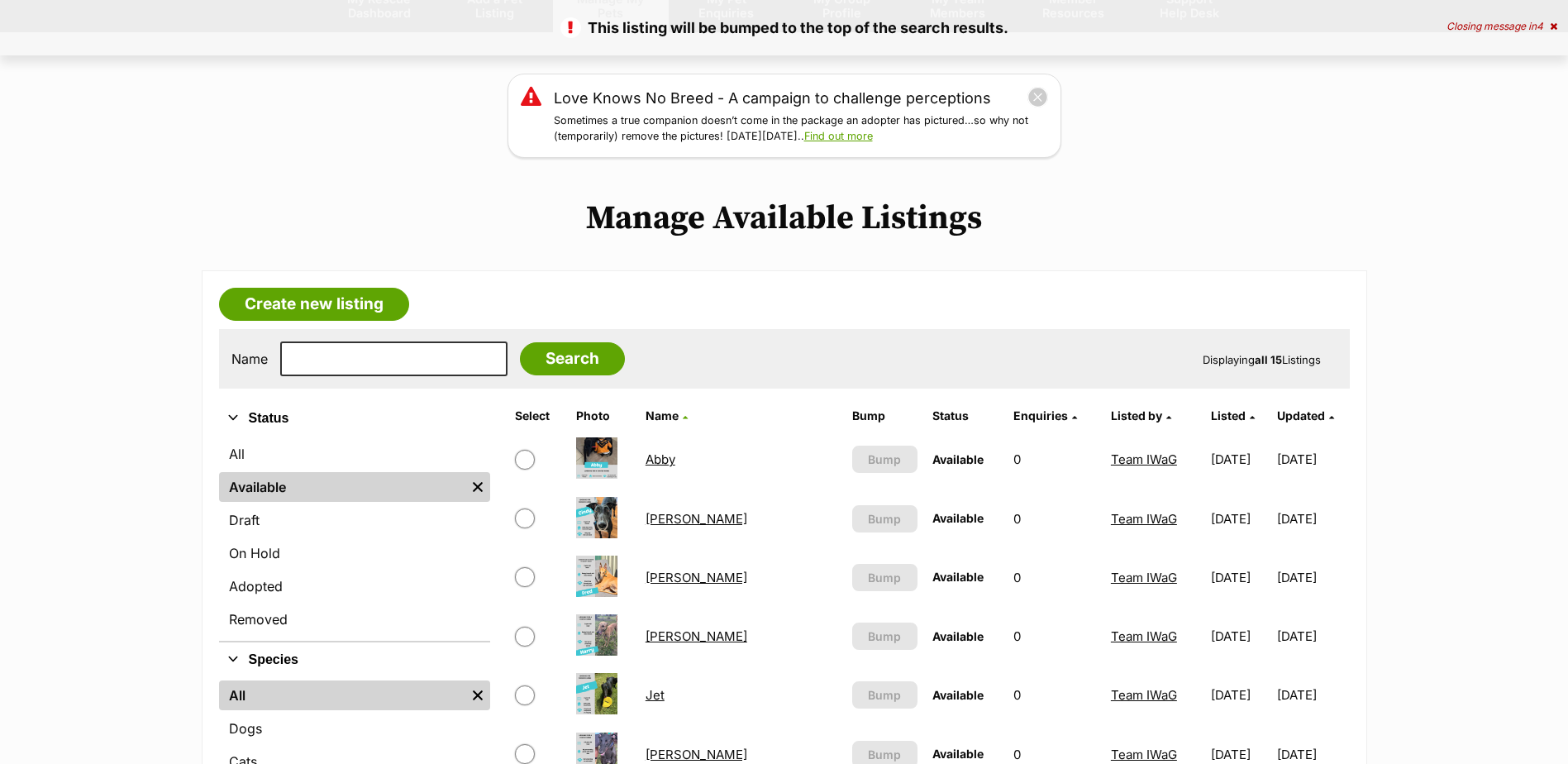
scroll to position [165, 0]
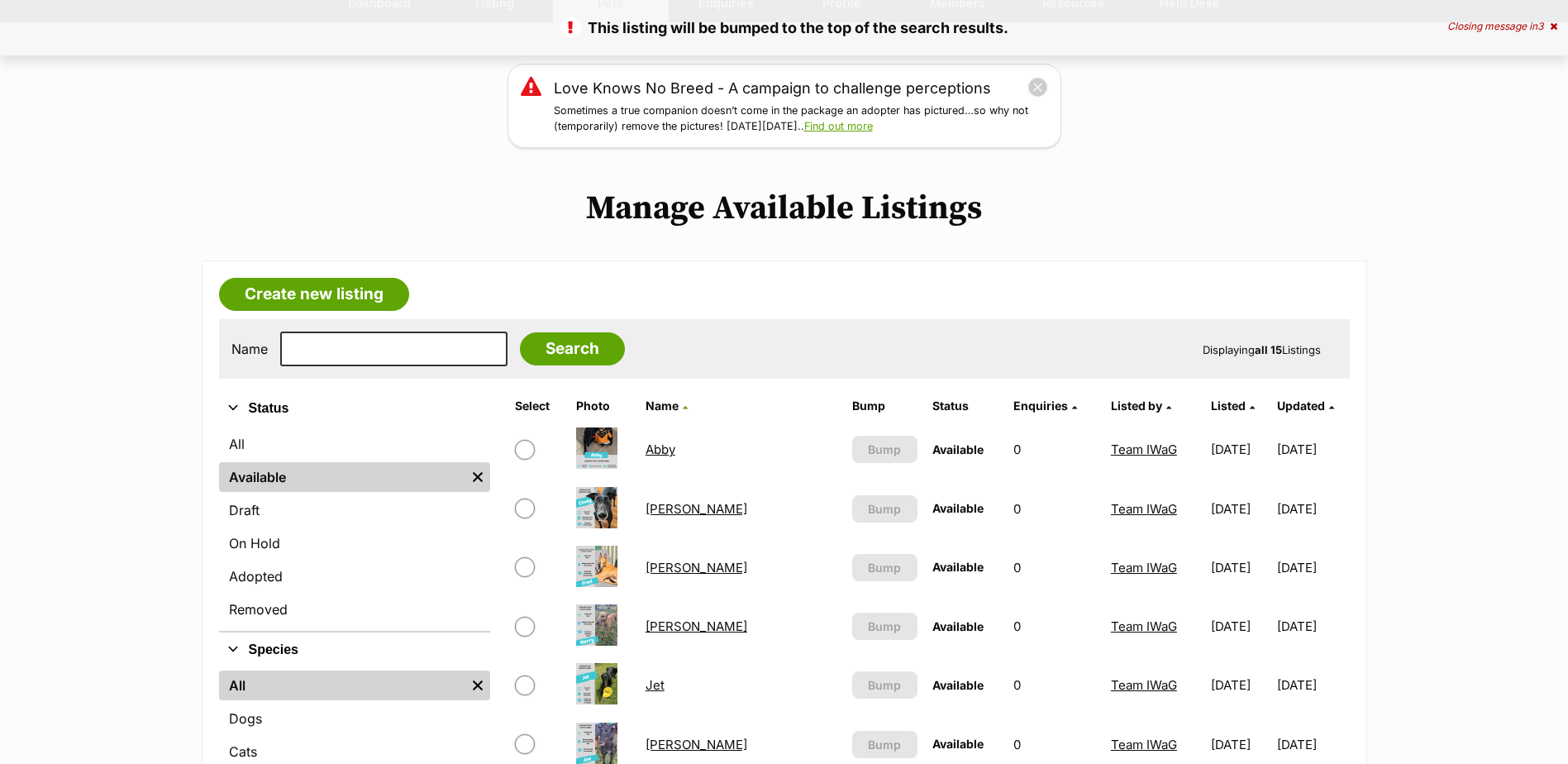
click at [665, 565] on link "[PERSON_NAME]" at bounding box center [696, 568] width 102 height 16
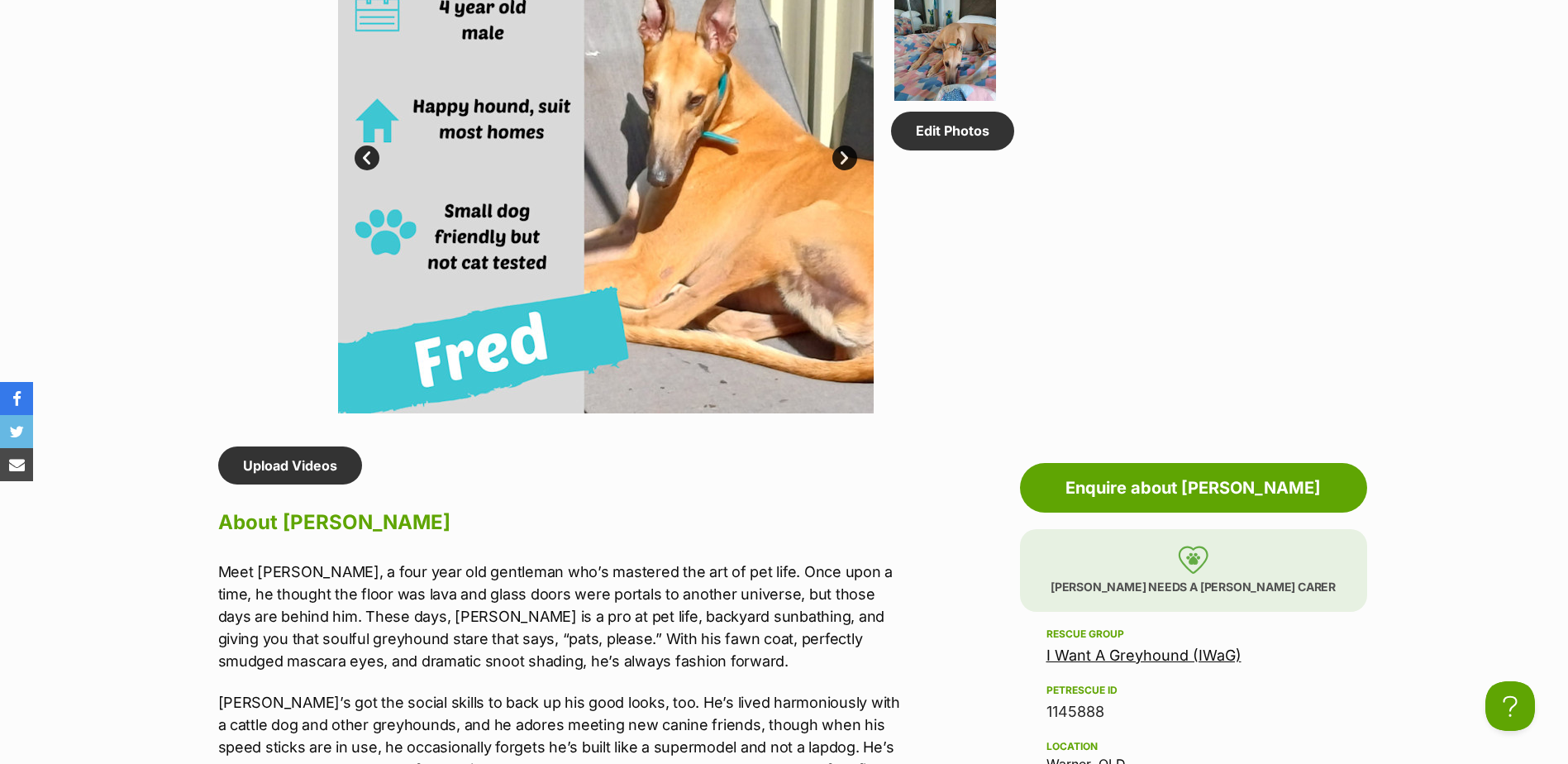
scroll to position [1240, 0]
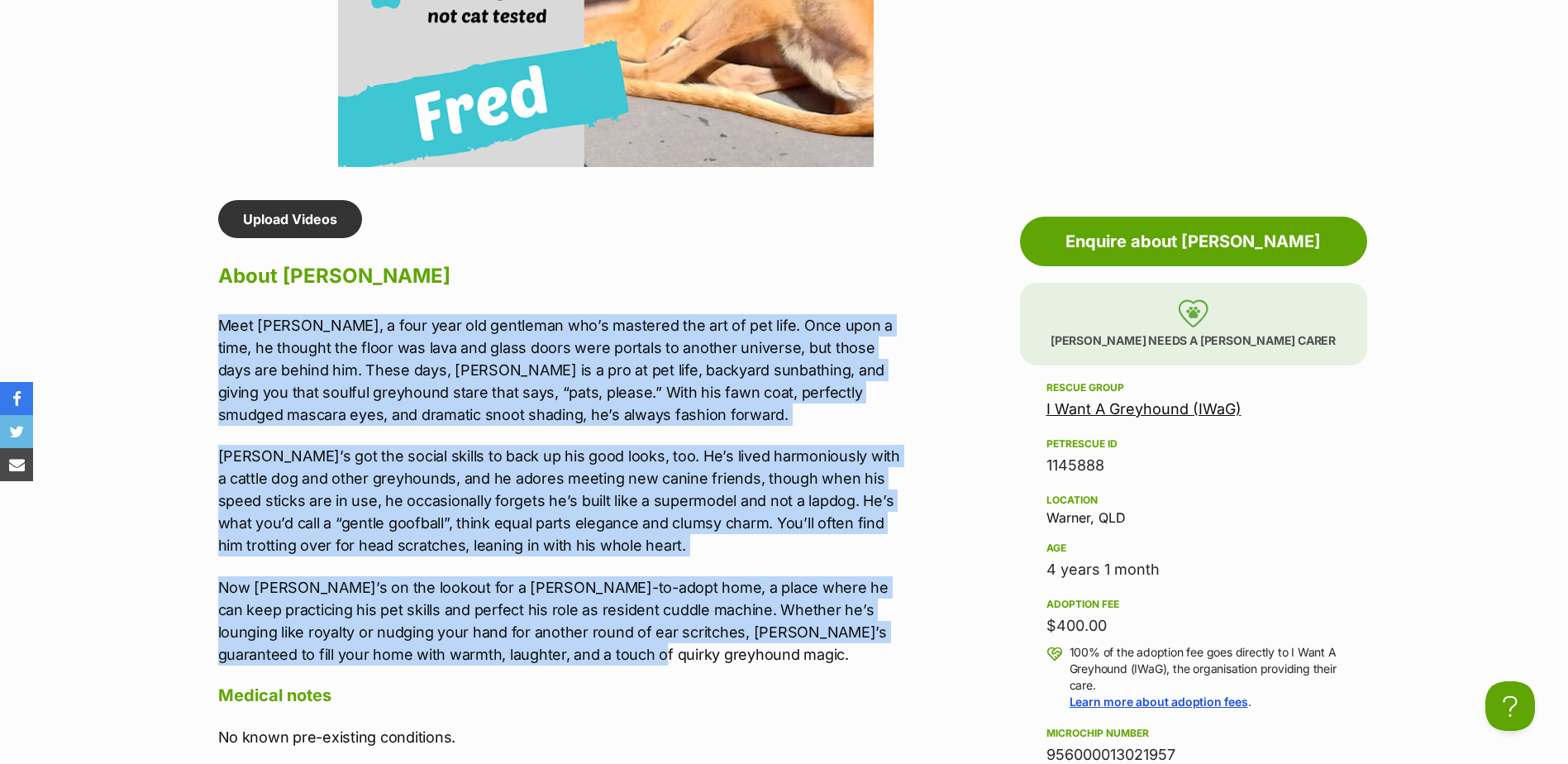
drag, startPoint x: 587, startPoint y: 651, endPoint x: 215, endPoint y: 332, distance: 490.0
click at [215, 330] on div "Upload Videos About Fred Meet Fred, a four year old gentleman who’s mastered th…" at bounding box center [551, 717] width 700 height 1033
copy div "Meet Fred, a four year old gentleman who’s mastered the art of pet life. Once u…"
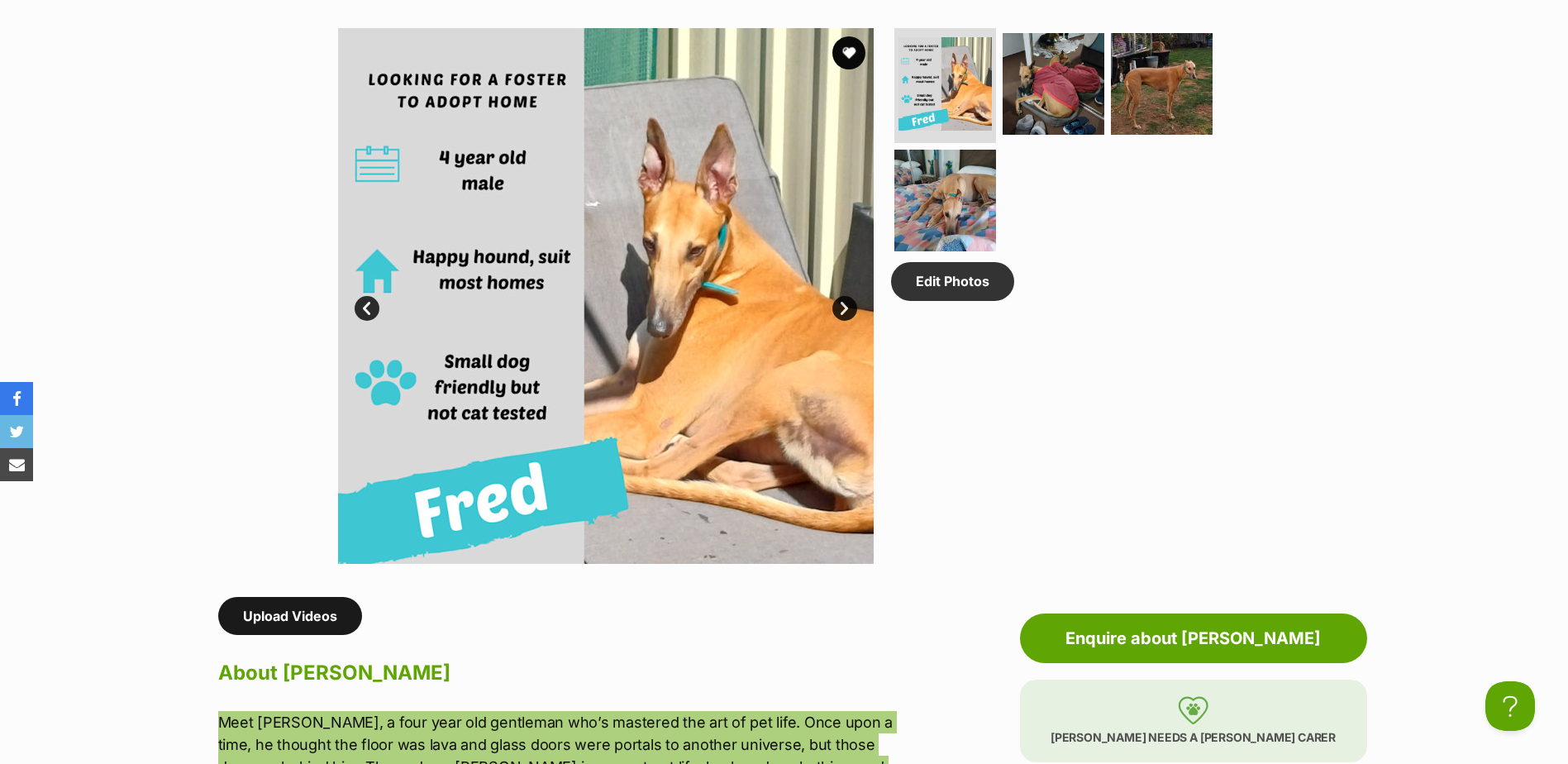
scroll to position [744, 0]
